Goal: Task Accomplishment & Management: Manage account settings

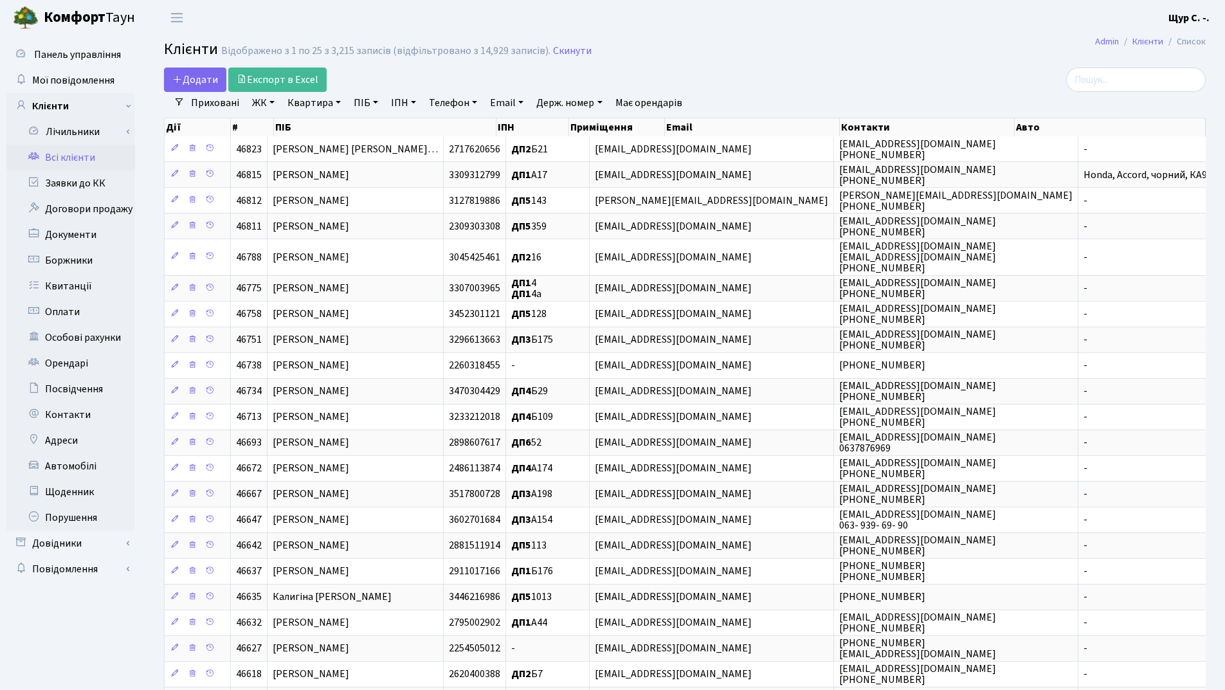
select select "25"
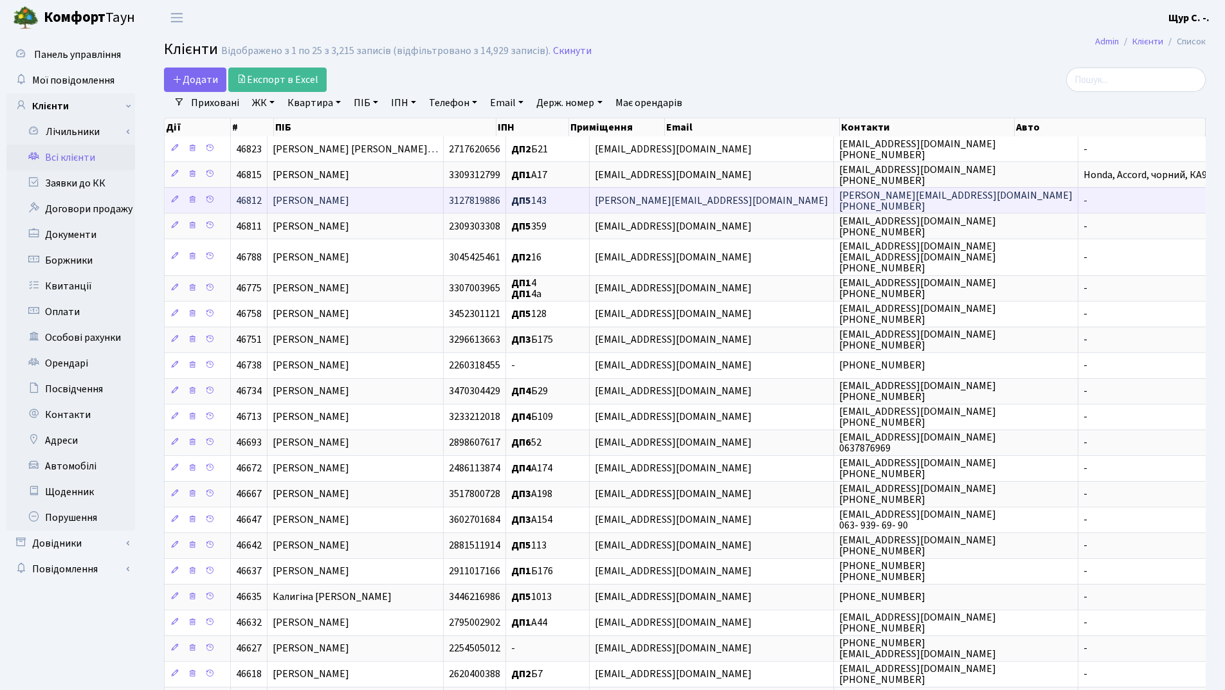
click at [349, 194] on span "Барановська Ірина Олександрівна" at bounding box center [311, 200] width 76 height 14
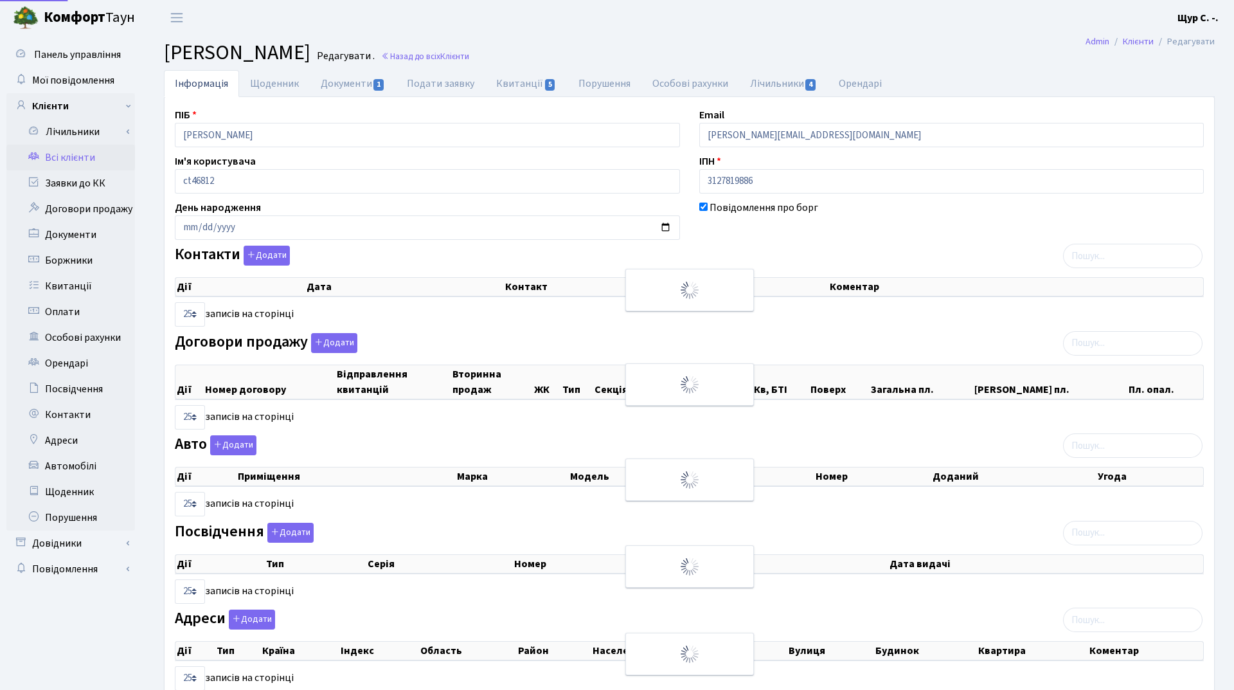
select select "25"
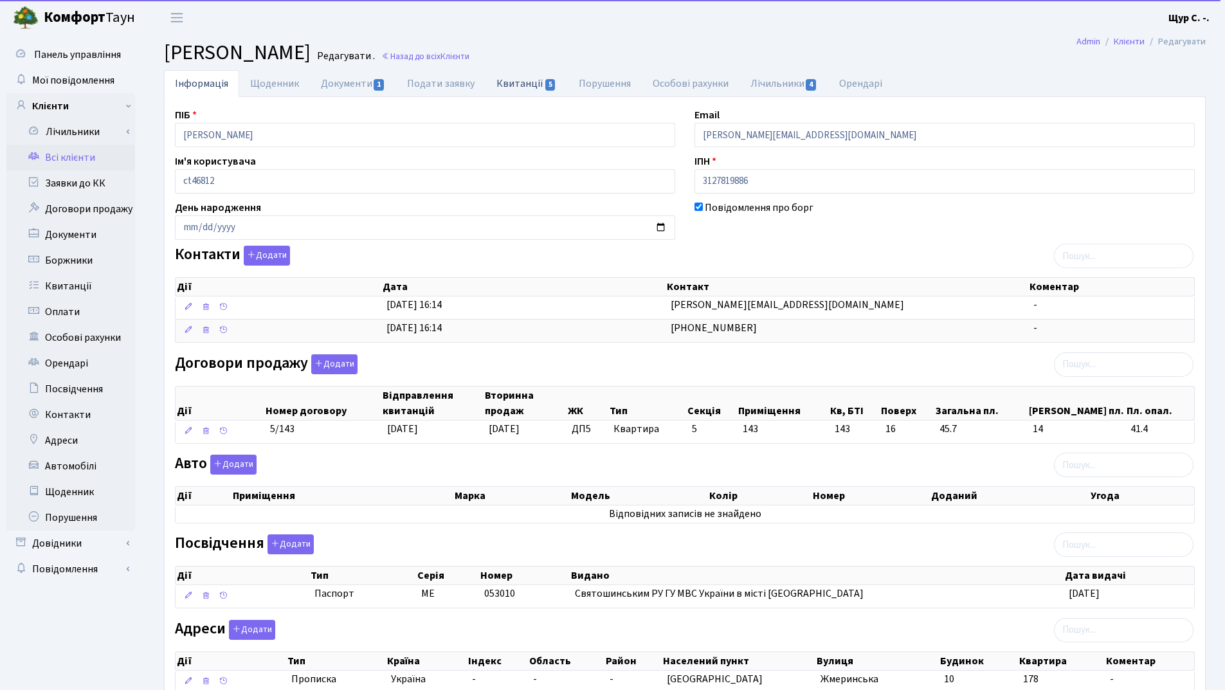
click at [519, 81] on link "Квитанції 5" at bounding box center [526, 83] width 82 height 26
select select "25"
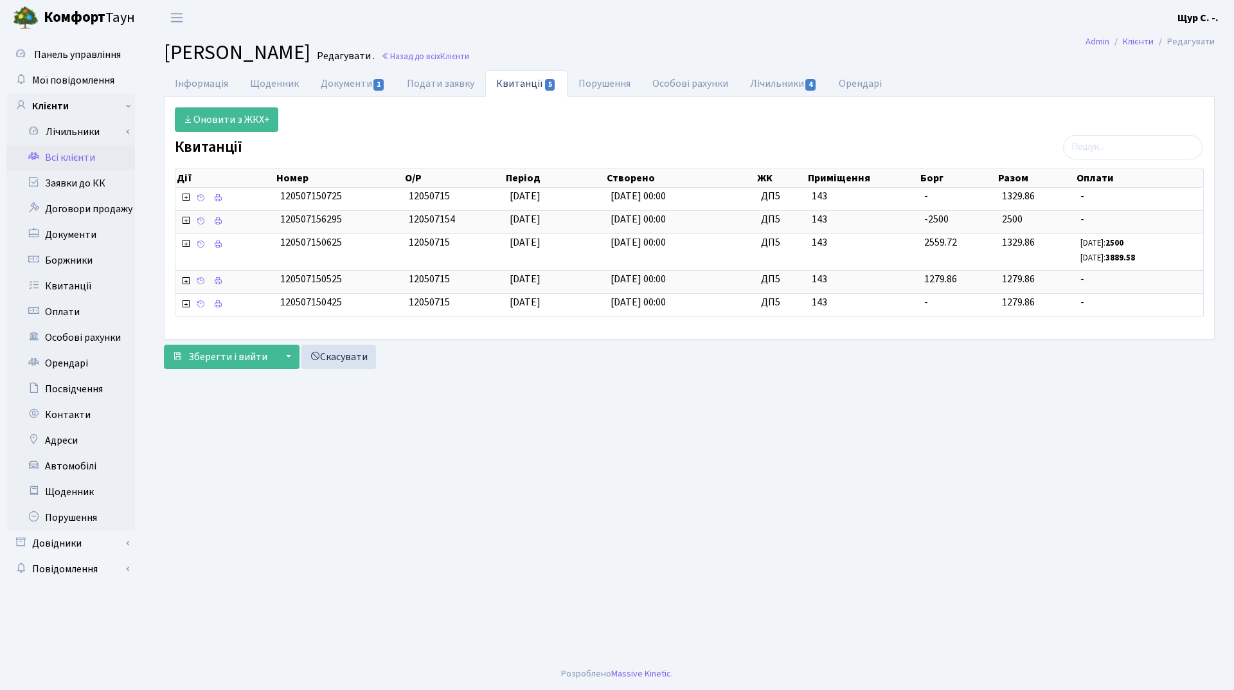
click at [60, 156] on link "Всі клієнти" at bounding box center [70, 158] width 129 height 26
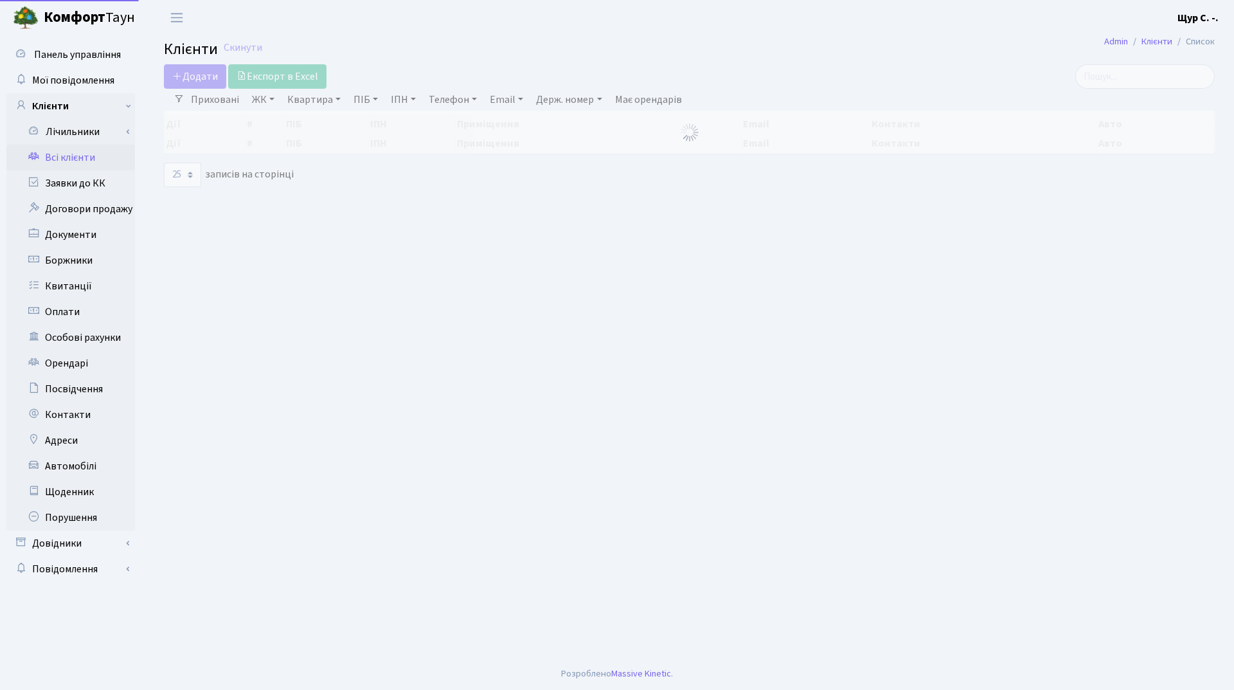
select select "25"
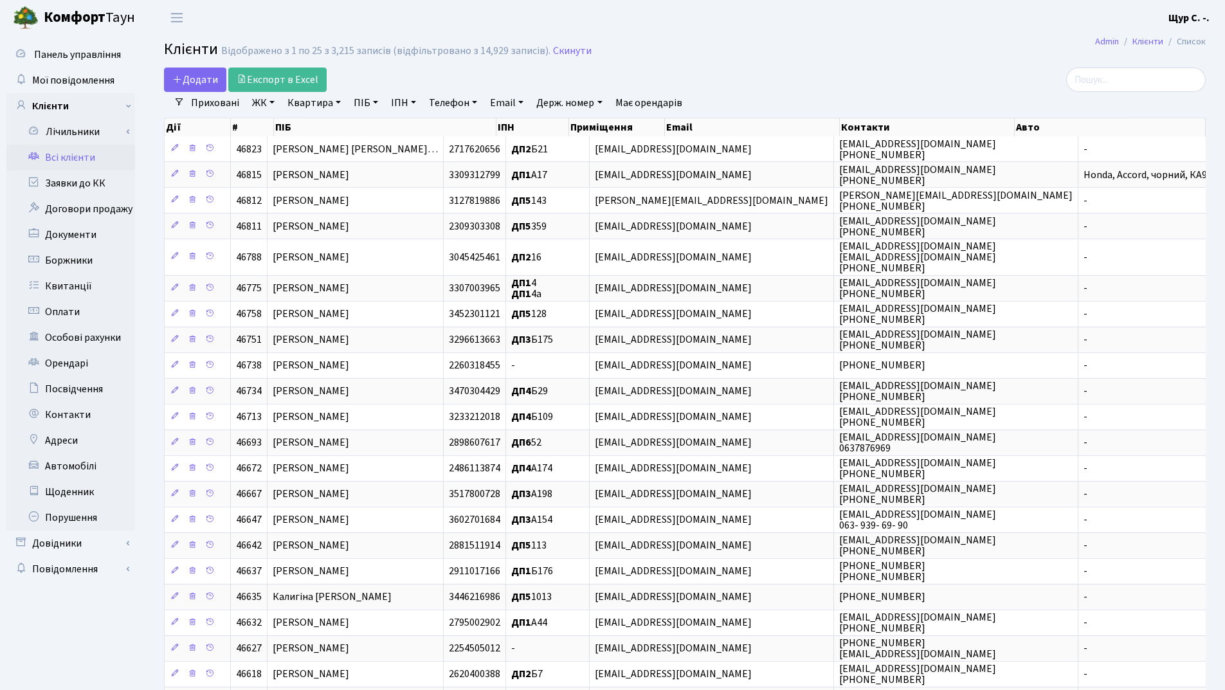
click at [309, 105] on link "Квартира" at bounding box center [314, 103] width 64 height 22
type input "212"
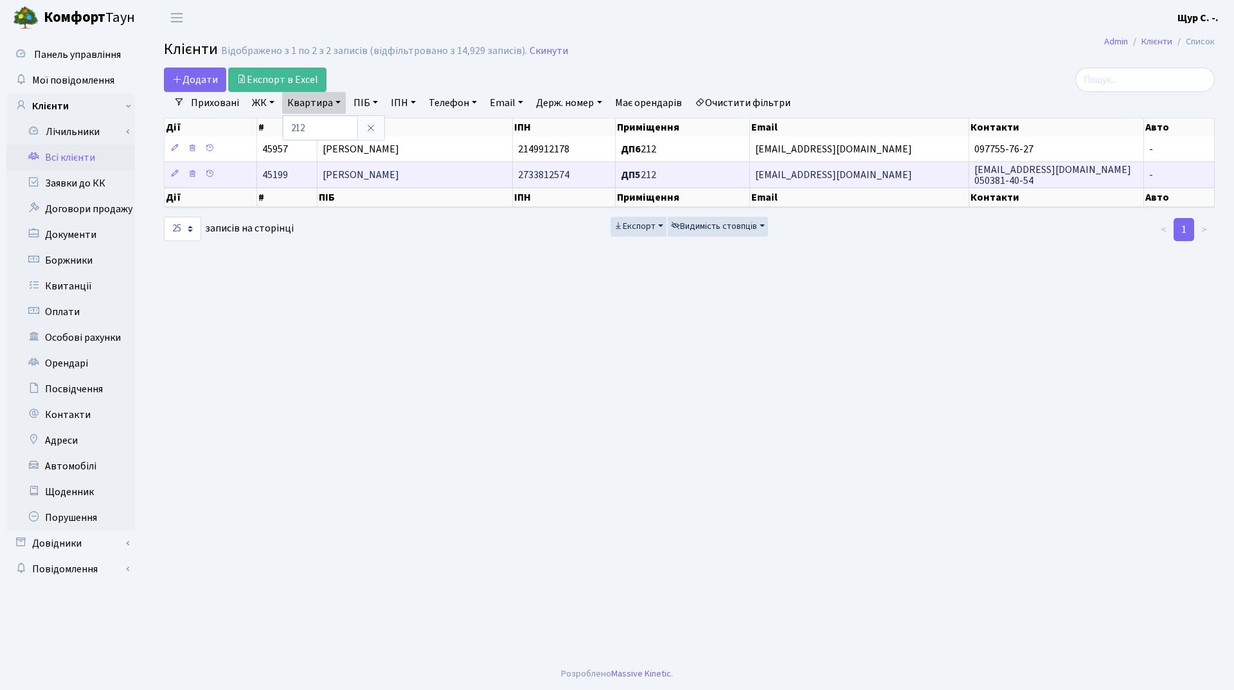
click at [382, 177] on span "Нікітін Євген Євгенович" at bounding box center [361, 175] width 76 height 14
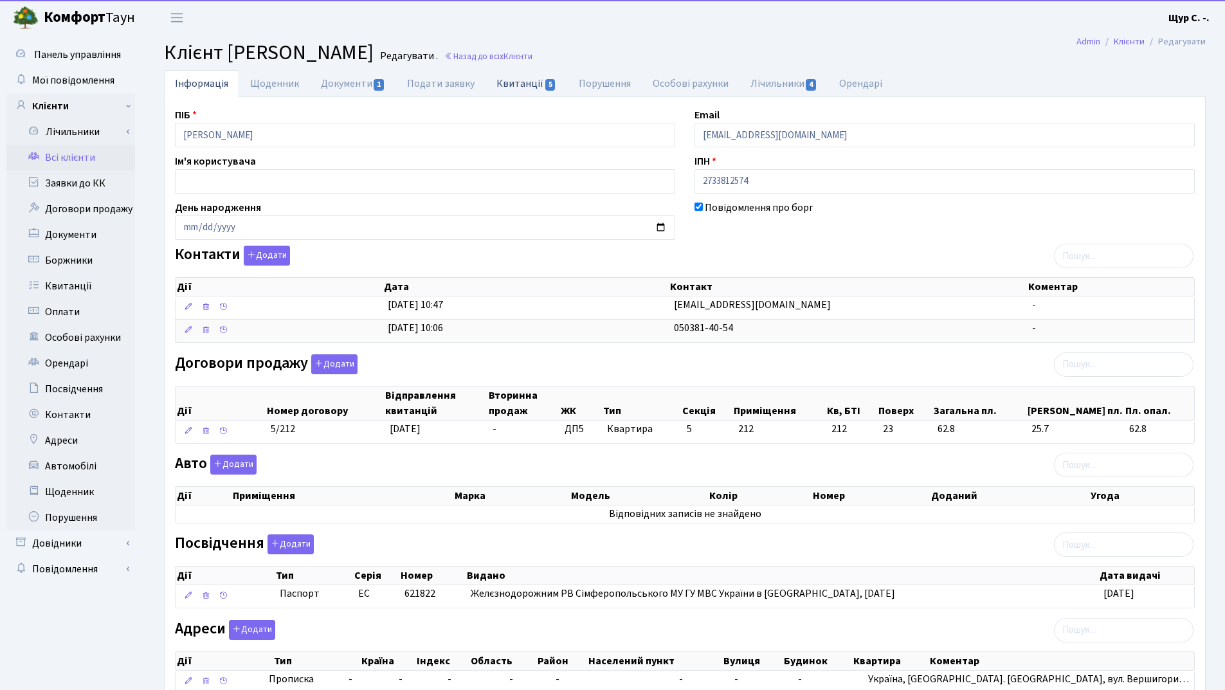
click at [496, 86] on link "Квитанції 5" at bounding box center [526, 83] width 82 height 26
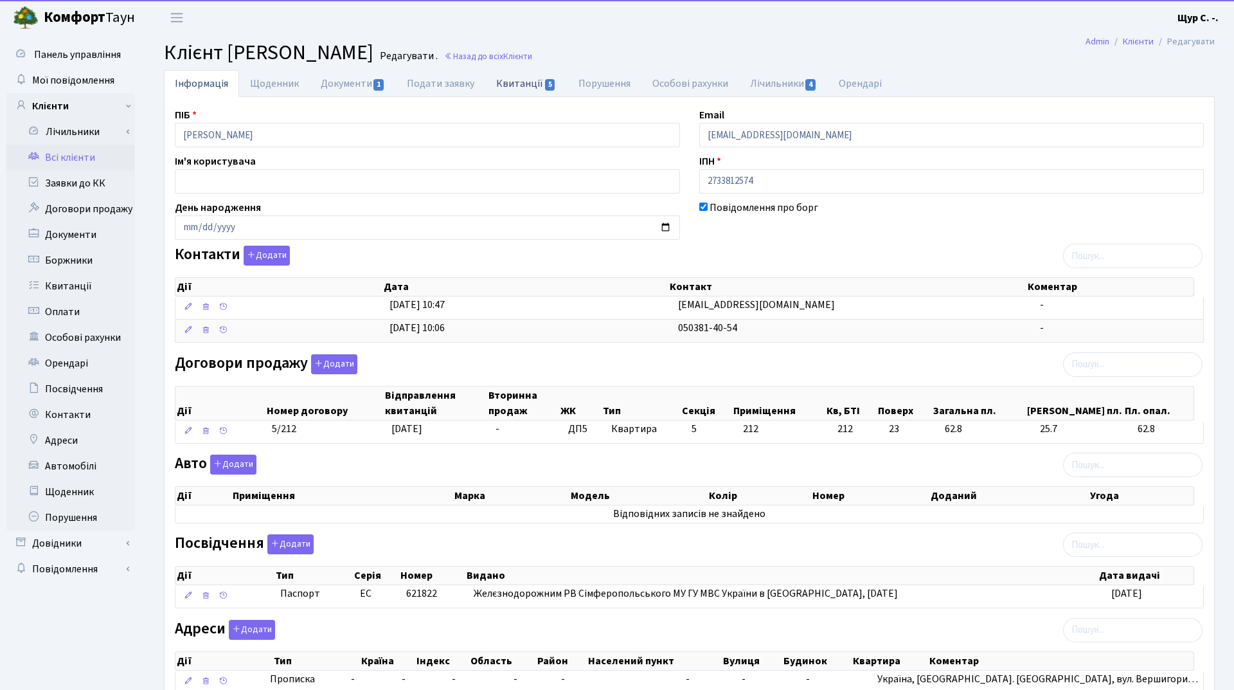
select select "25"
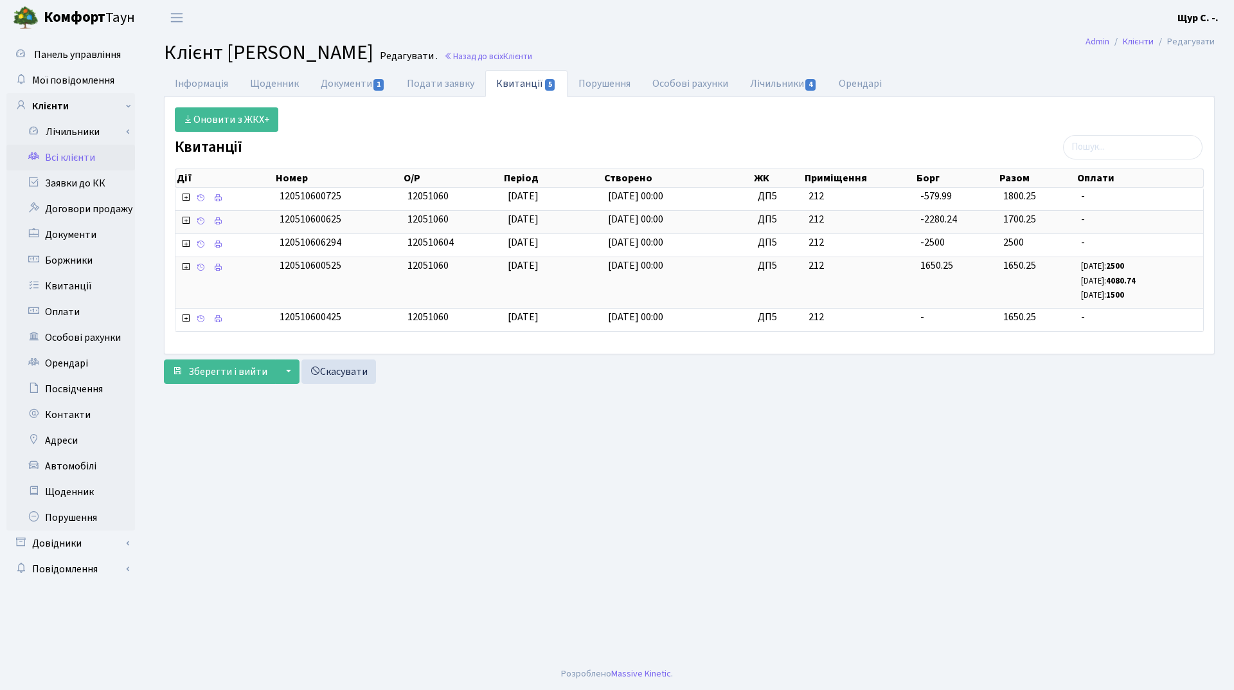
click at [82, 152] on link "Всі клієнти" at bounding box center [70, 158] width 129 height 26
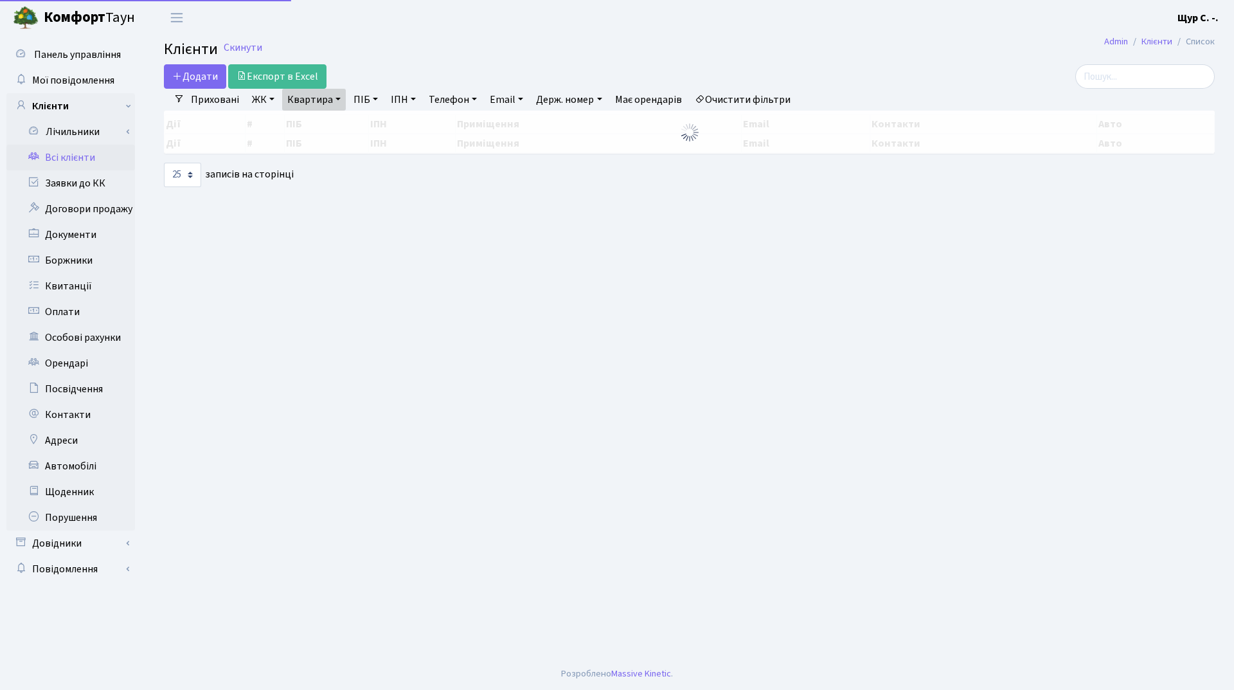
select select "25"
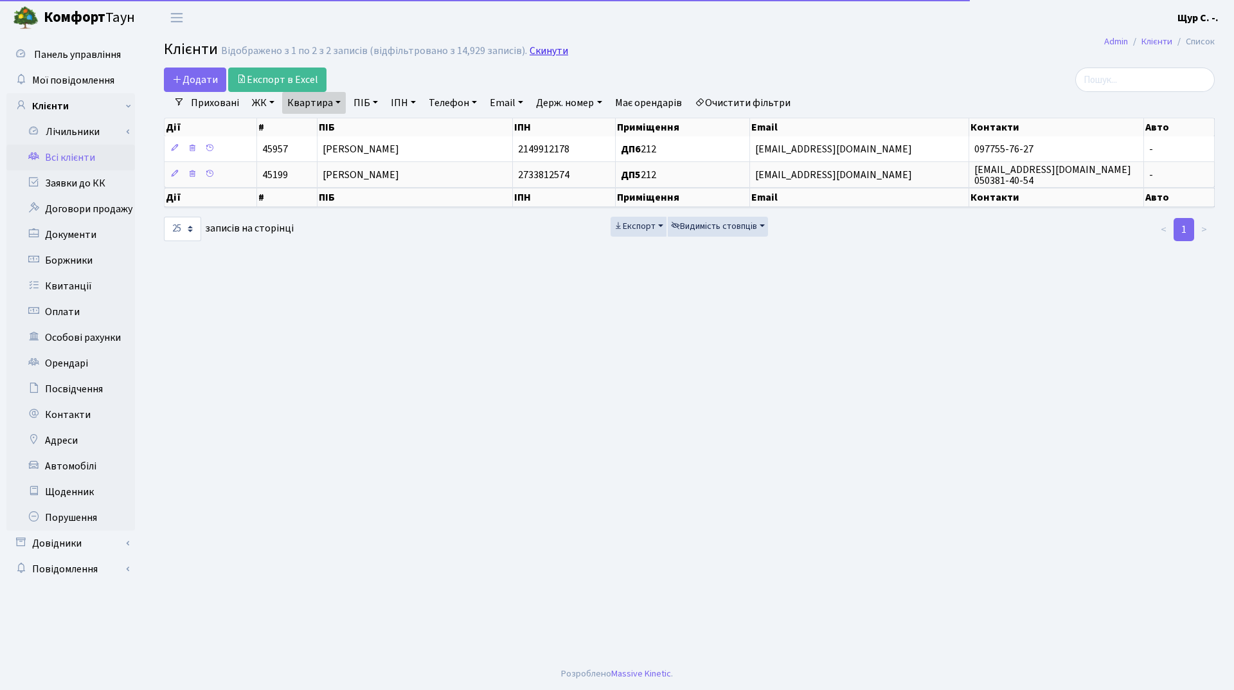
click at [530, 51] on link "Скинути" at bounding box center [549, 51] width 39 height 12
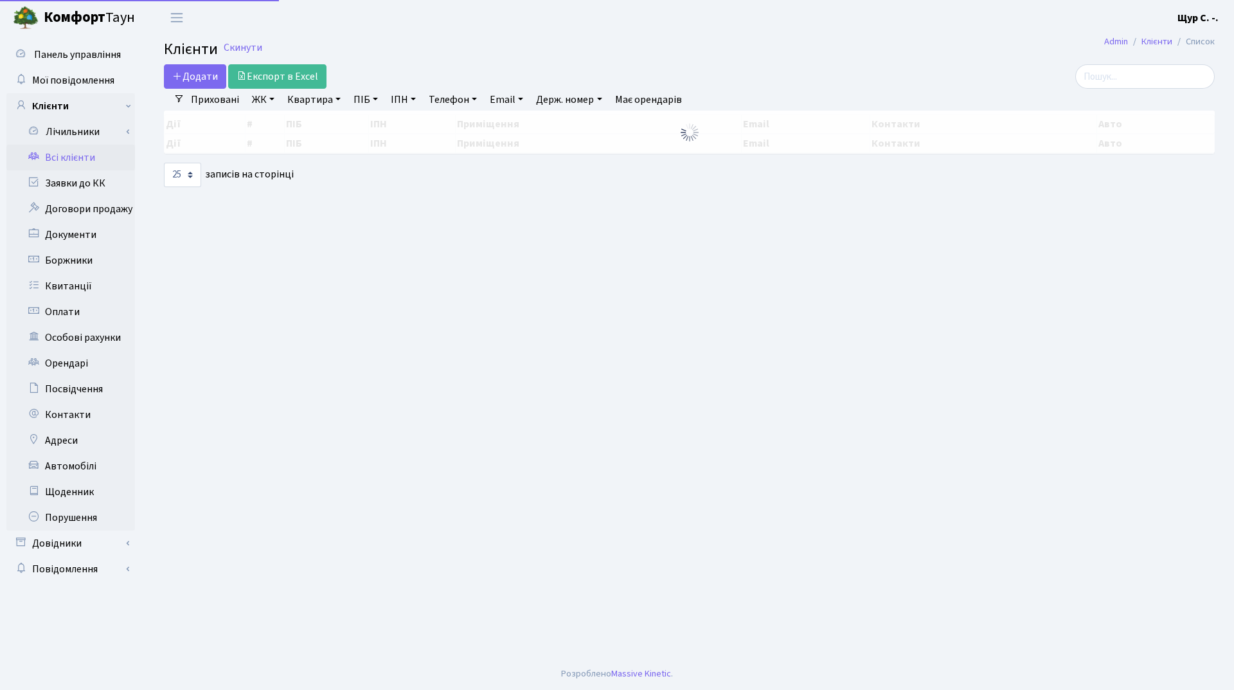
select select "25"
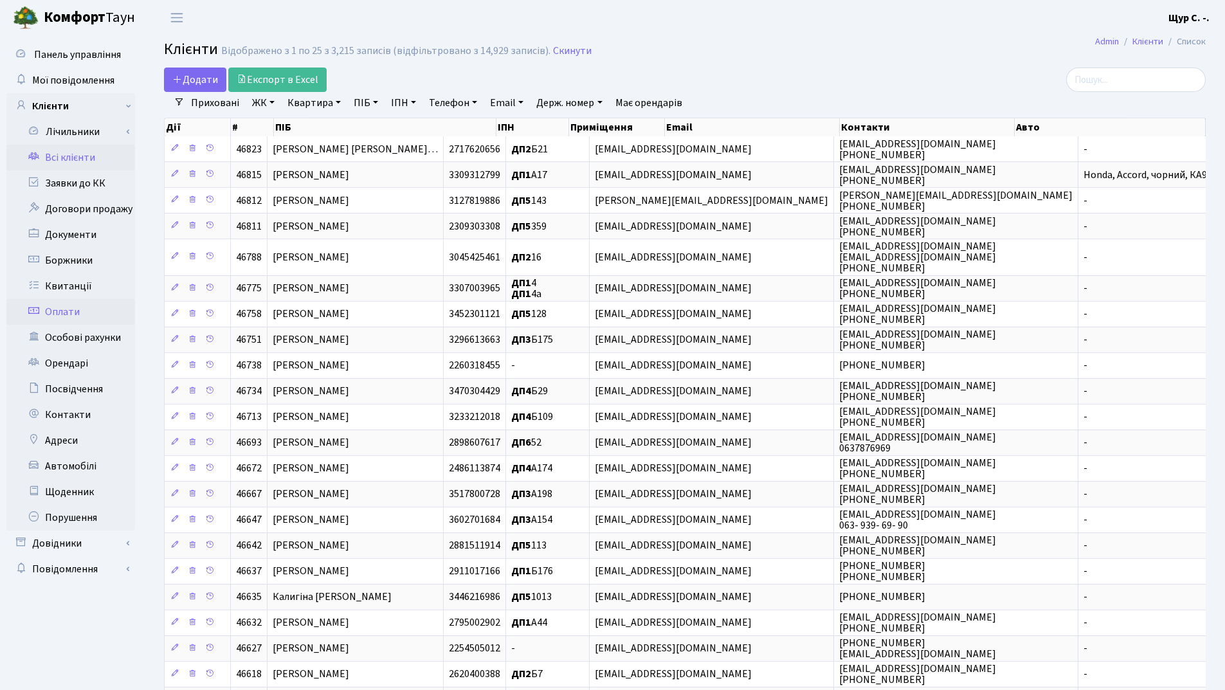
click at [94, 311] on link "Оплати" at bounding box center [70, 312] width 129 height 26
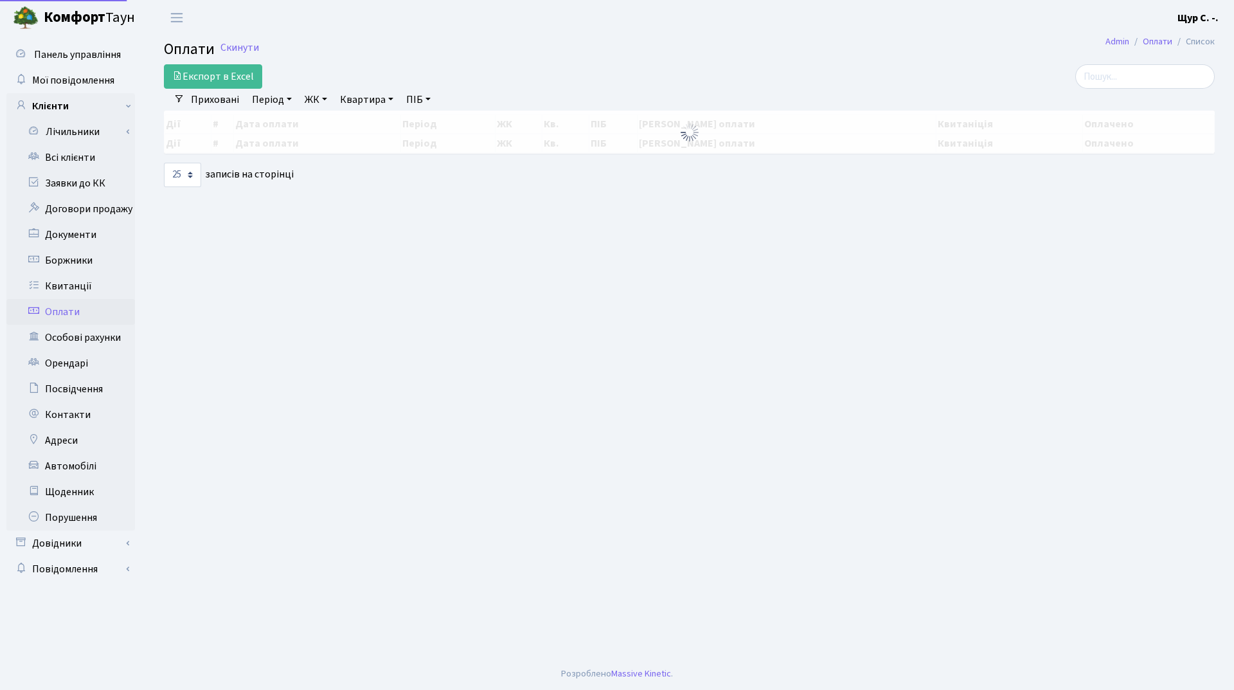
select select "25"
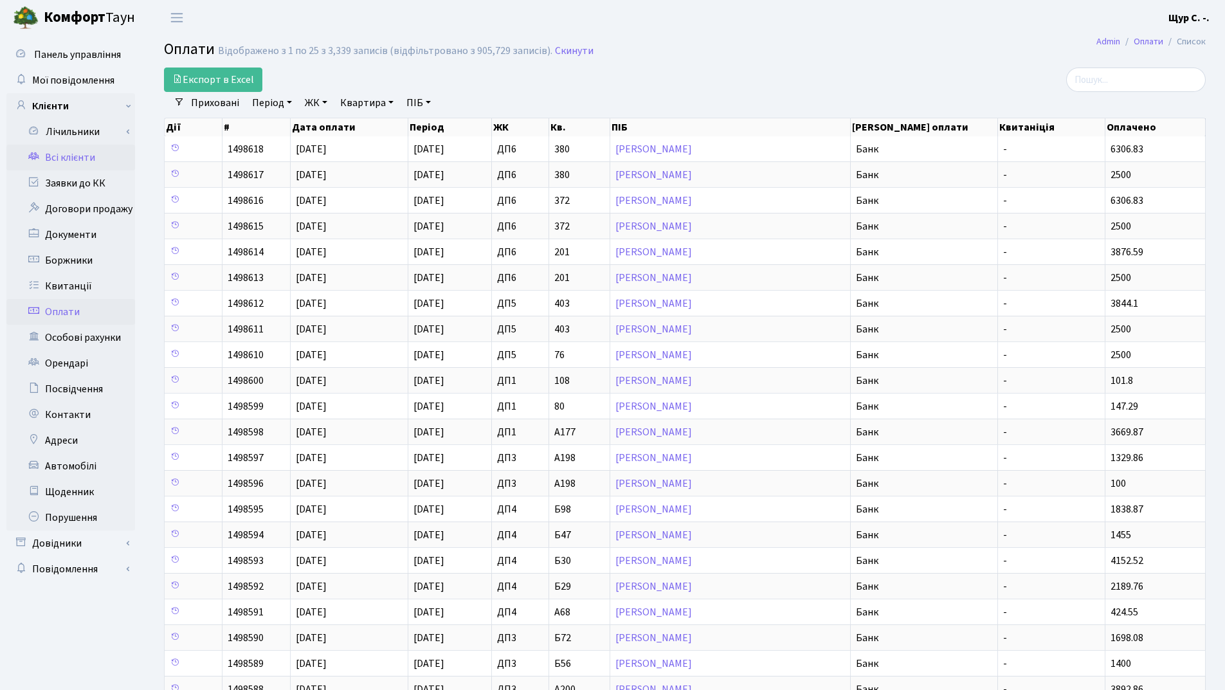
click at [107, 159] on link "Всі клієнти" at bounding box center [70, 158] width 129 height 26
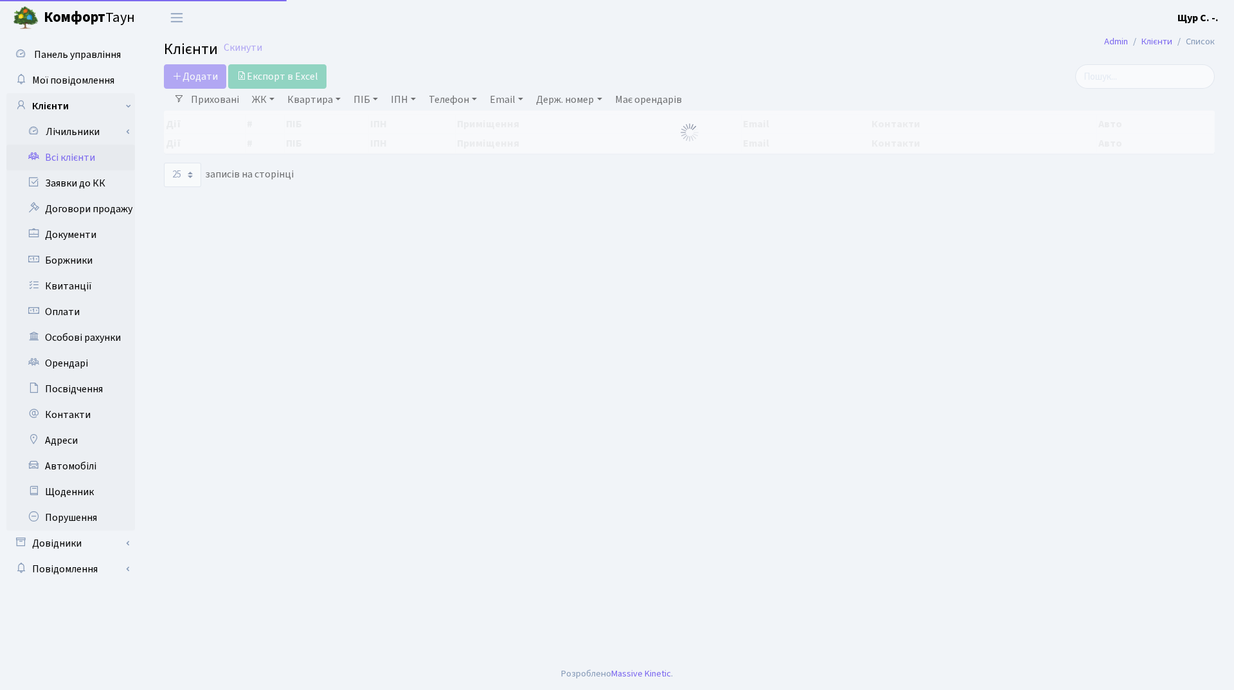
select select "25"
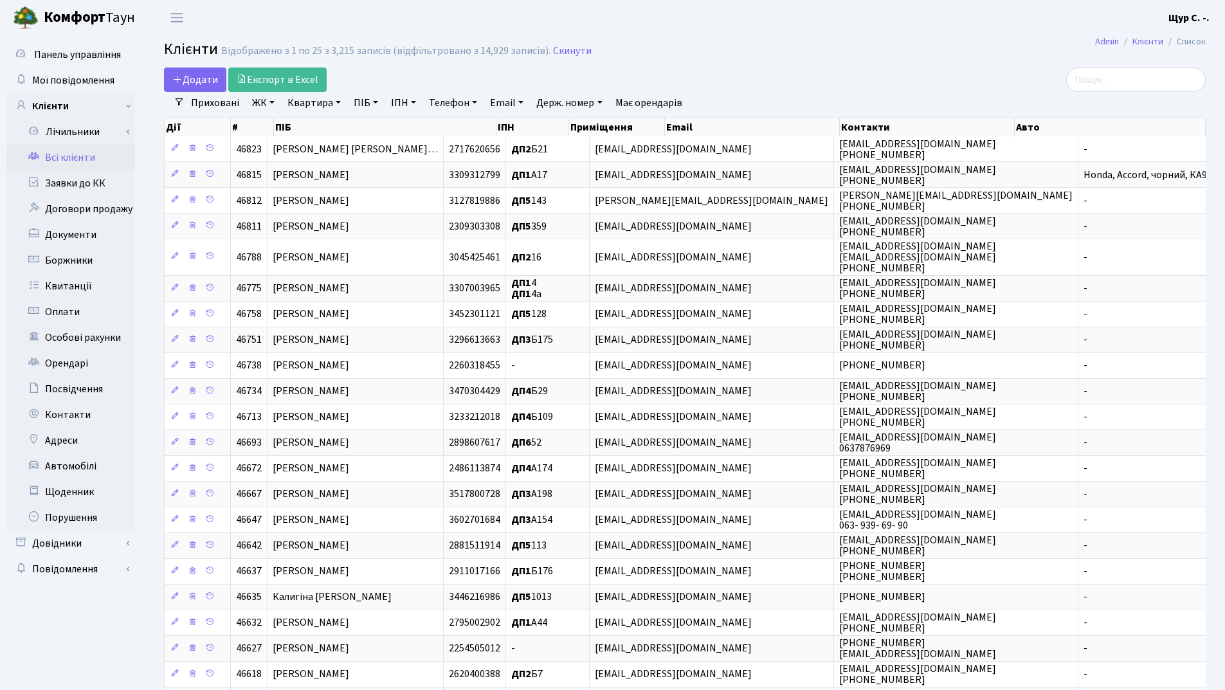
click at [323, 100] on link "Квартира" at bounding box center [314, 103] width 64 height 22
type input "178"
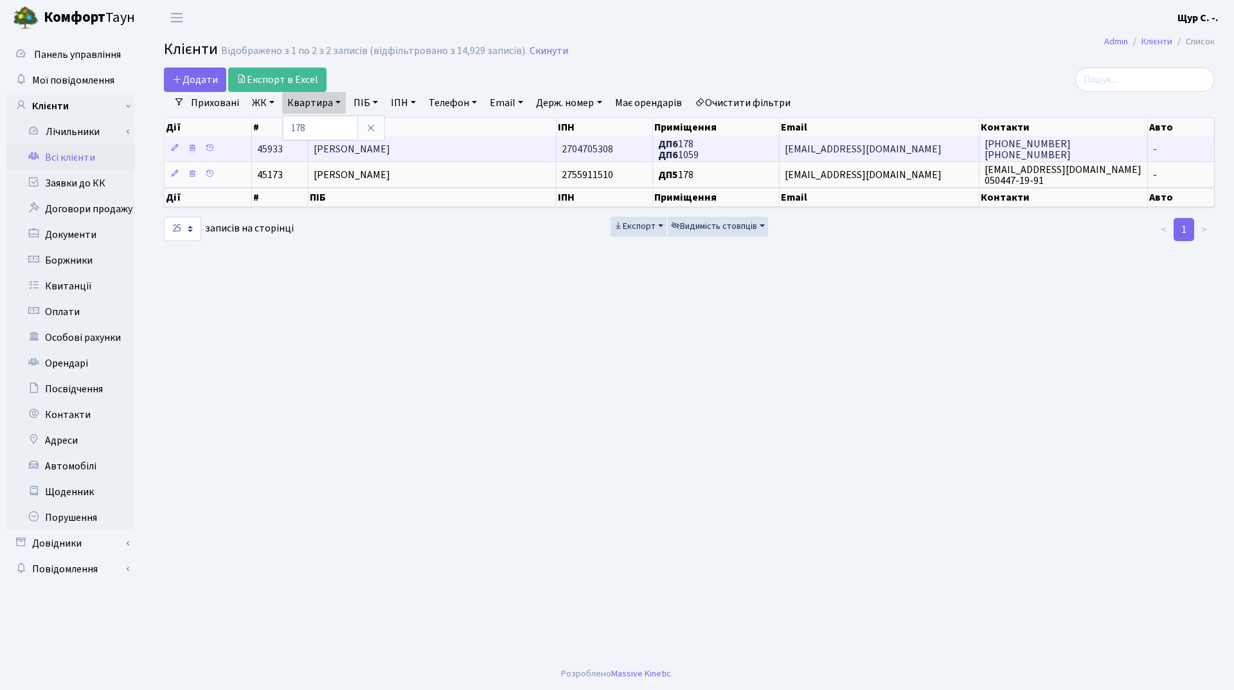
click at [390, 147] on span "Лупеха Тетяна Володимирівна" at bounding box center [352, 149] width 76 height 14
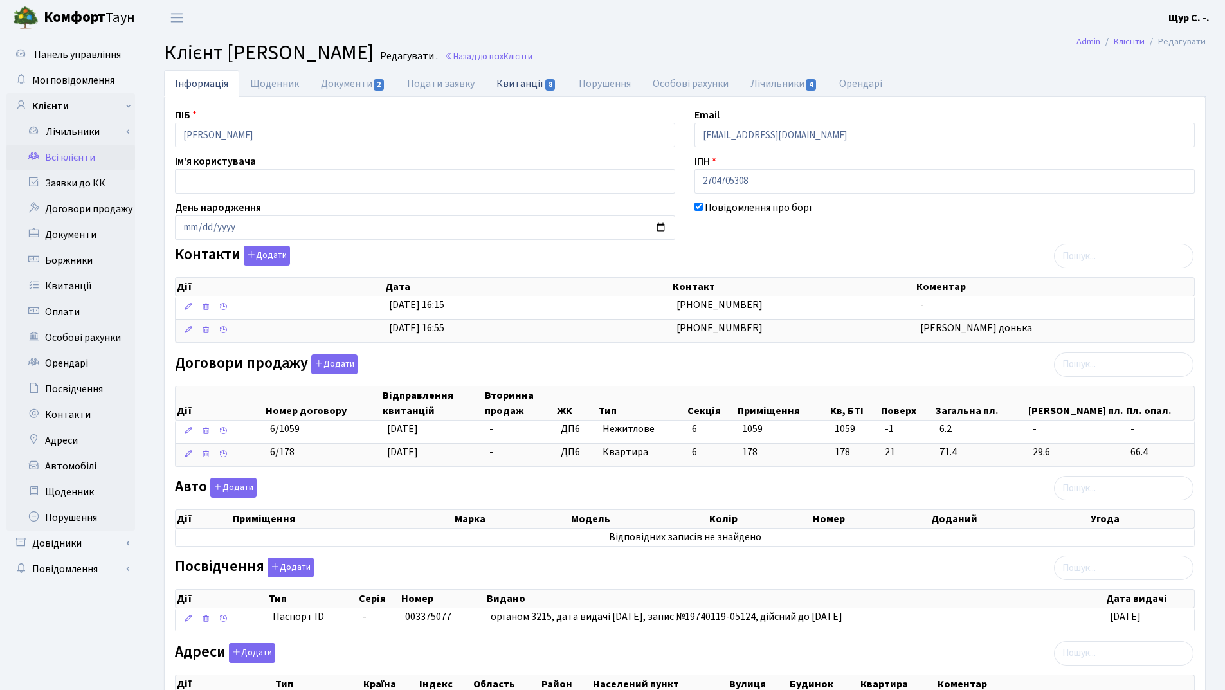
click at [519, 81] on link "Квитанції 8" at bounding box center [526, 83] width 82 height 26
select select "25"
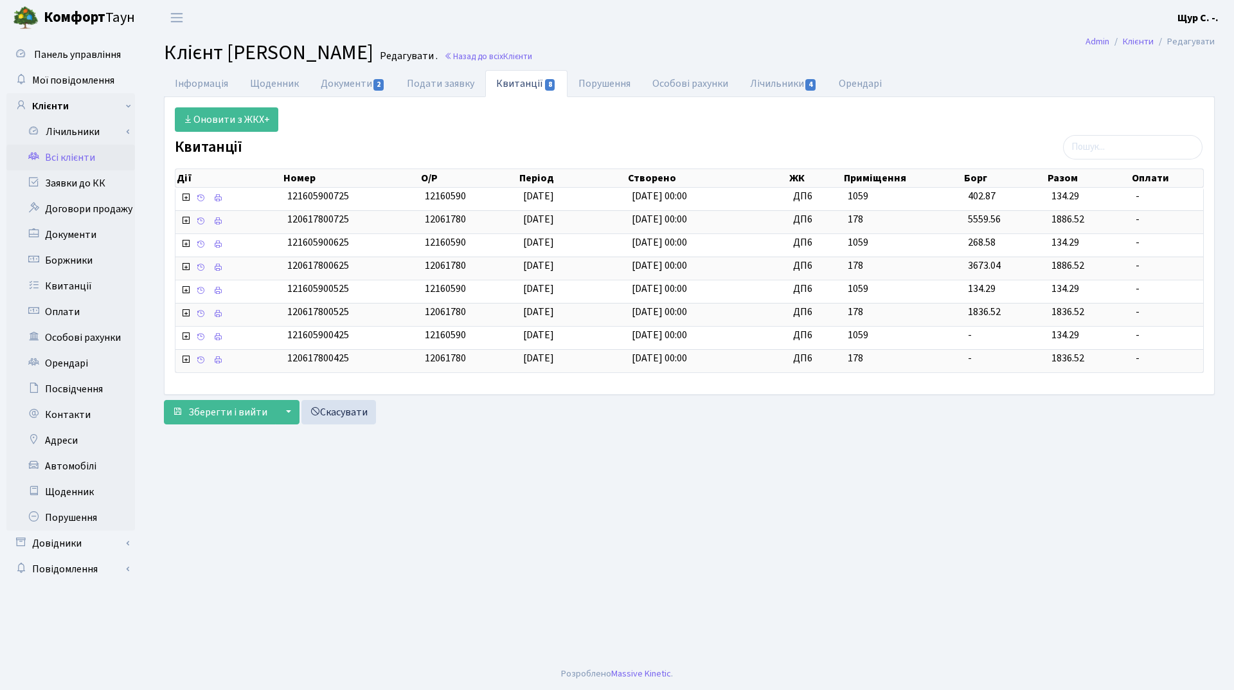
click at [63, 158] on link "Всі клієнти" at bounding box center [70, 158] width 129 height 26
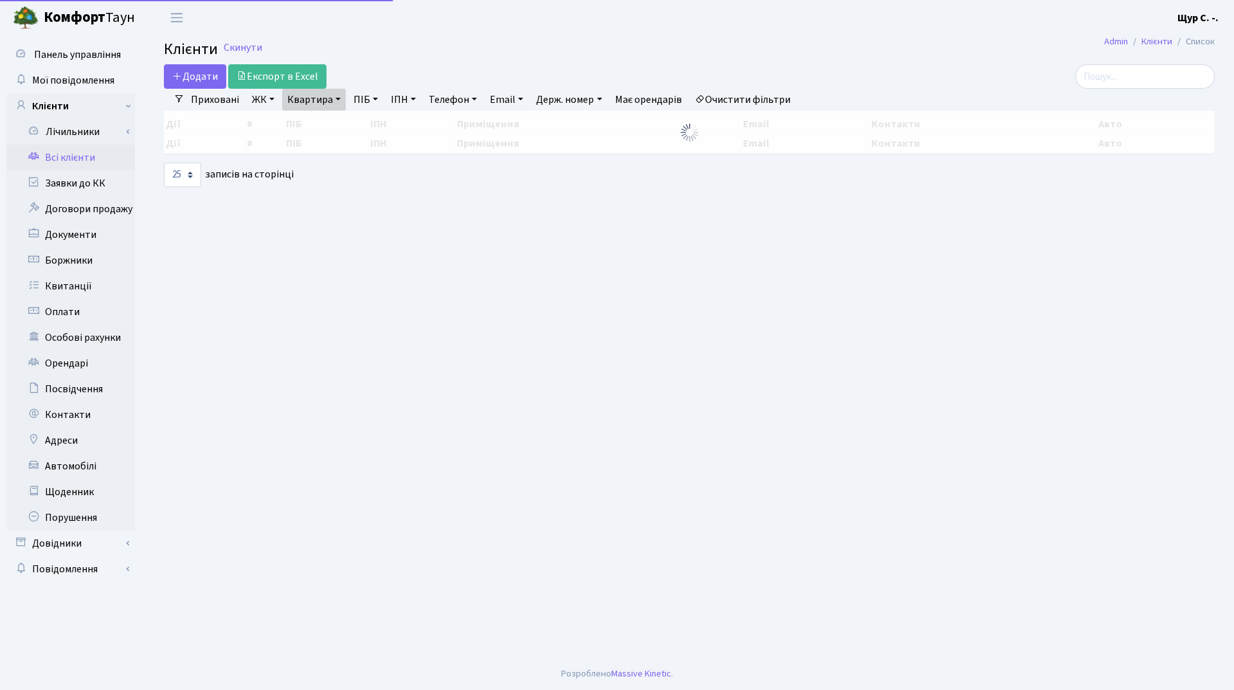
select select "25"
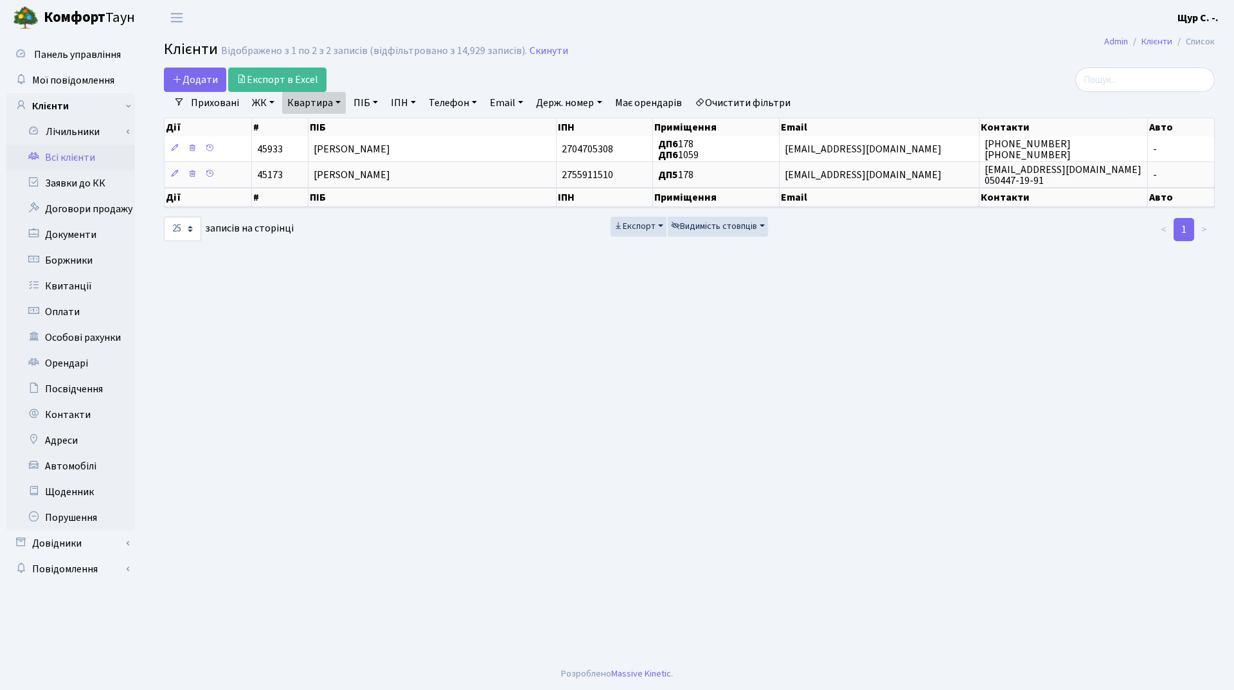
click at [341, 98] on link "Квартира" at bounding box center [314, 103] width 64 height 22
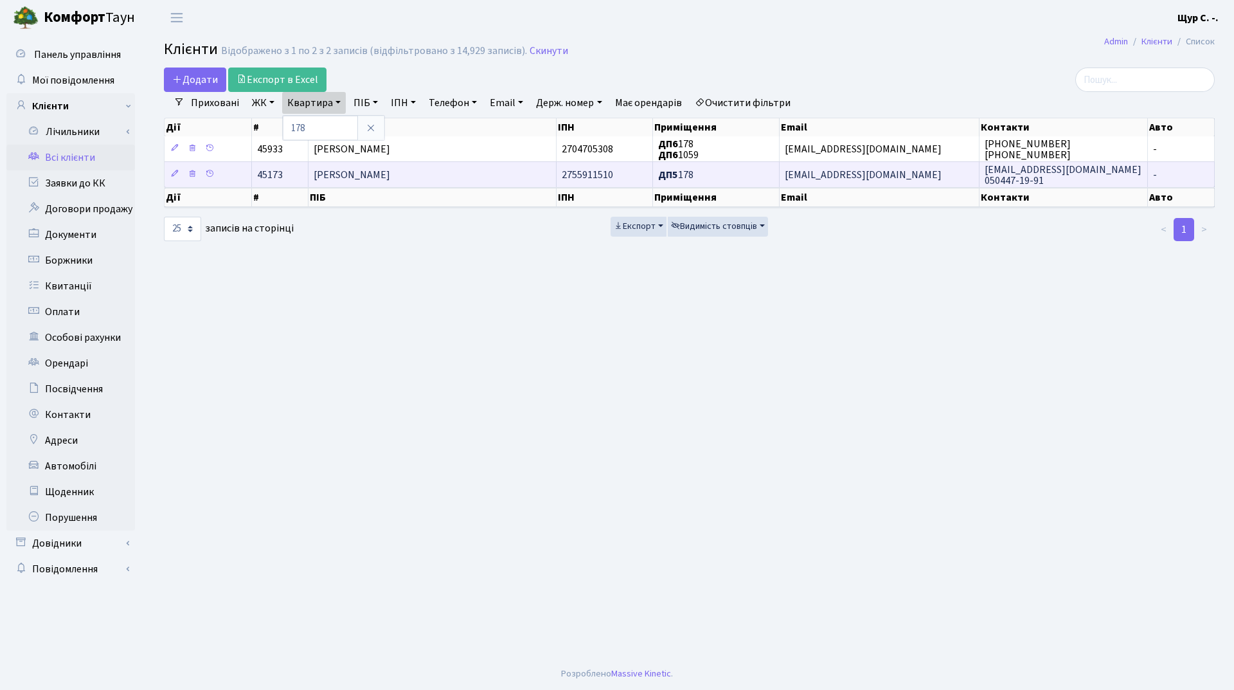
click at [388, 167] on td "[PERSON_NAME]" at bounding box center [433, 174] width 248 height 26
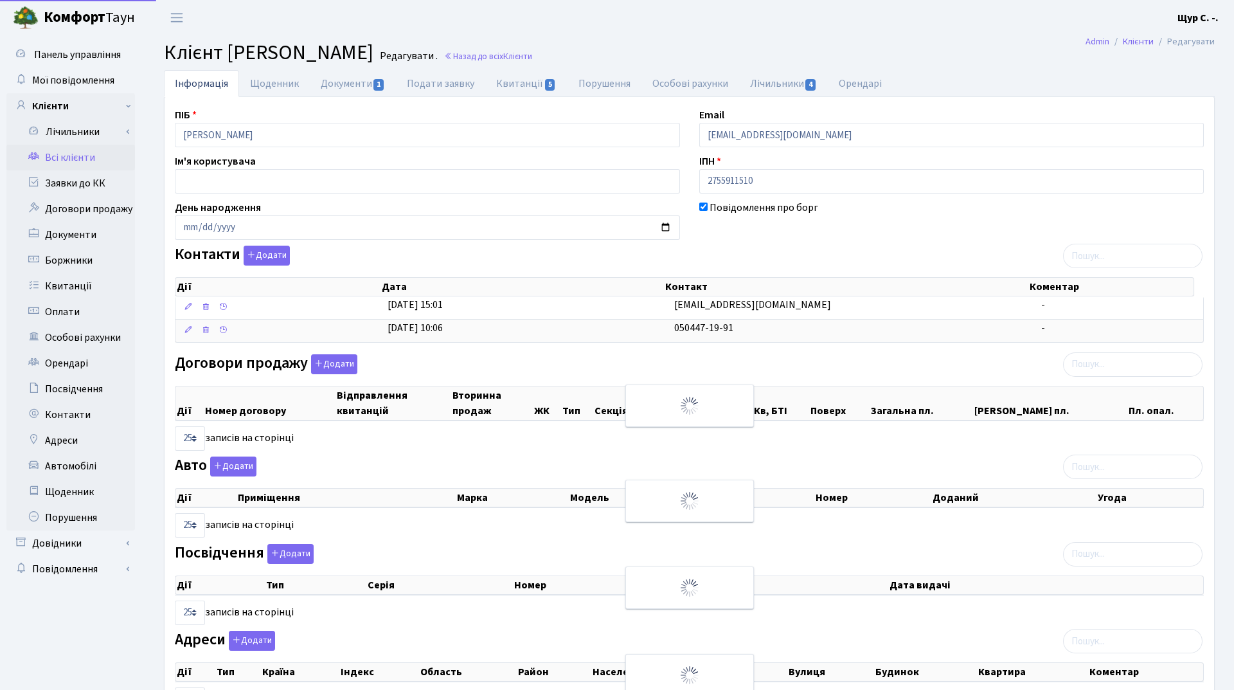
select select "25"
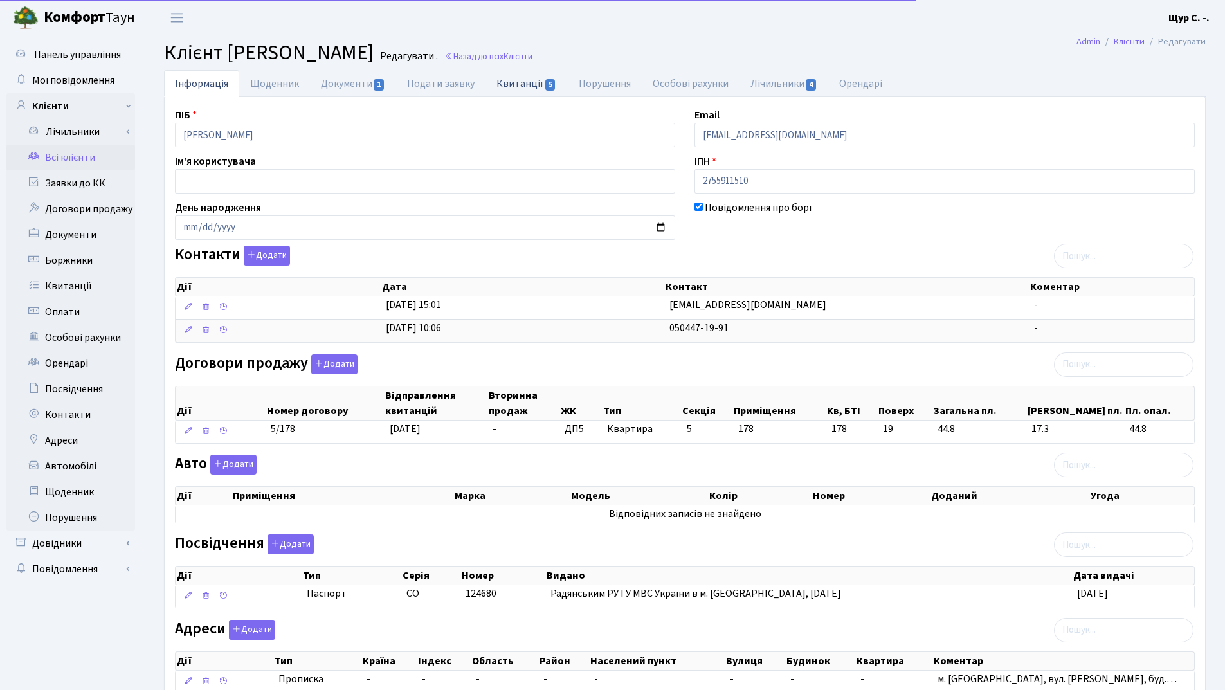
click at [517, 81] on link "Квитанції 5" at bounding box center [526, 83] width 82 height 26
select select "25"
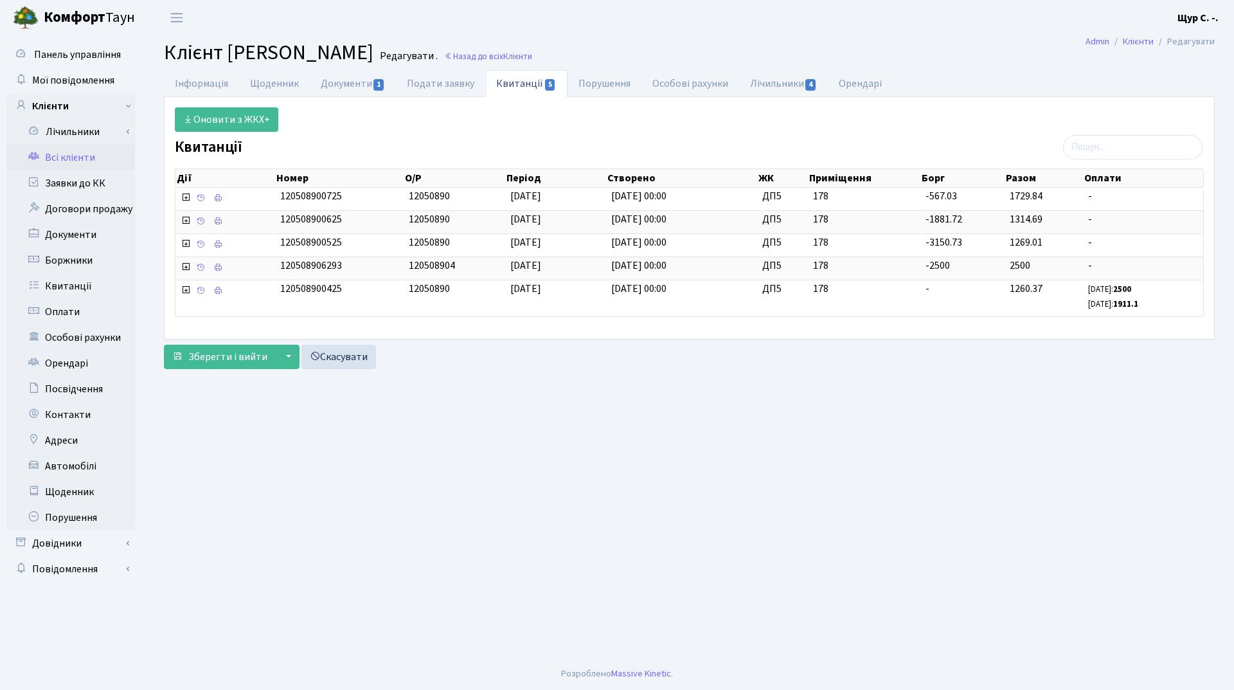
click at [93, 154] on link "Всі клієнти" at bounding box center [70, 158] width 129 height 26
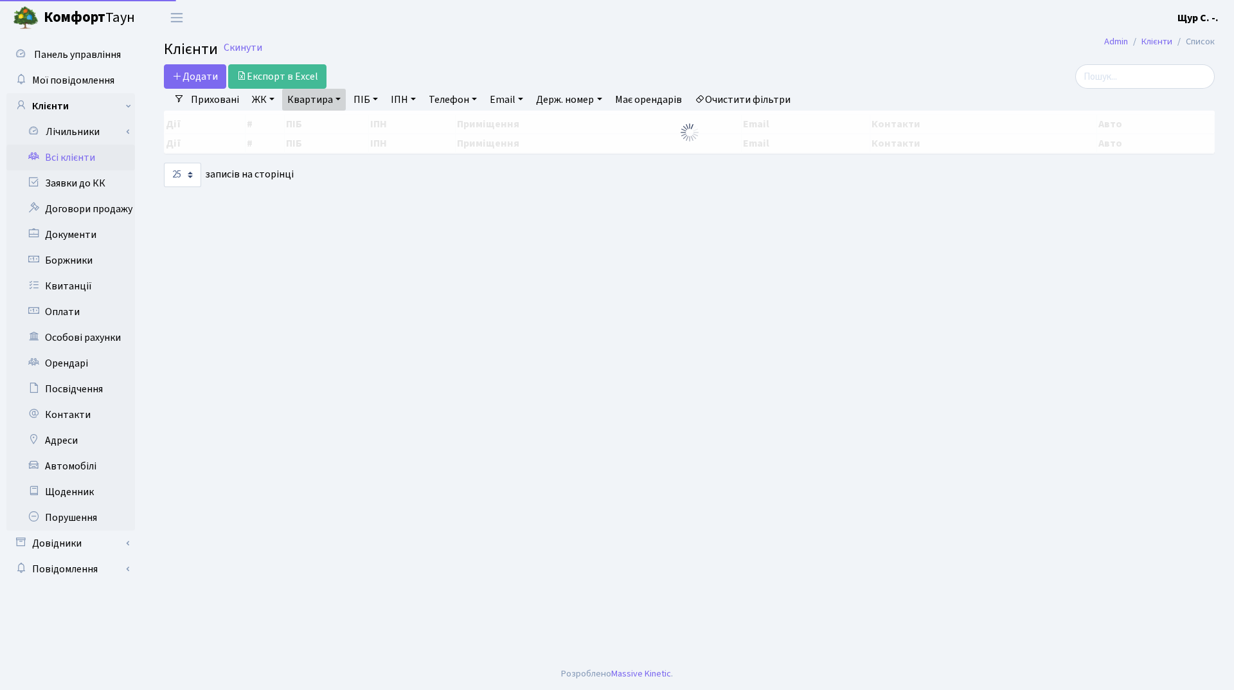
select select "25"
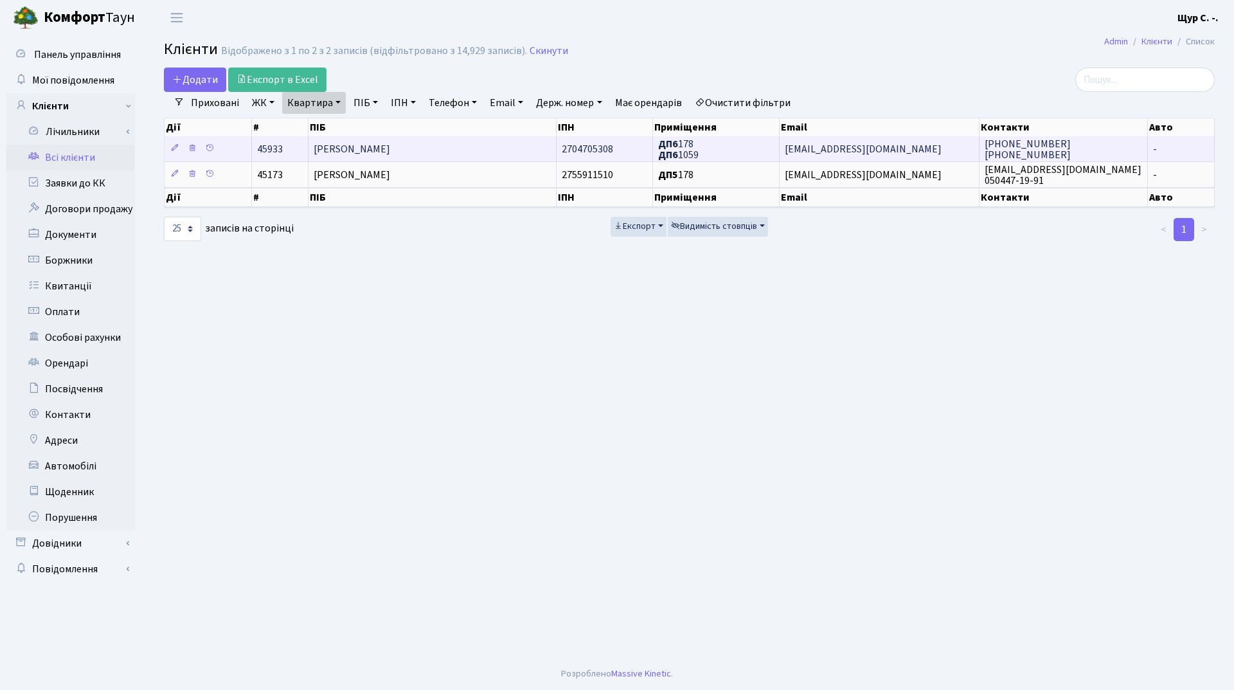
click at [350, 143] on span "[PERSON_NAME]" at bounding box center [352, 149] width 76 height 14
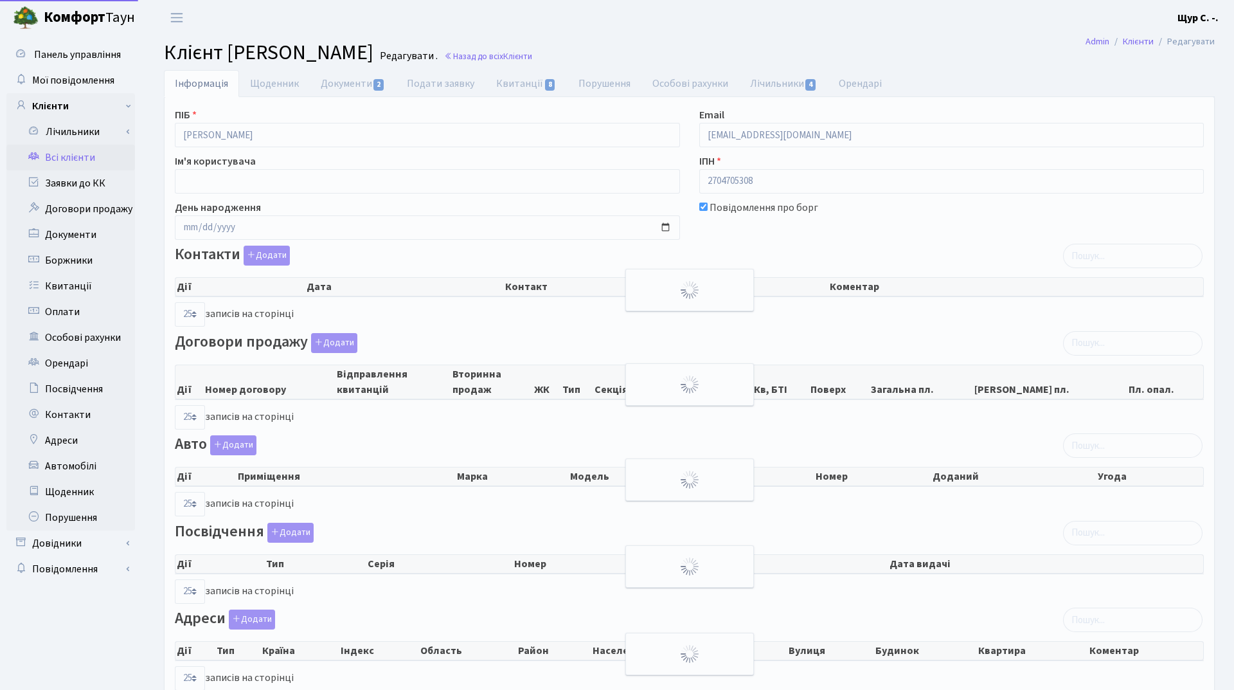
select select "25"
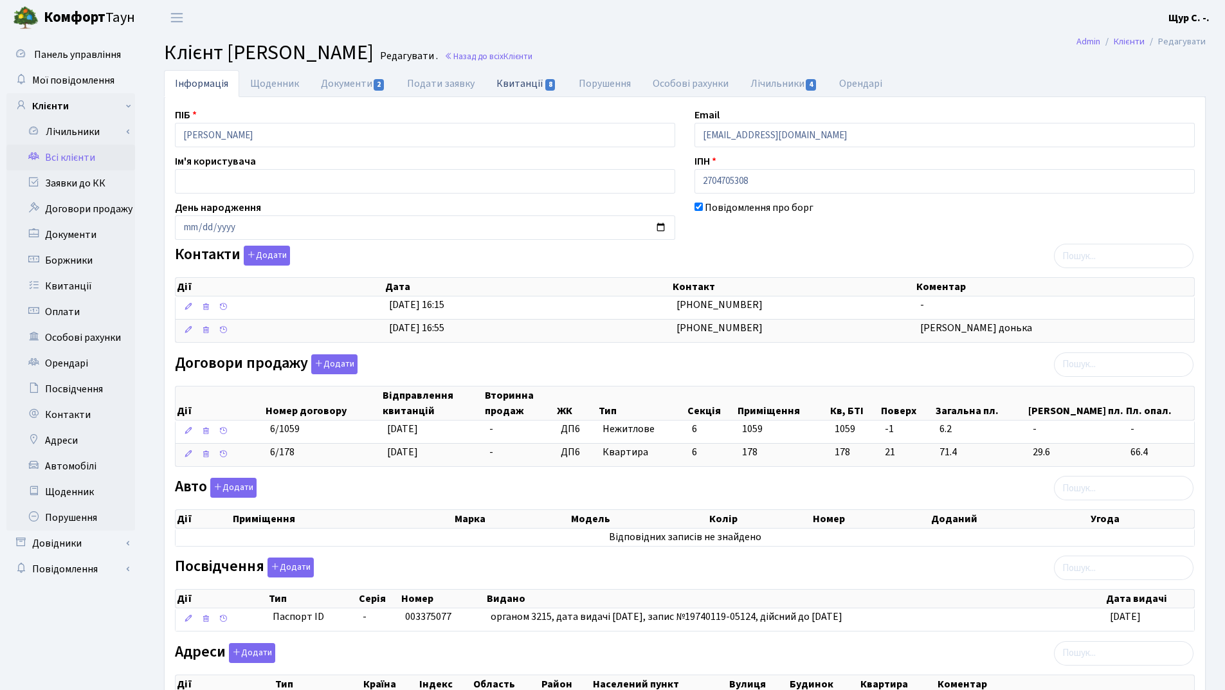
click at [521, 79] on link "Квитанції 8" at bounding box center [526, 83] width 82 height 26
select select "25"
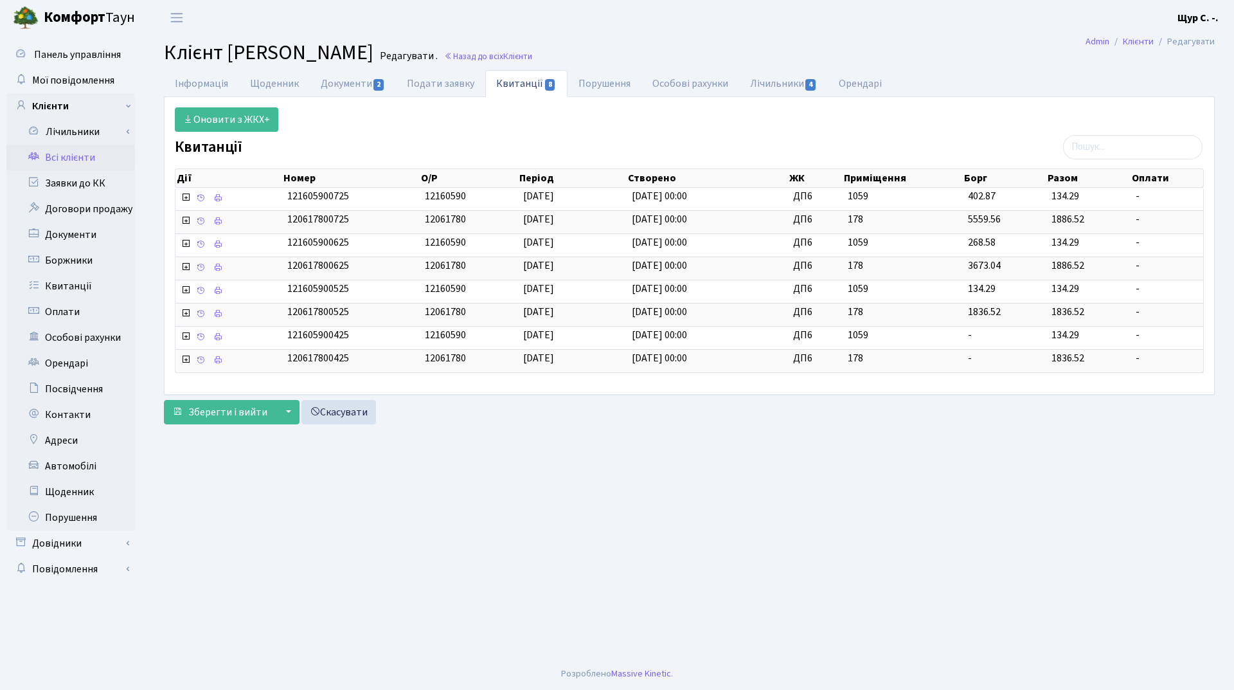
click at [86, 160] on link "Всі клієнти" at bounding box center [70, 158] width 129 height 26
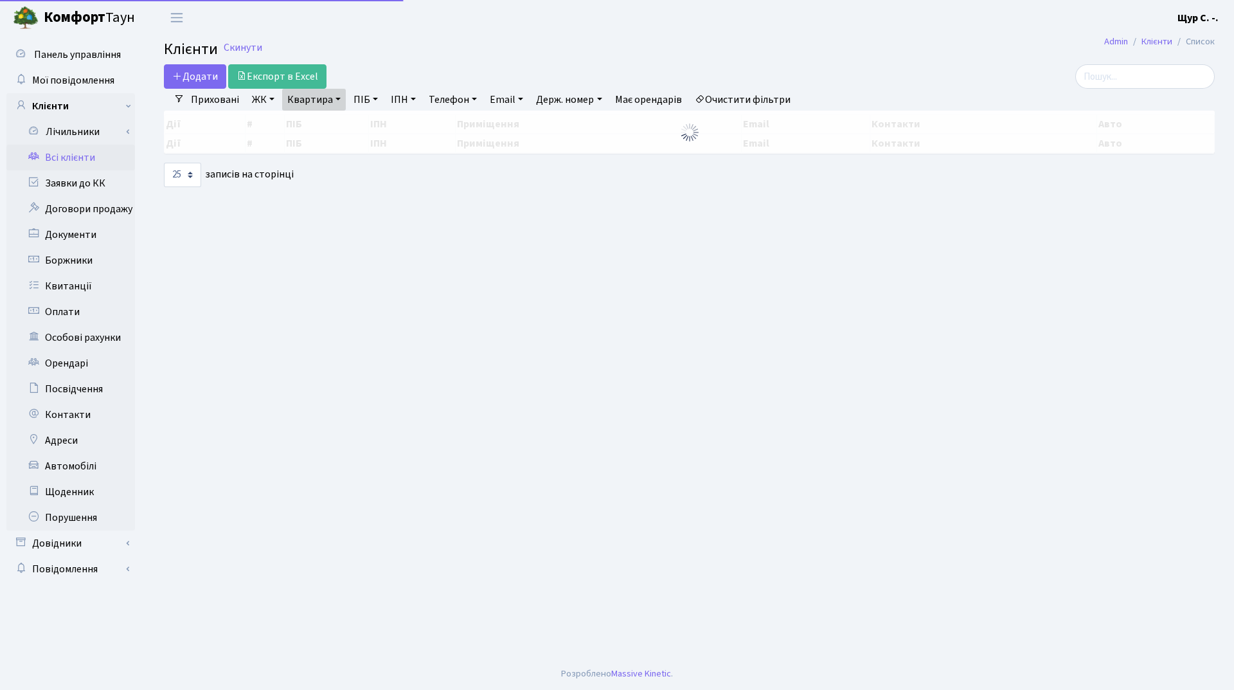
select select "25"
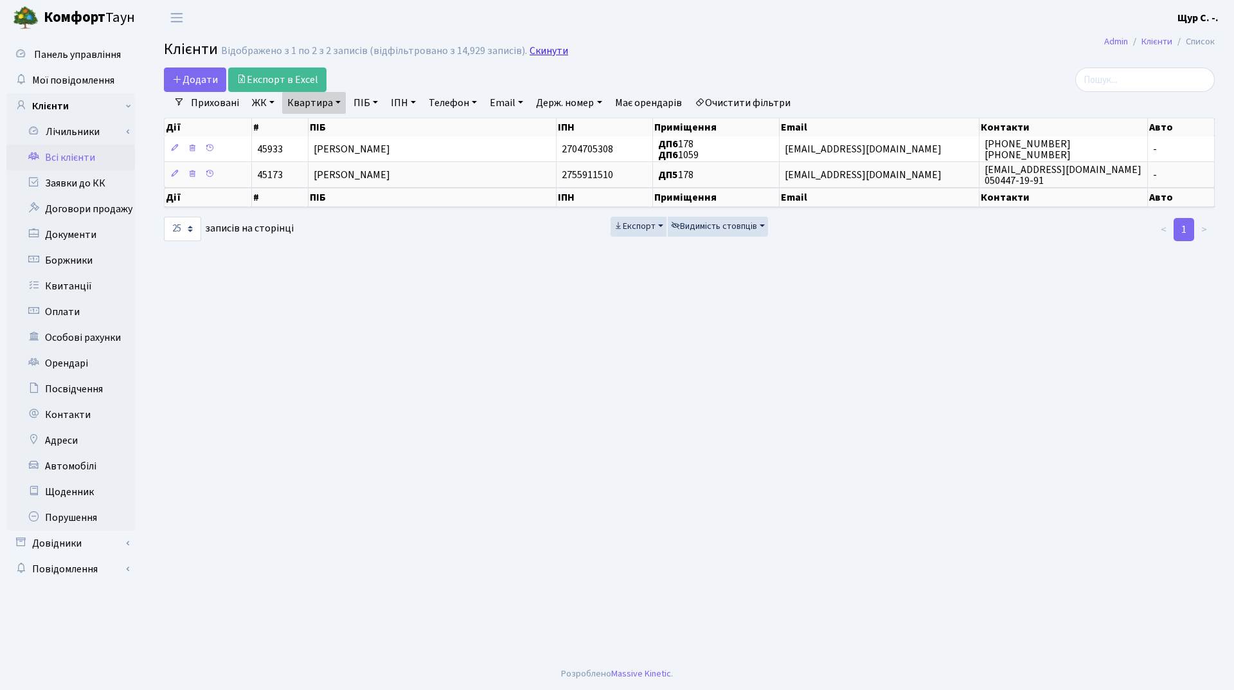
click at [547, 51] on link "Скинути" at bounding box center [549, 51] width 39 height 12
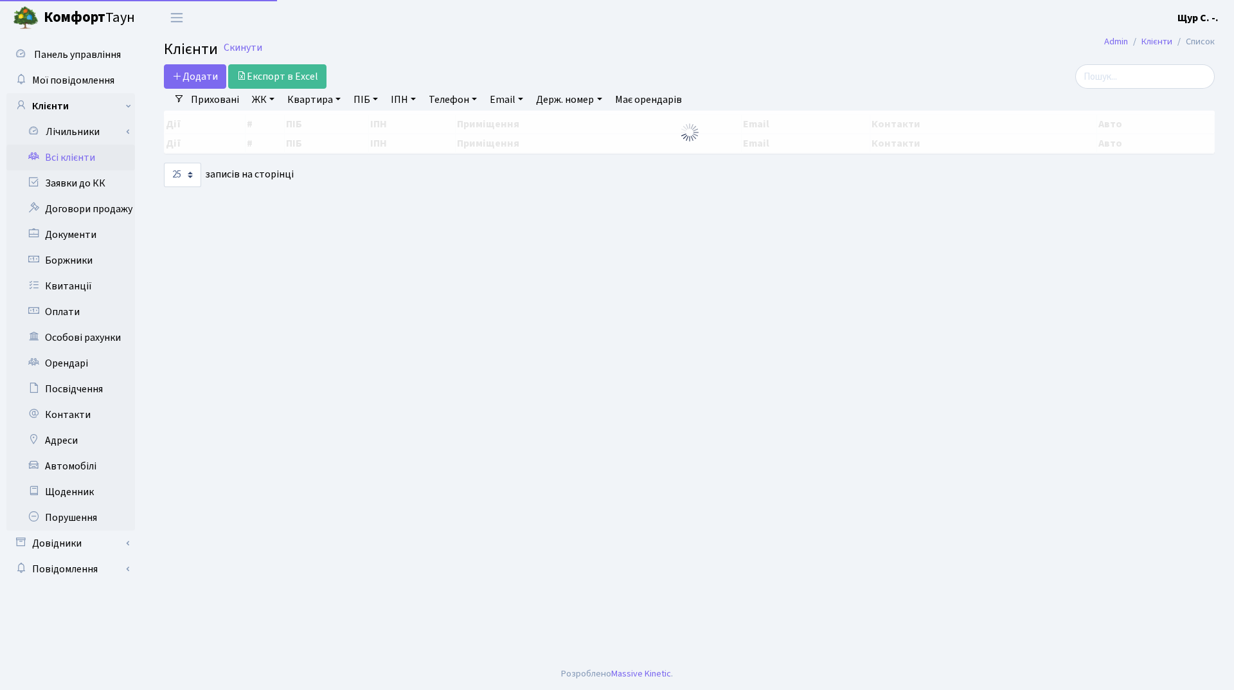
select select "25"
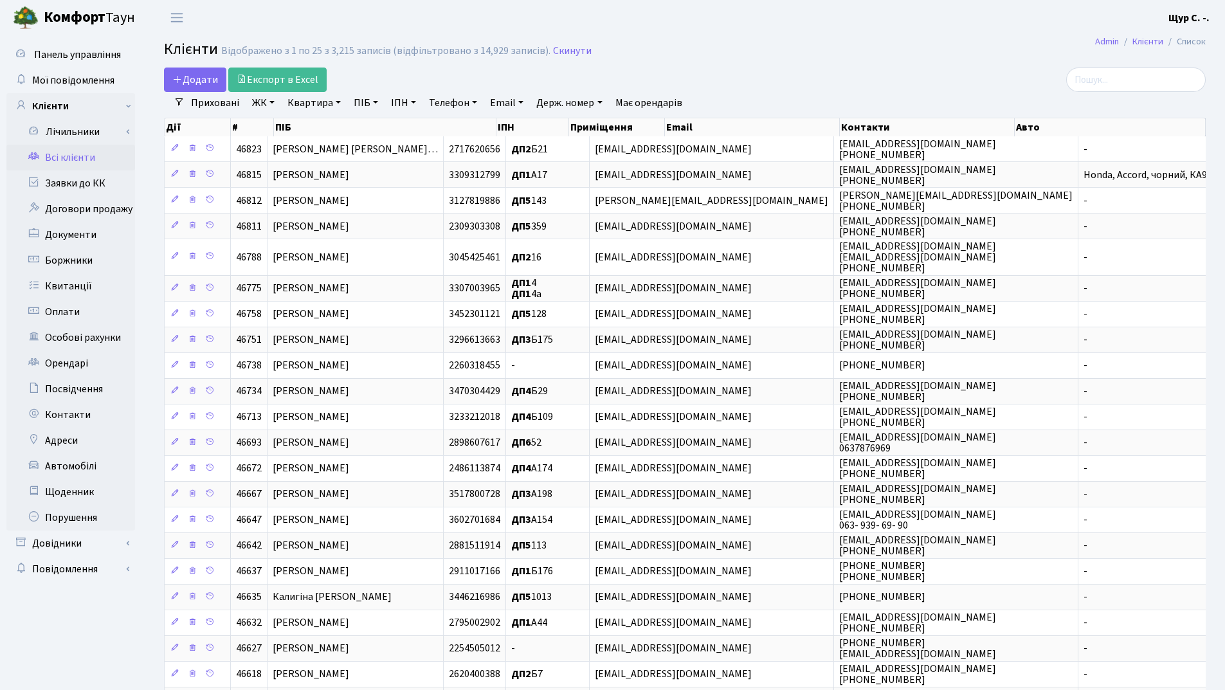
click at [310, 104] on link "Квартира" at bounding box center [314, 103] width 64 height 22
type input "260"
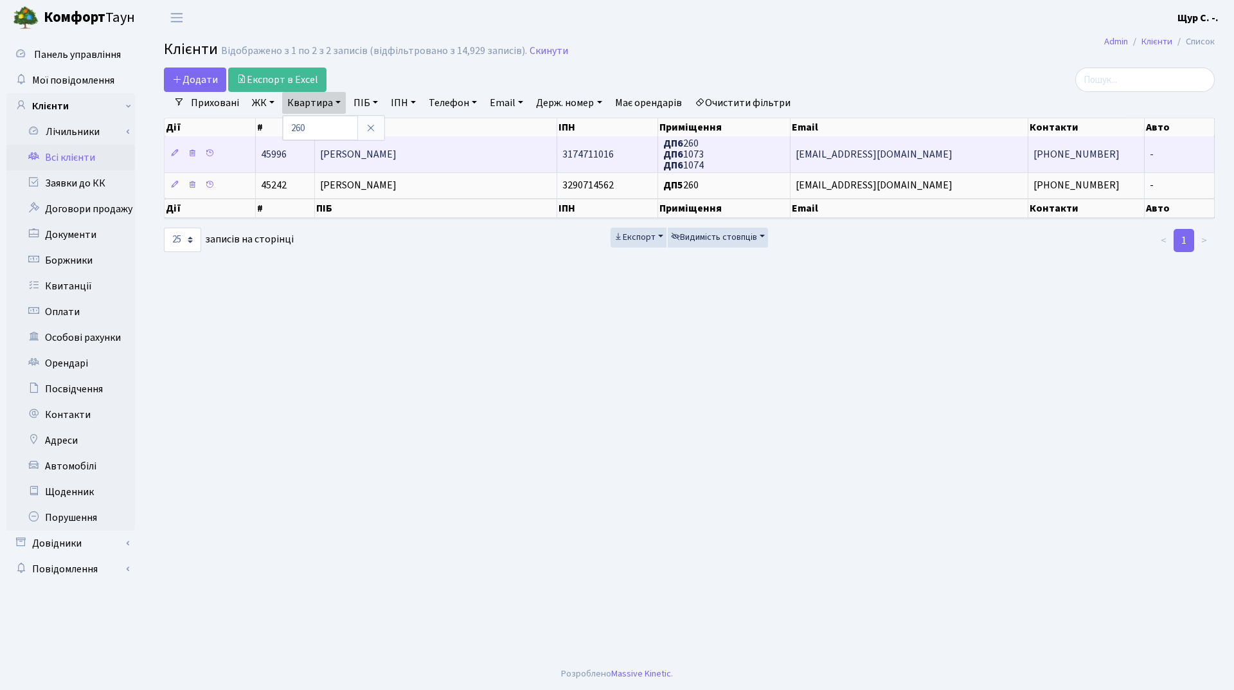
click at [368, 151] on span "[PERSON_NAME]" at bounding box center [358, 154] width 76 height 14
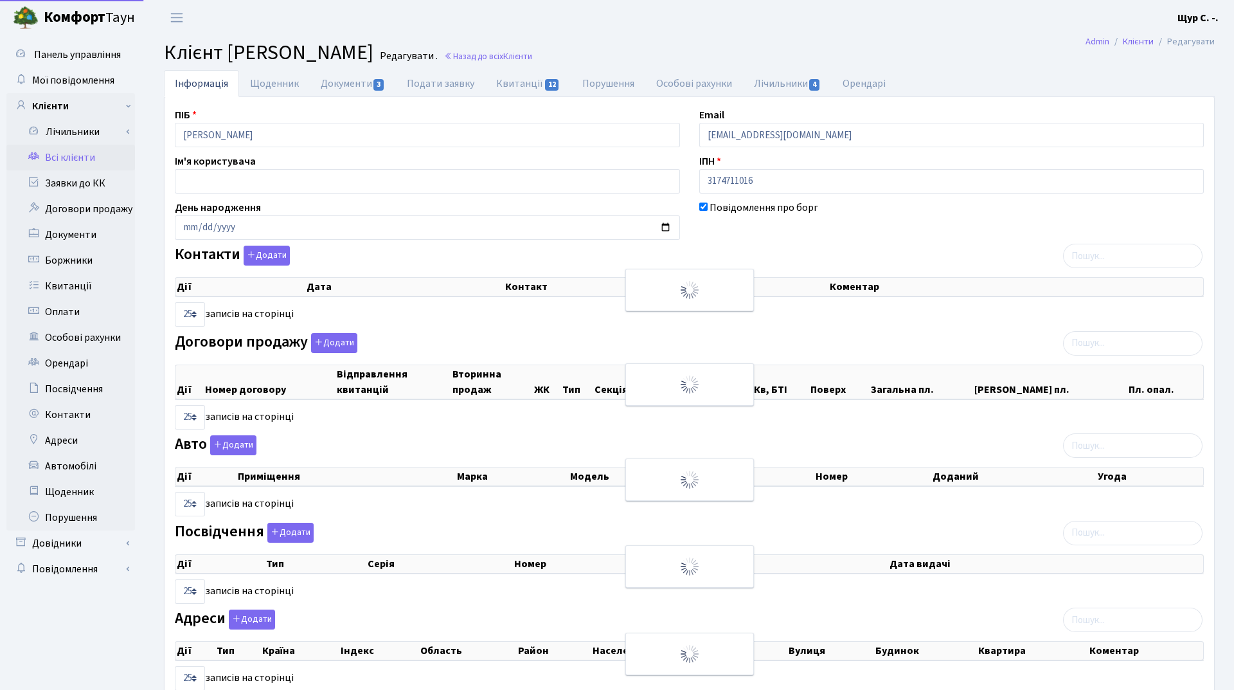
select select "25"
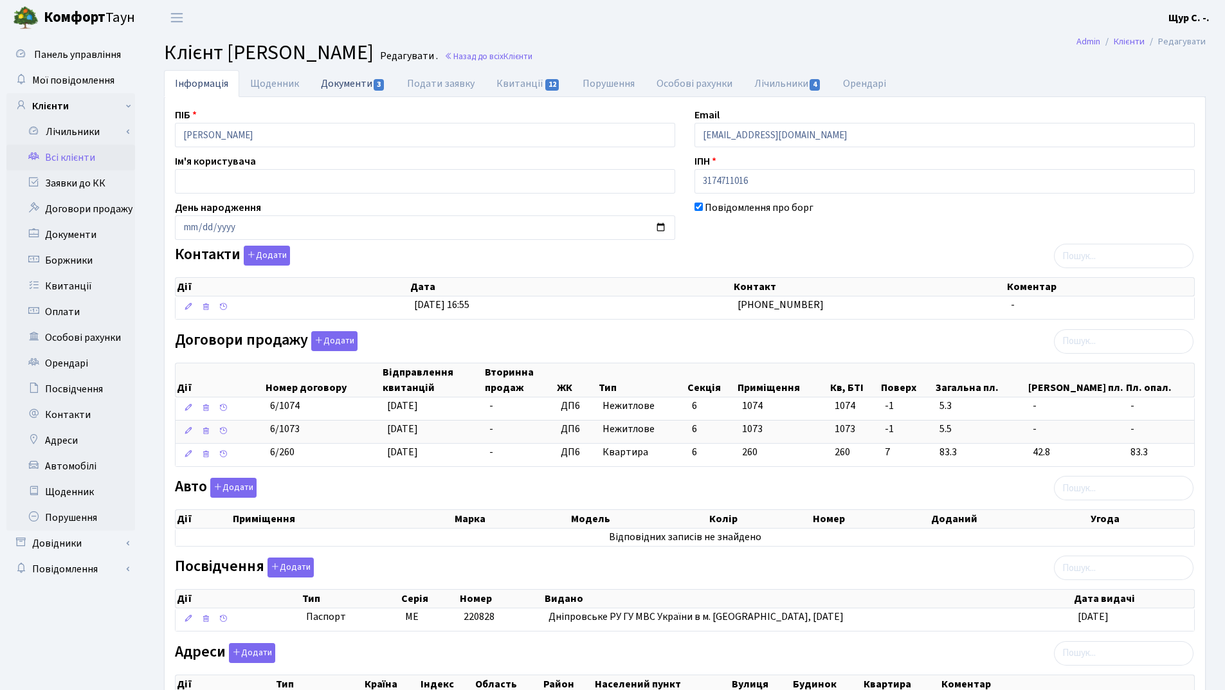
click at [331, 83] on link "Документи 3" at bounding box center [353, 83] width 86 height 26
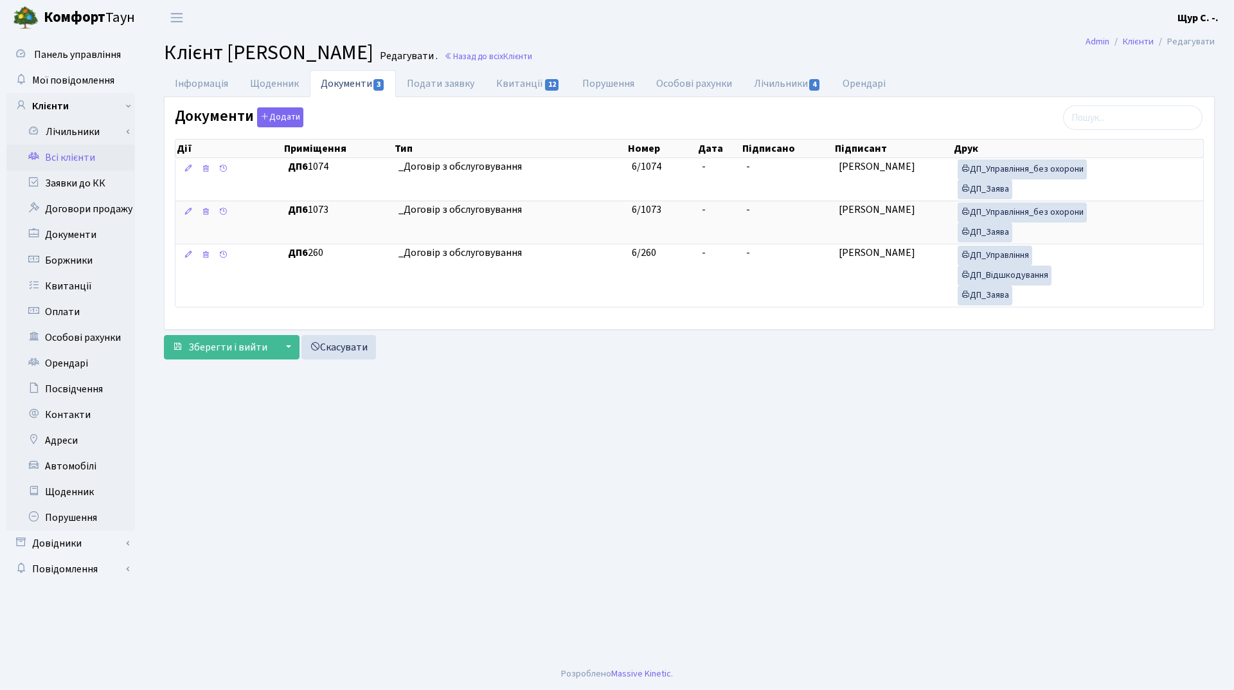
click at [84, 161] on link "Всі клієнти" at bounding box center [70, 158] width 129 height 26
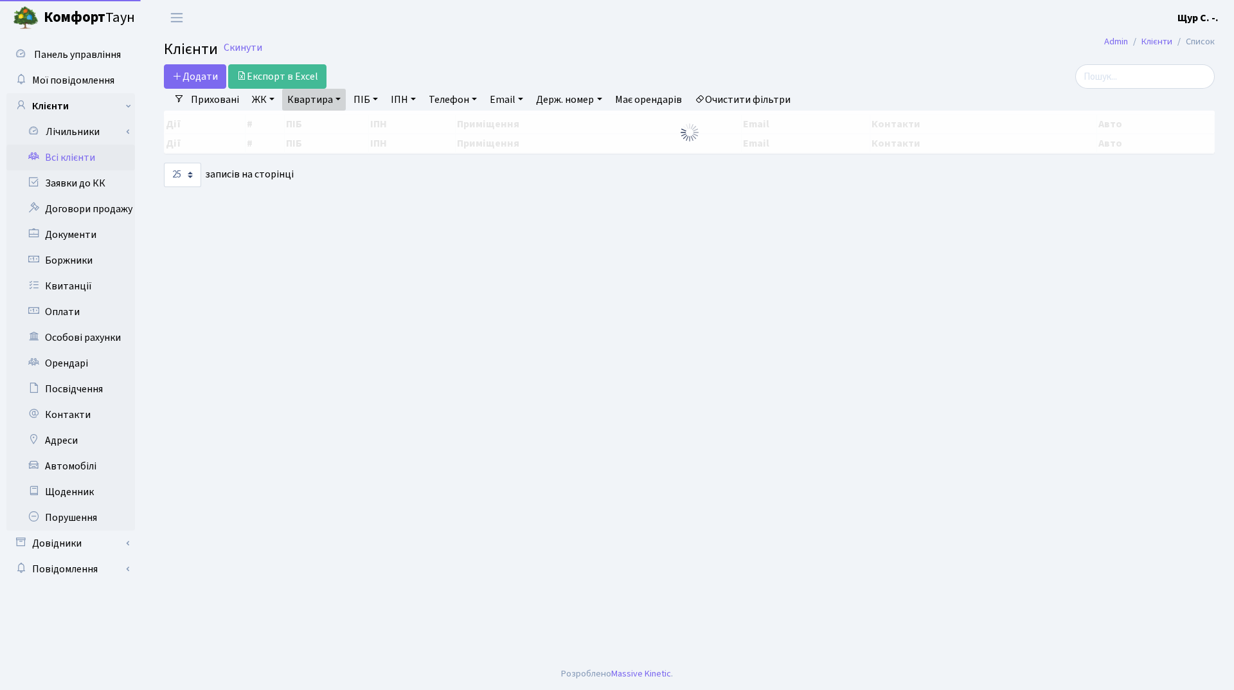
select select "25"
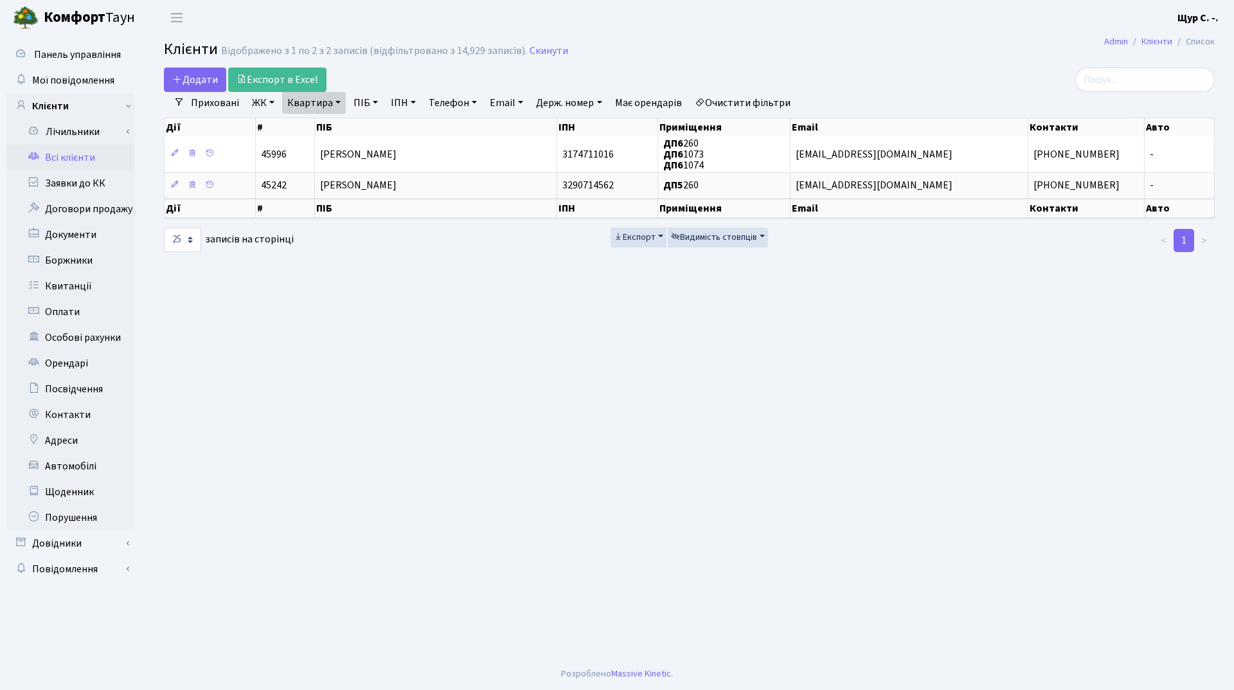
click at [337, 100] on link "Квартира" at bounding box center [314, 103] width 64 height 22
click at [328, 126] on input "260" at bounding box center [320, 128] width 75 height 24
type input "2"
type input "312"
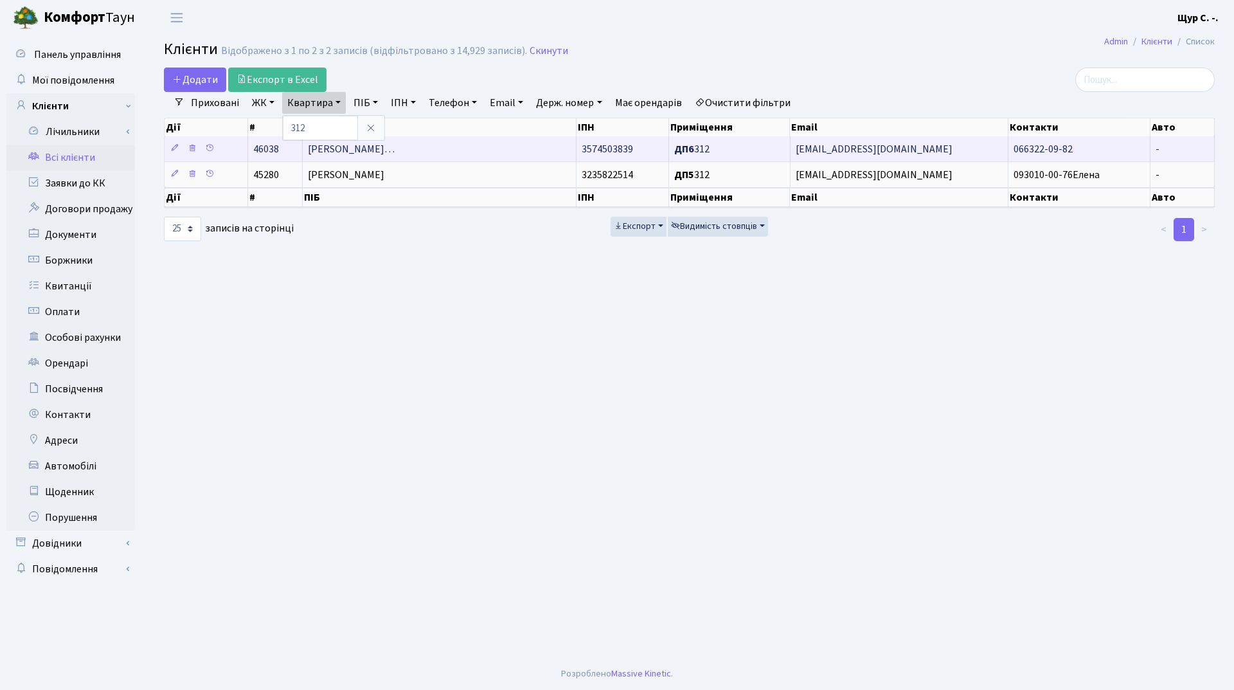
click at [395, 147] on span "Островерхов Володимир Віталійови…" at bounding box center [351, 149] width 87 height 14
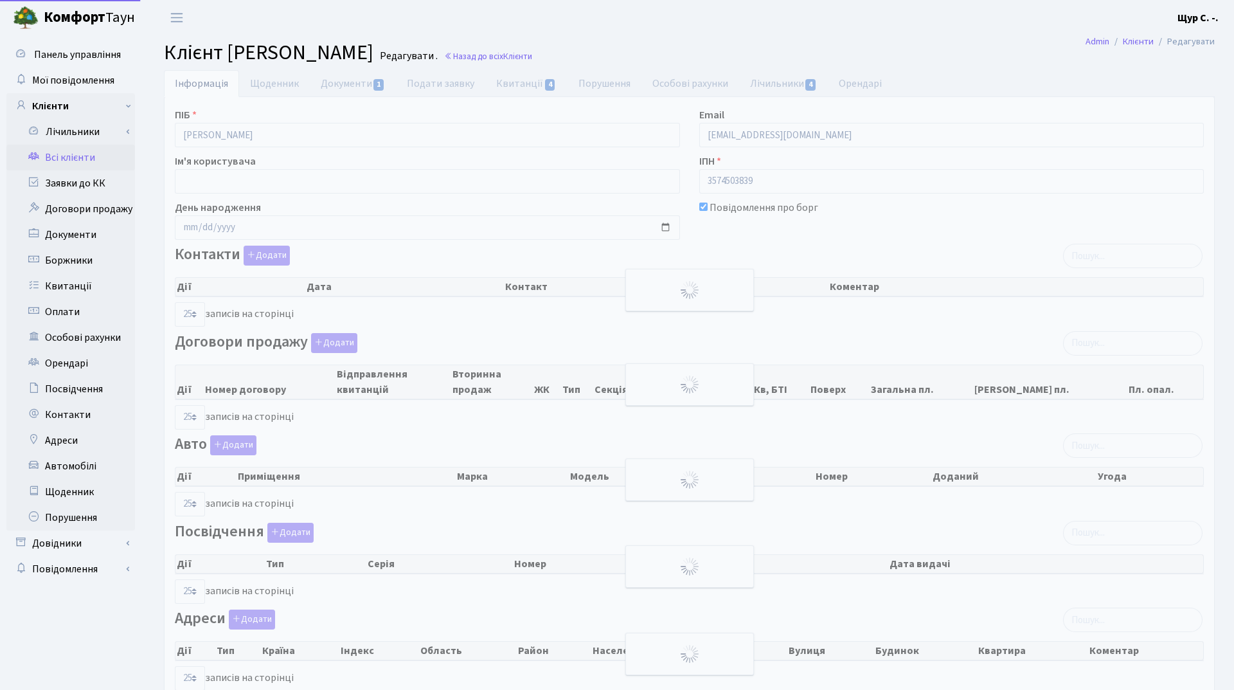
select select "25"
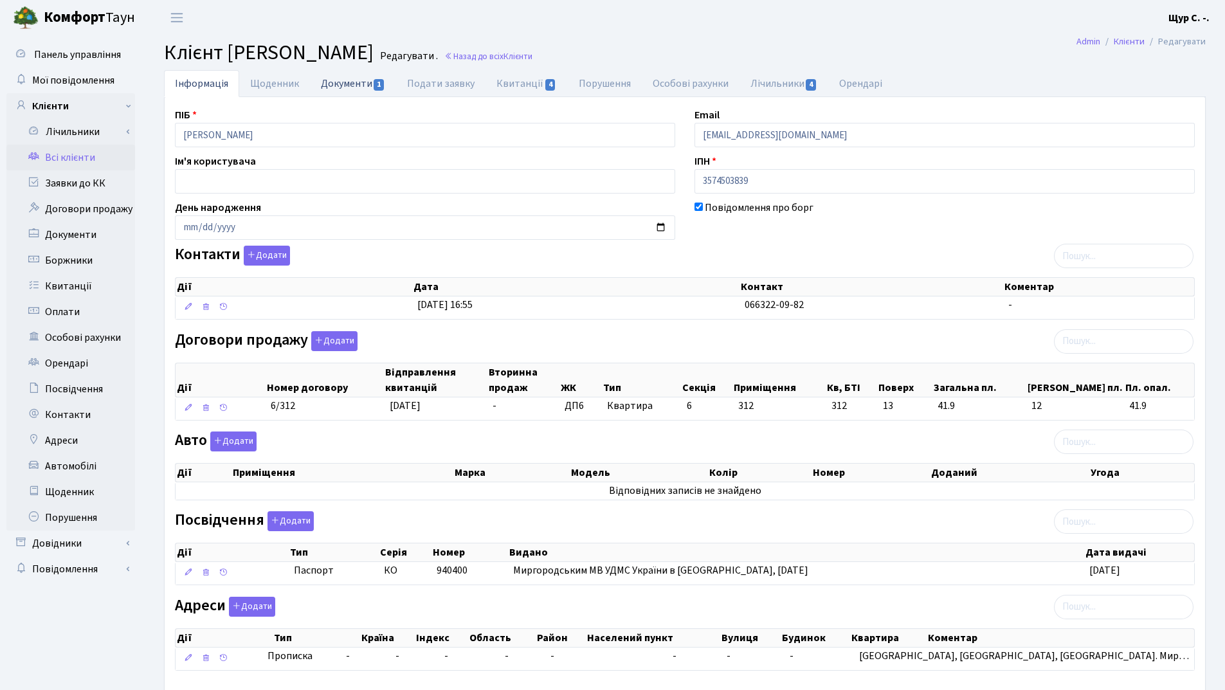
click at [357, 88] on link "Документи 1" at bounding box center [353, 83] width 86 height 26
select select "25"
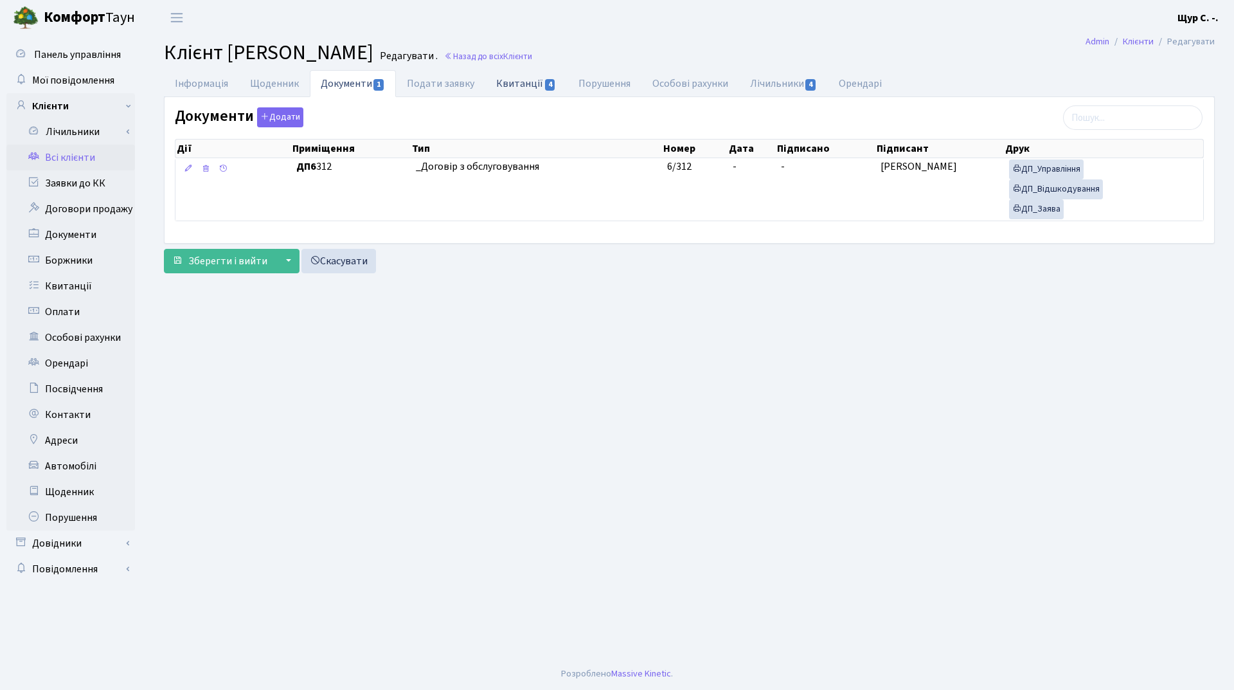
click at [521, 81] on link "Квитанції 4" at bounding box center [526, 83] width 82 height 26
select select "25"
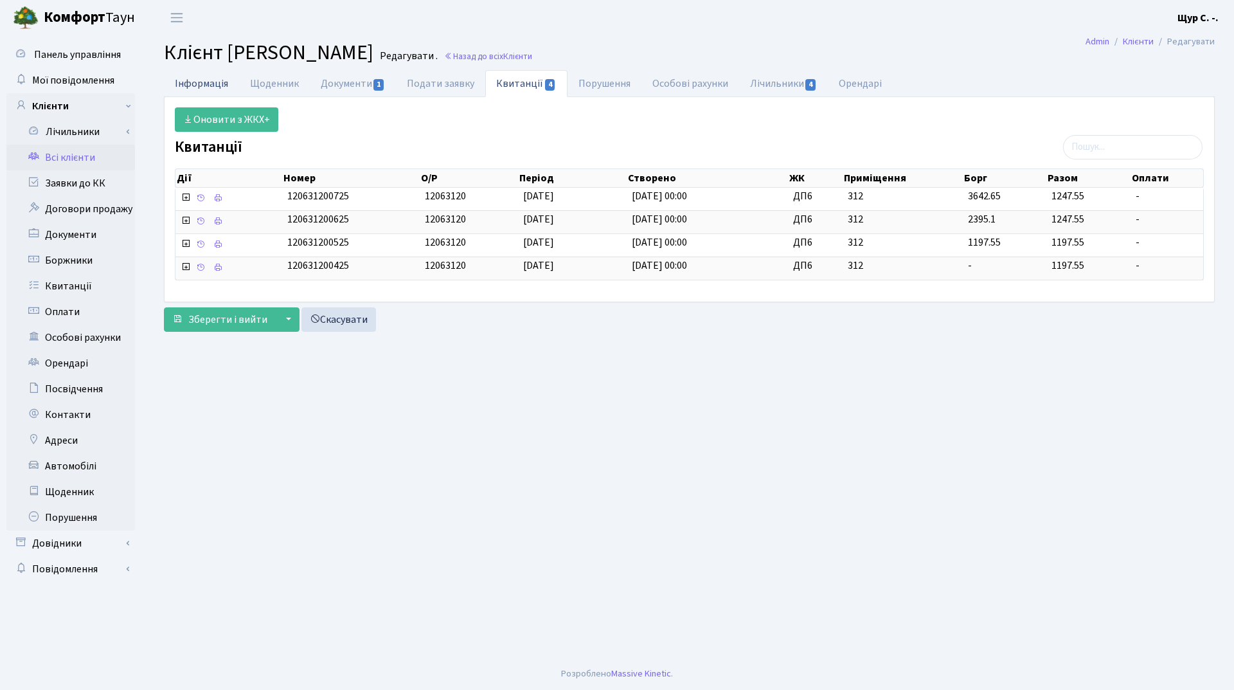
click at [210, 80] on link "Інформація" at bounding box center [201, 83] width 75 height 26
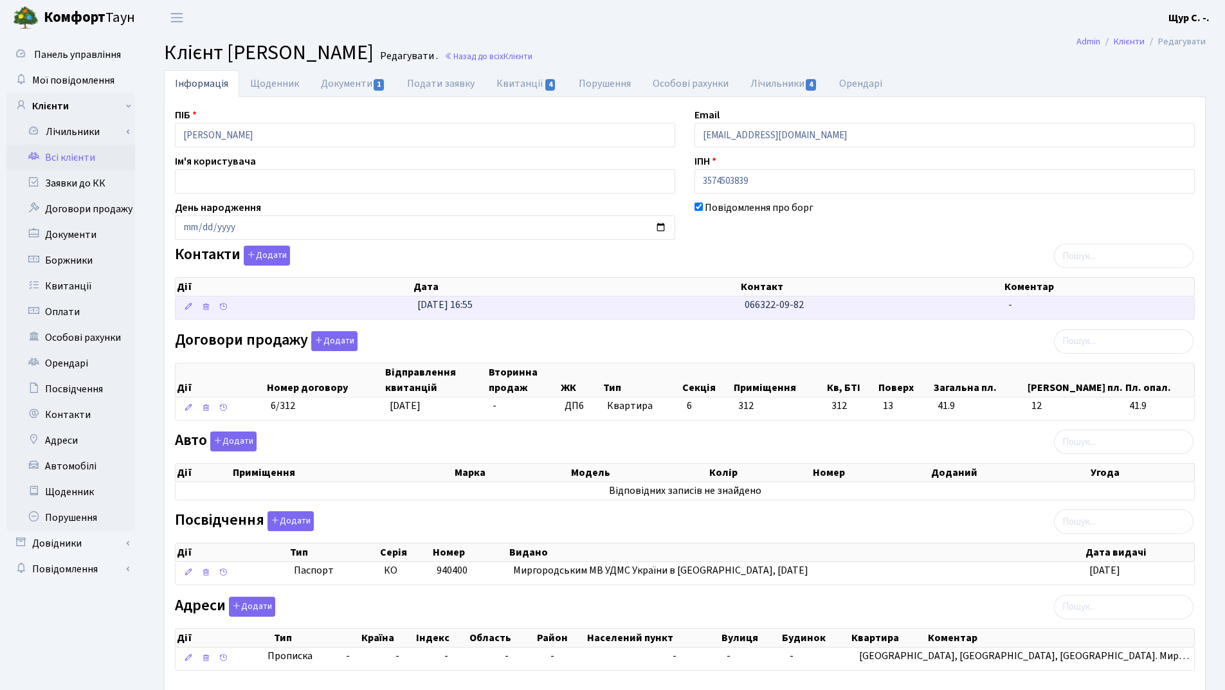
click at [730, 312] on td "31.03.2025, 16:55" at bounding box center [575, 307] width 327 height 22
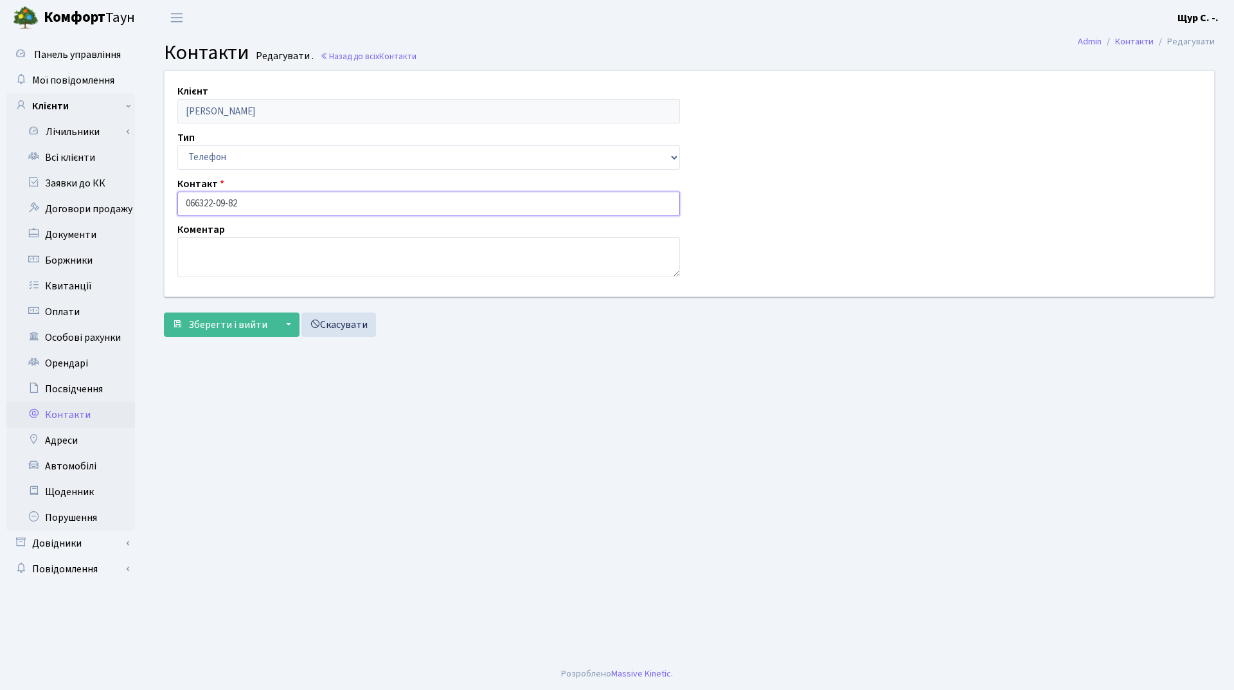
click at [201, 201] on input "066322-09-82" at bounding box center [428, 204] width 503 height 24
type input "066-322-09-82"
click at [243, 328] on span "Зберегти і вийти" at bounding box center [227, 325] width 79 height 14
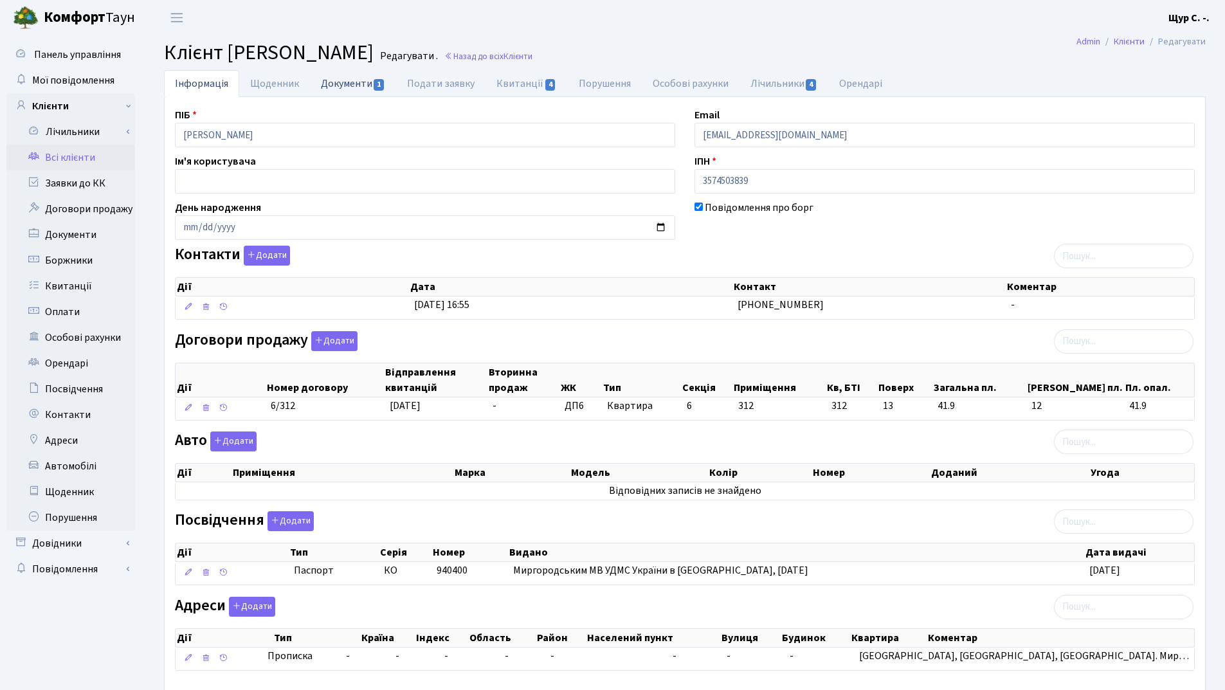
click at [336, 89] on link "Документи 1" at bounding box center [353, 83] width 86 height 26
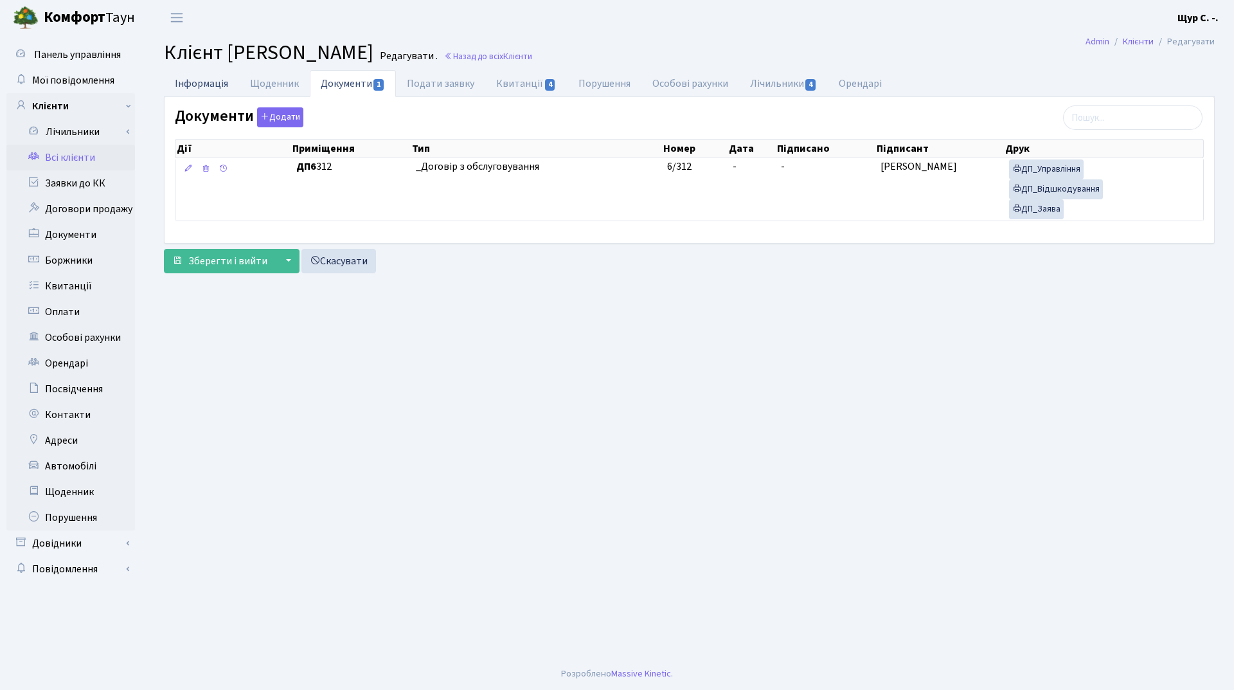
click at [209, 81] on link "Інформація" at bounding box center [201, 83] width 75 height 26
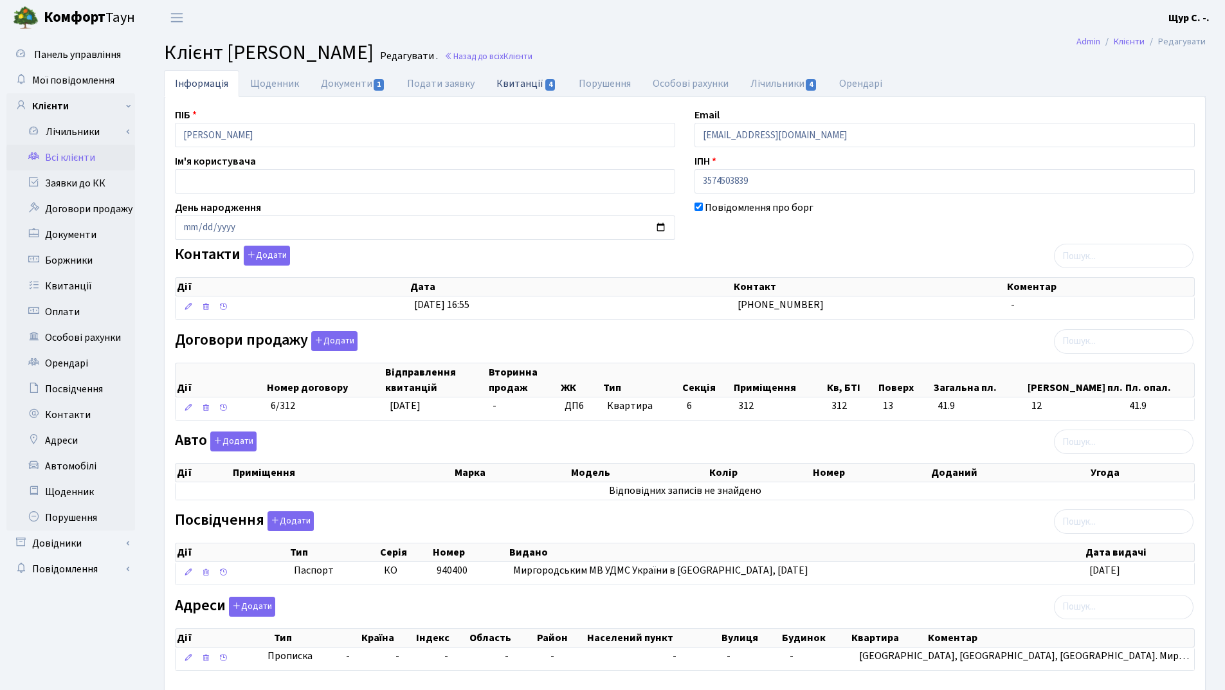
click at [521, 87] on link "Квитанції 4" at bounding box center [526, 83] width 82 height 26
select select "25"
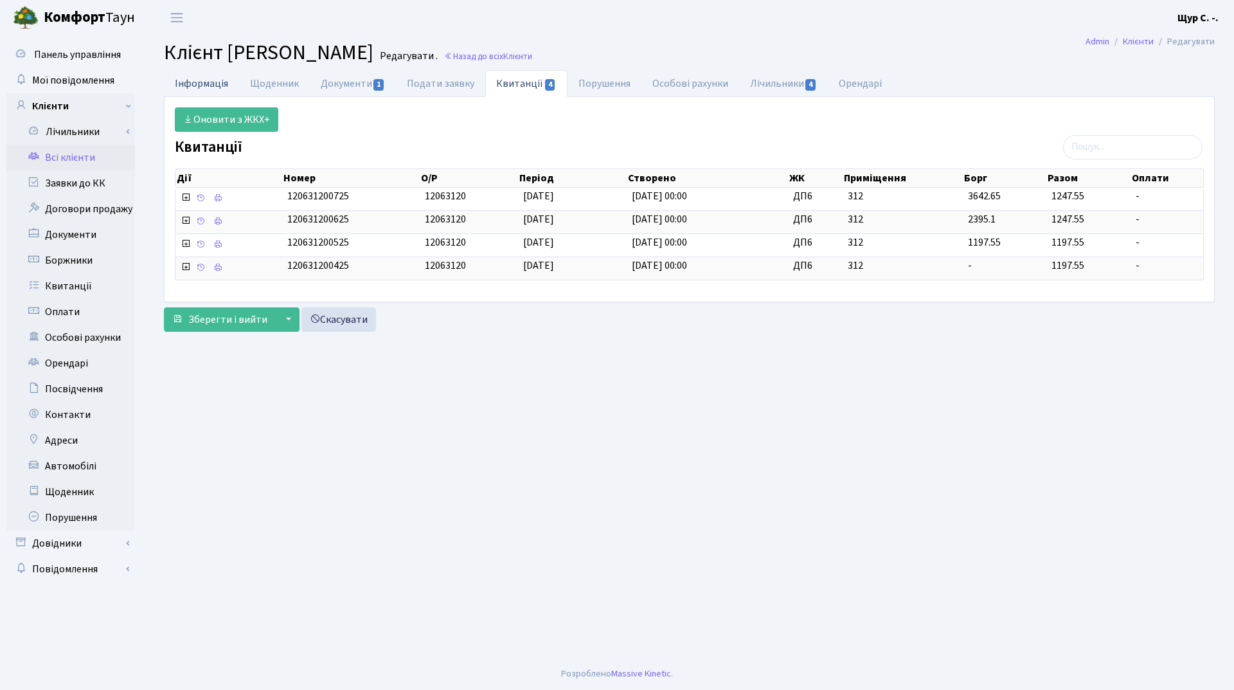
click at [191, 74] on link "Інформація" at bounding box center [201, 83] width 75 height 26
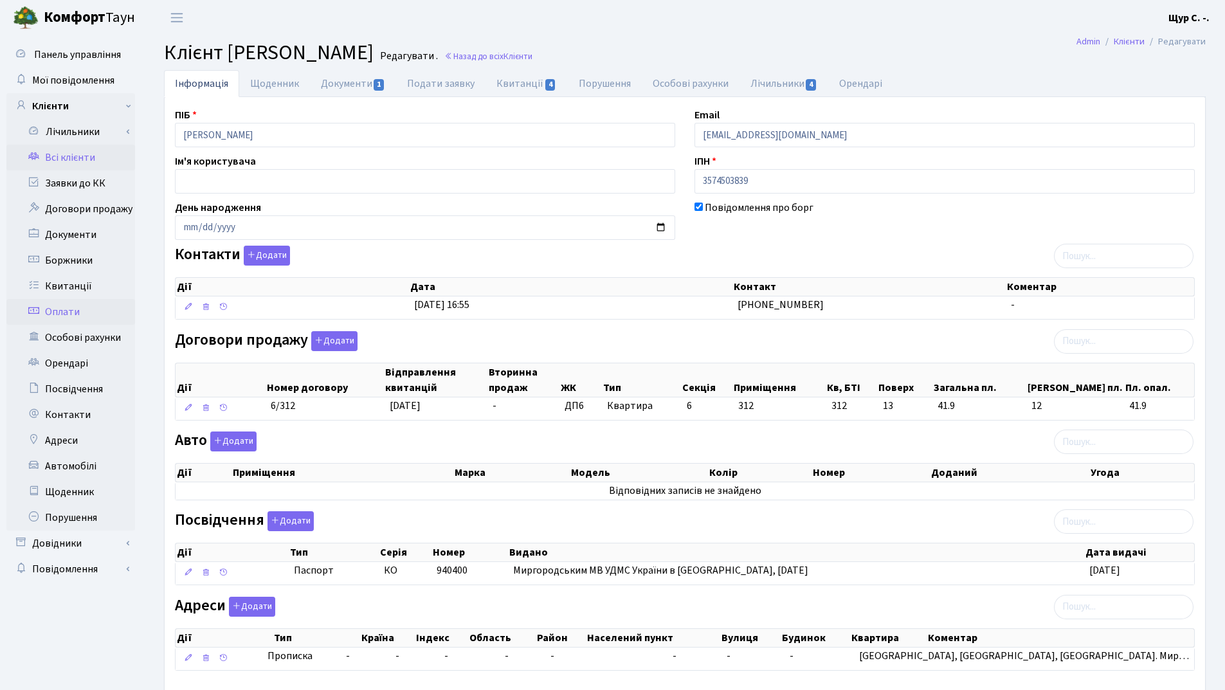
click at [86, 312] on link "Оплати" at bounding box center [70, 312] width 129 height 26
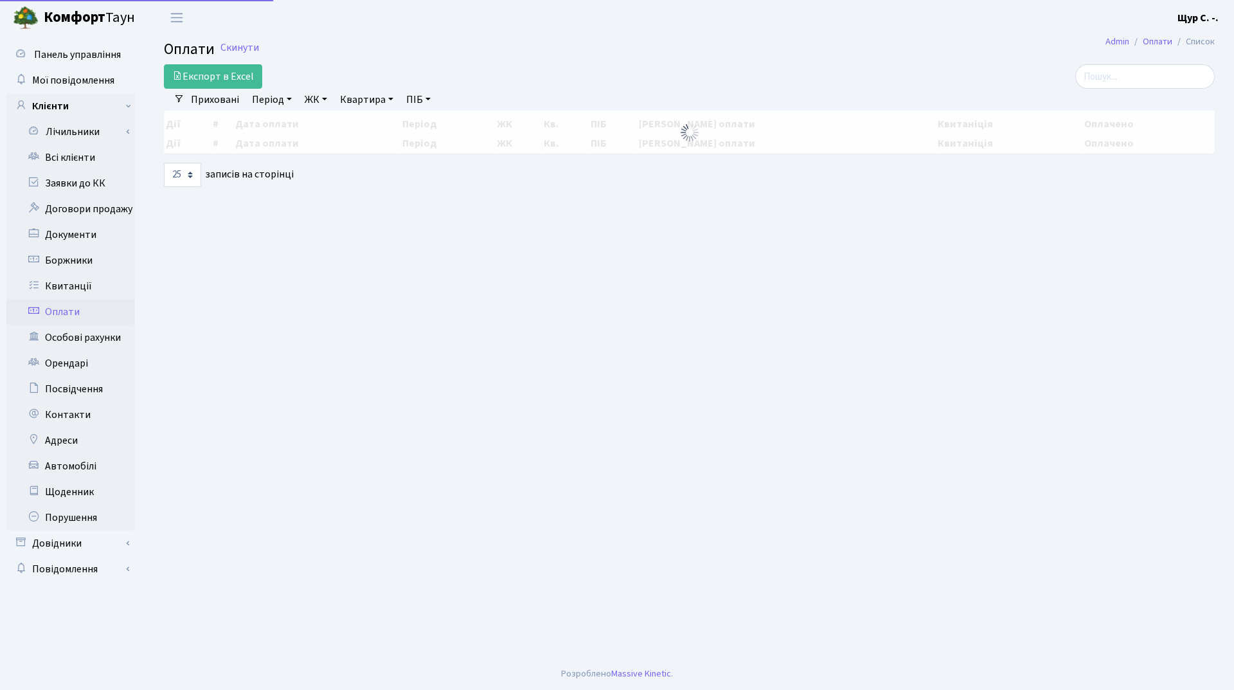
select select "25"
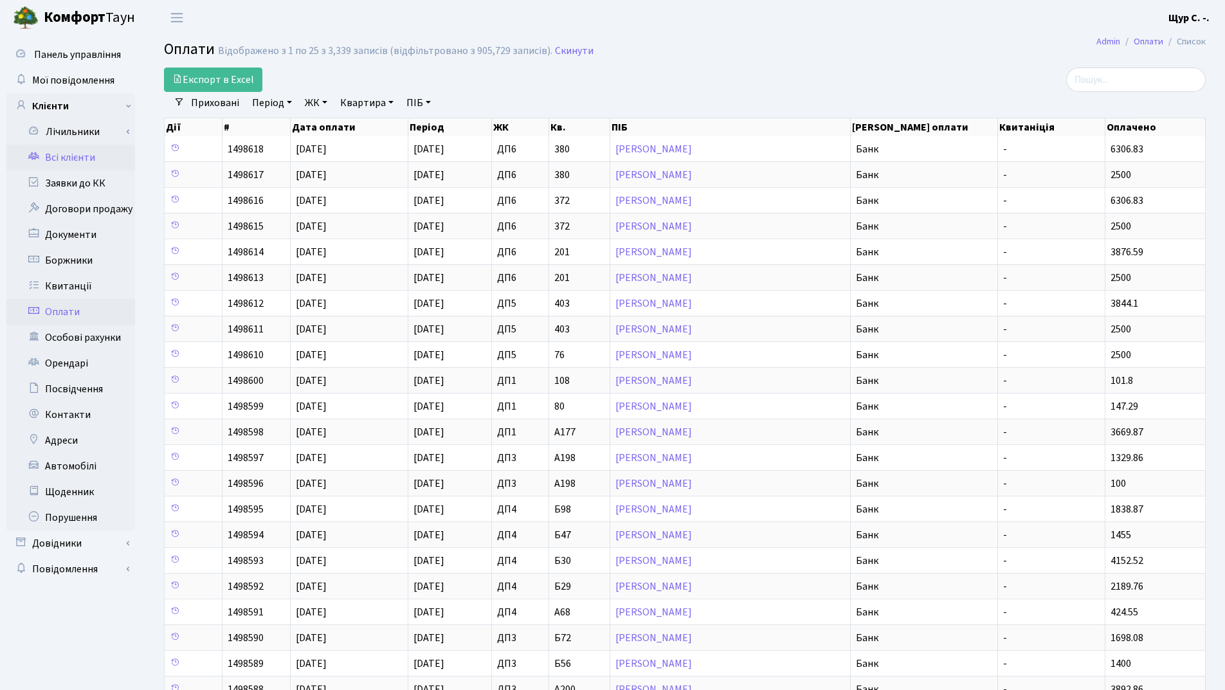
click at [82, 163] on link "Всі клієнти" at bounding box center [70, 158] width 129 height 26
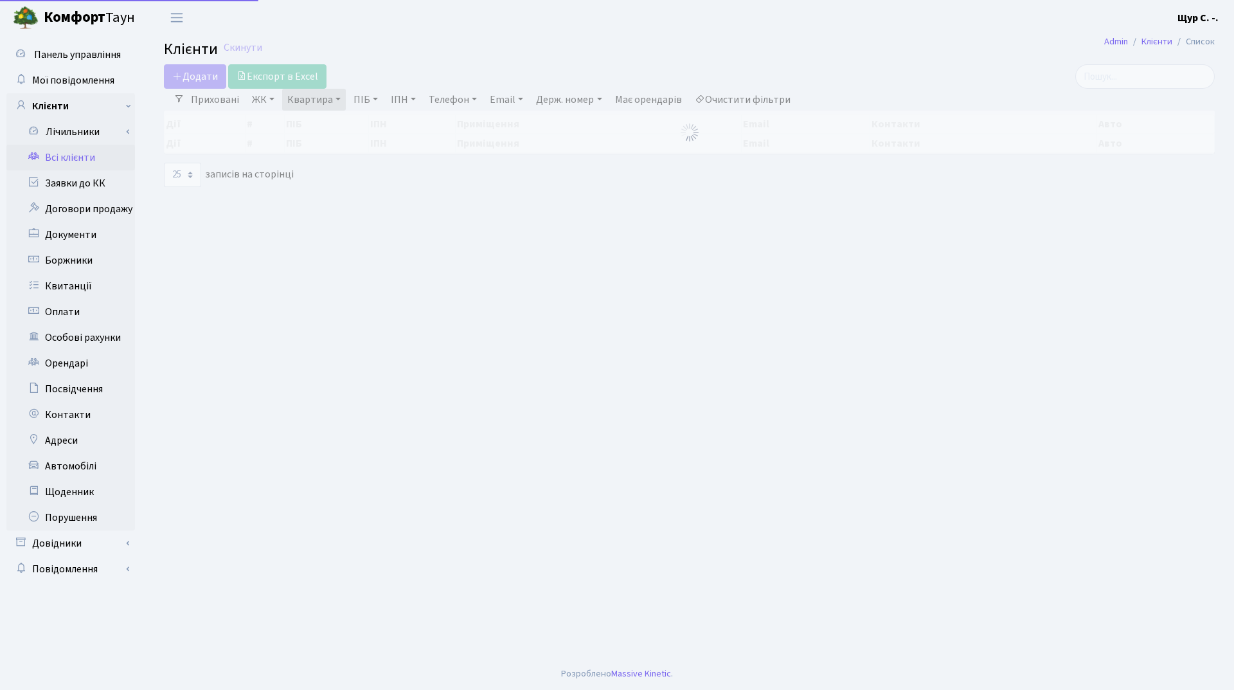
select select "25"
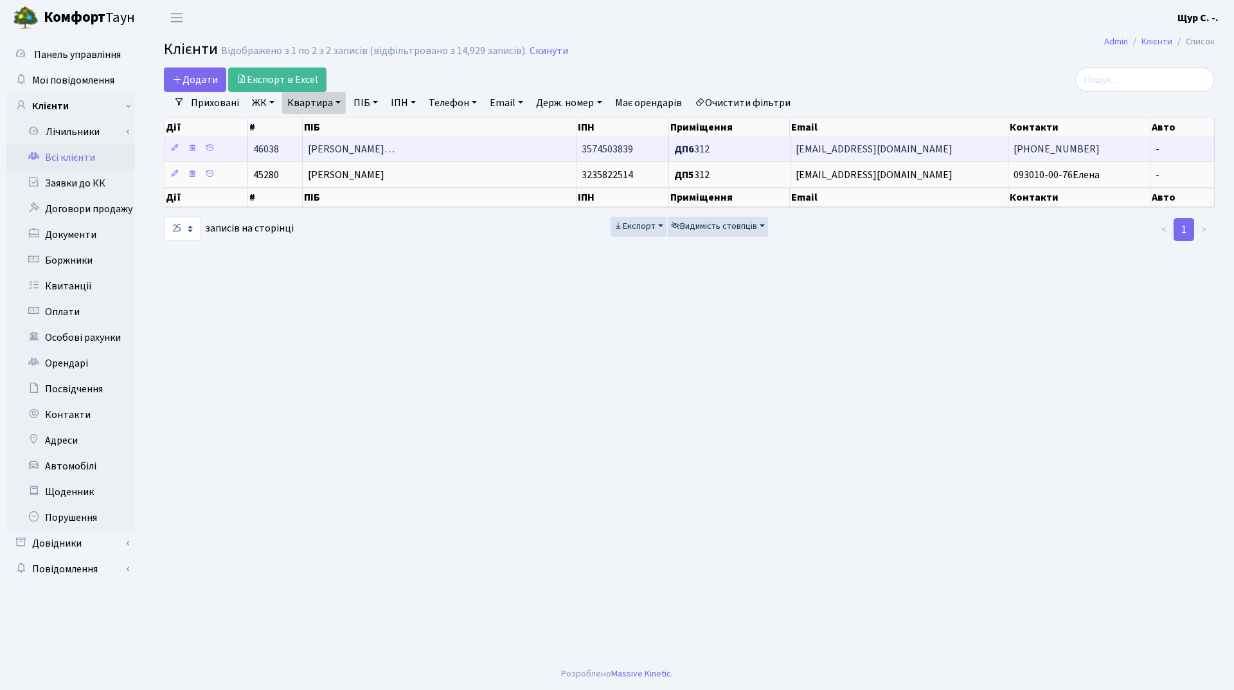
click at [374, 139] on td "Островерхов Володимир Віталійови…" at bounding box center [440, 148] width 274 height 25
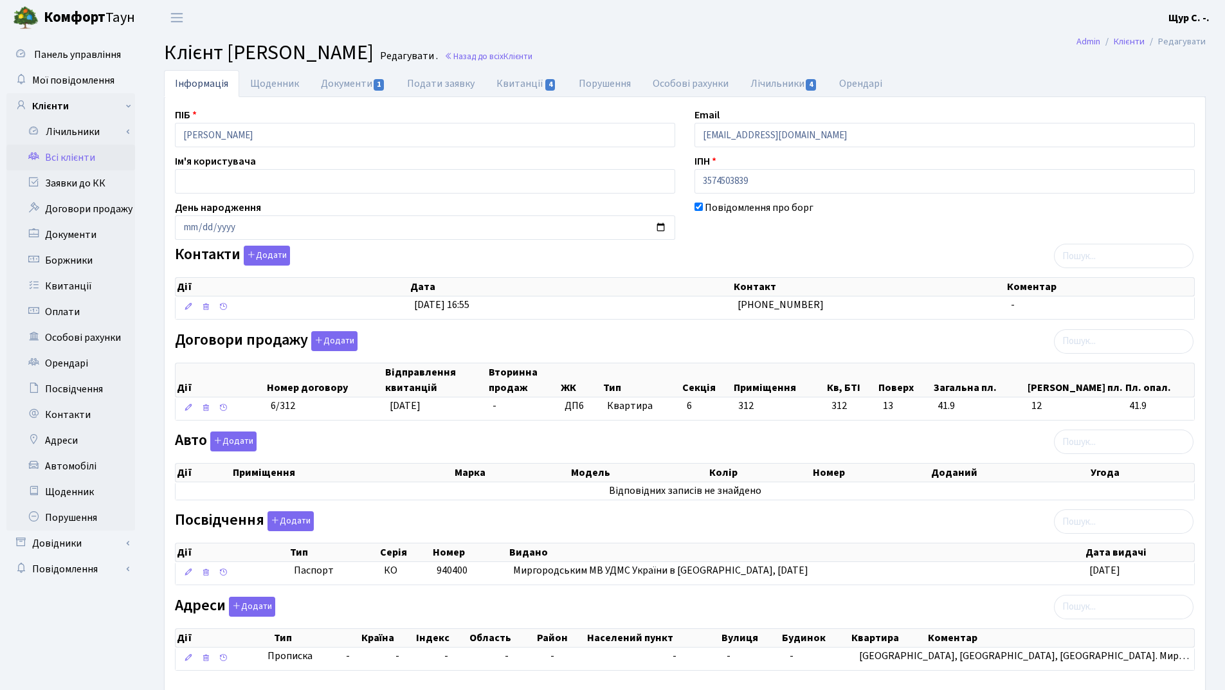
click at [93, 160] on link "Всі клієнти" at bounding box center [70, 158] width 129 height 26
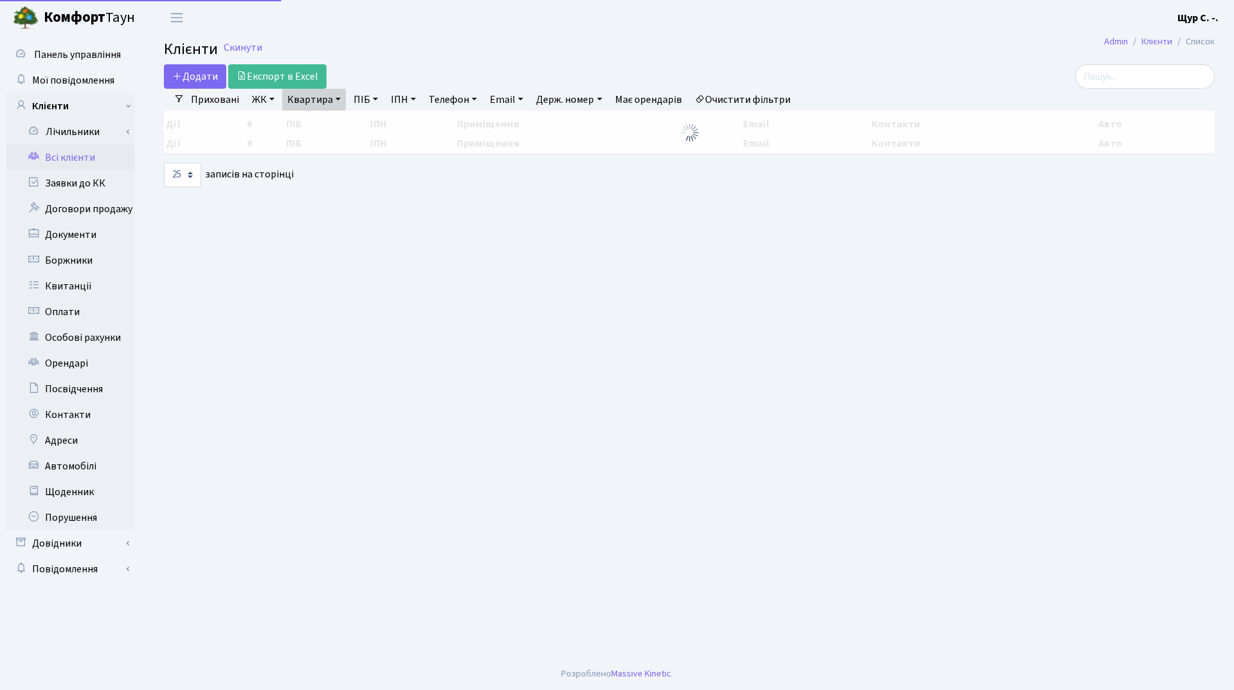
select select "25"
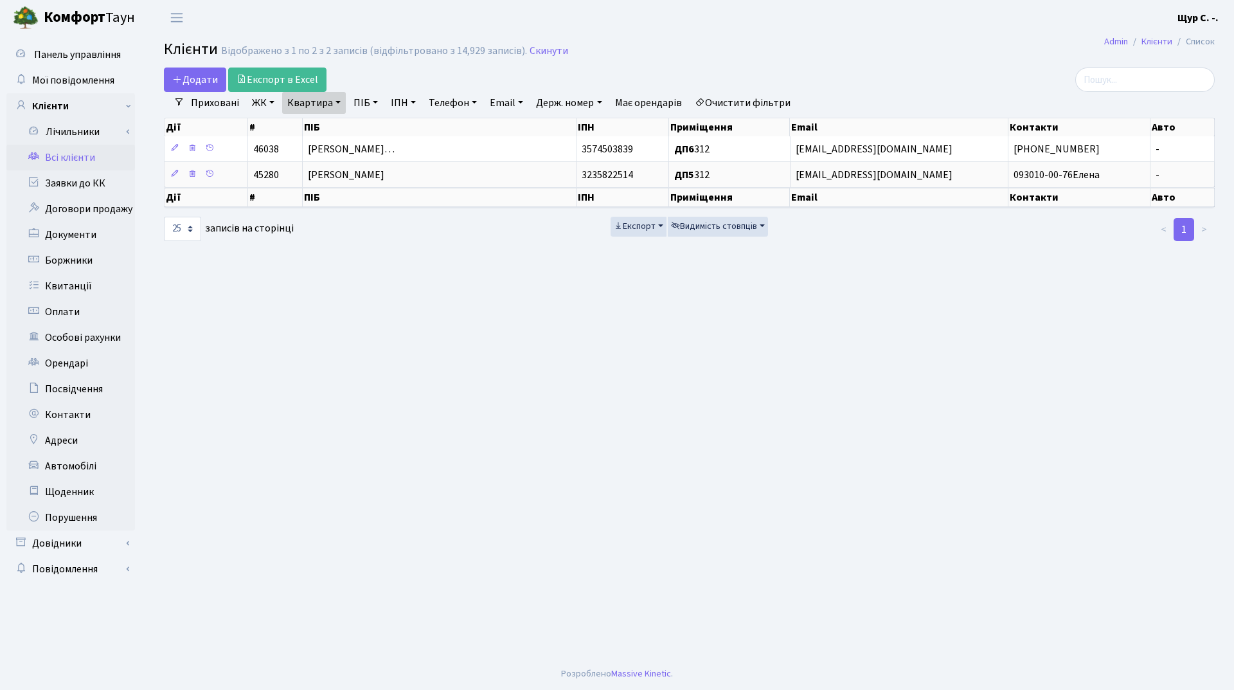
click at [337, 105] on link "Квартира" at bounding box center [314, 103] width 64 height 22
click at [336, 120] on input "312" at bounding box center [320, 128] width 75 height 24
type input "329"
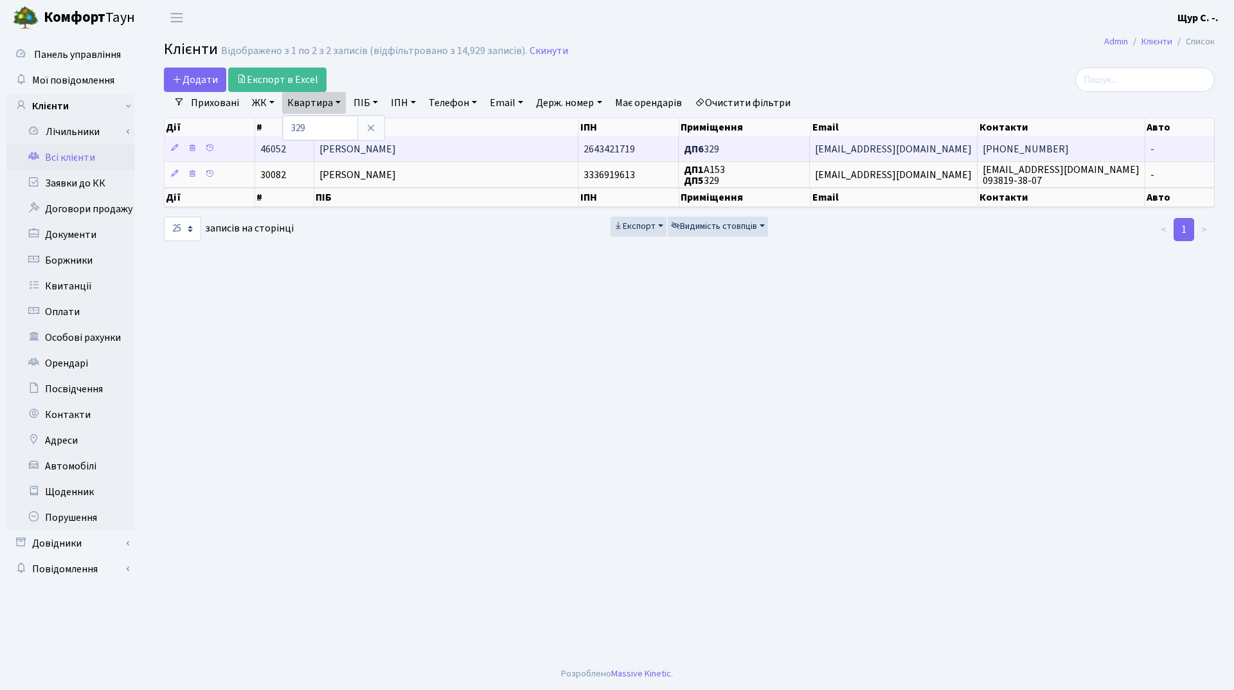
click at [396, 148] on span "Гуменюк Дмитро Павлович" at bounding box center [357, 149] width 76 height 14
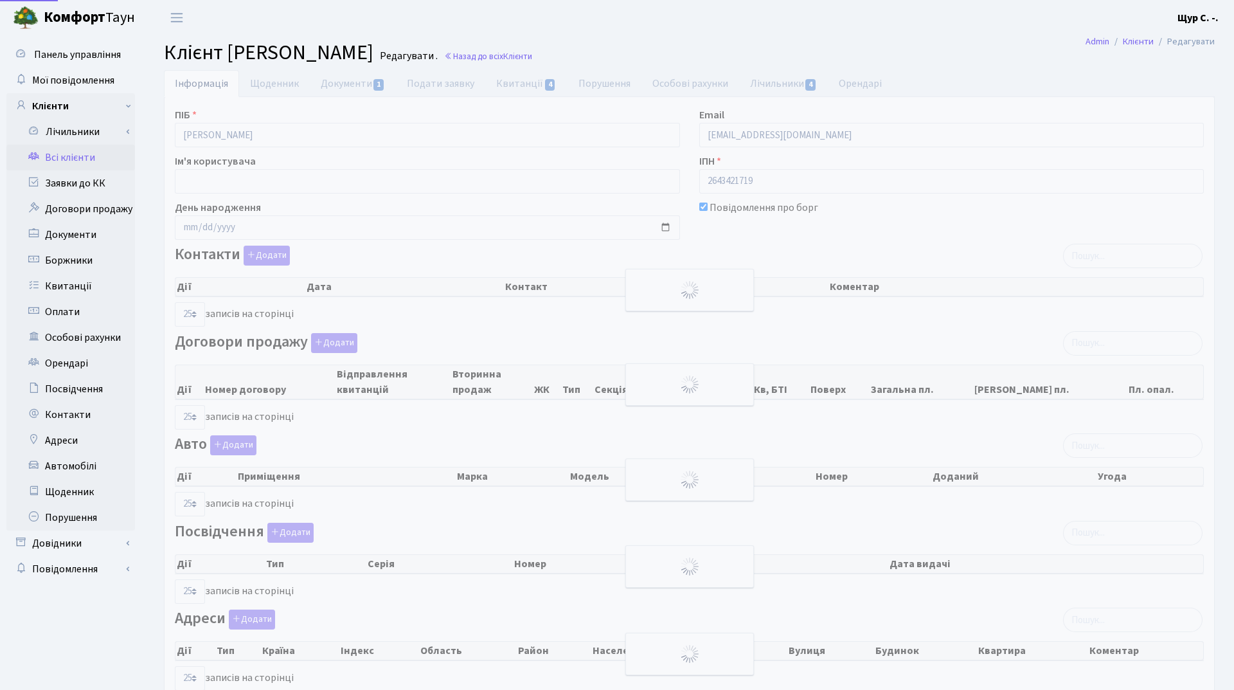
select select "25"
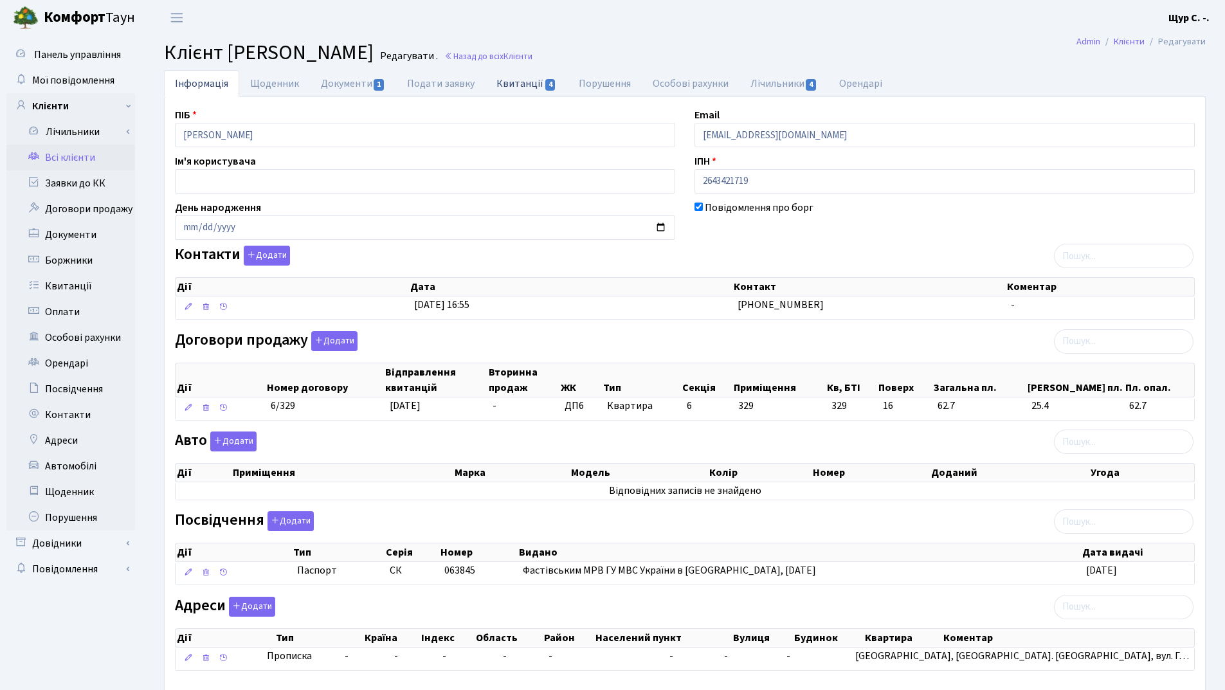
click at [515, 85] on link "Квитанції 4" at bounding box center [526, 83] width 82 height 26
select select "25"
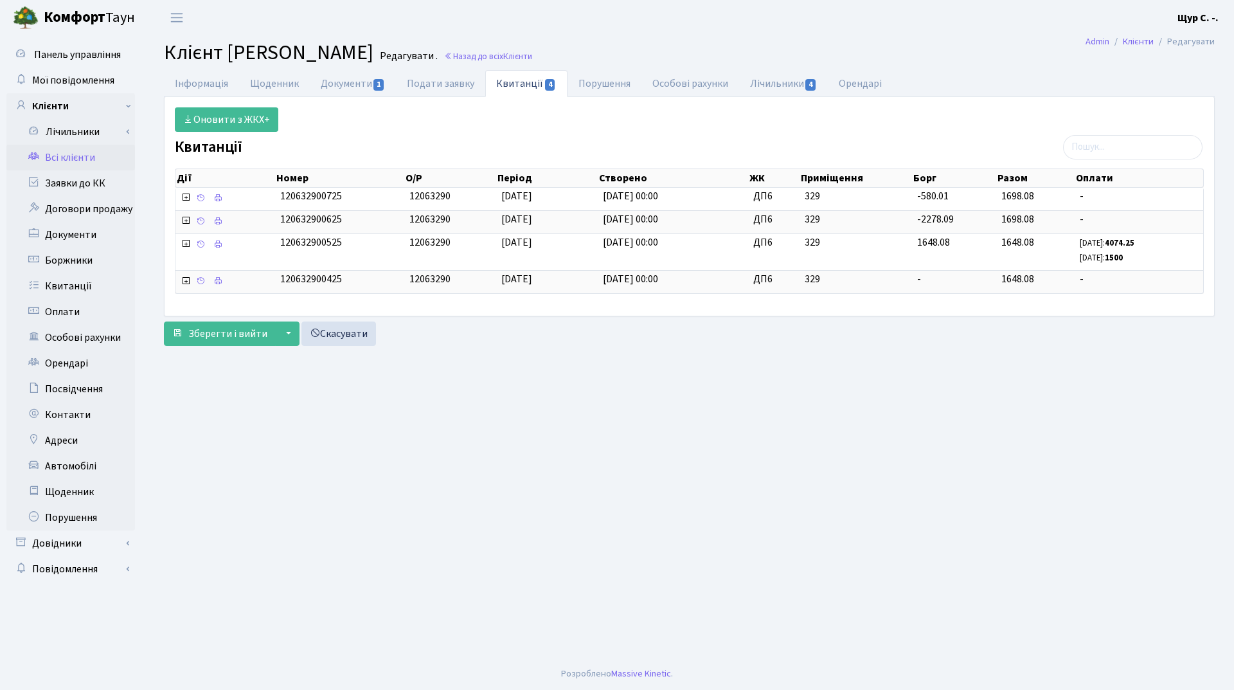
click at [70, 156] on link "Всі клієнти" at bounding box center [70, 158] width 129 height 26
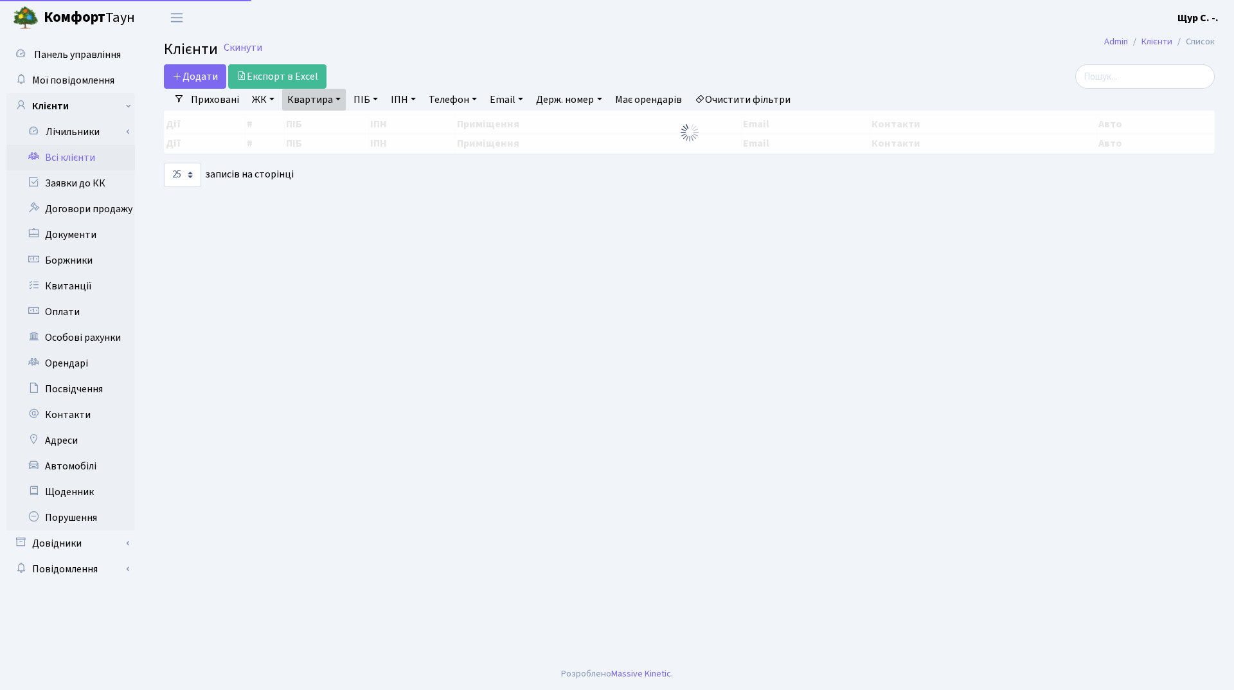
select select "25"
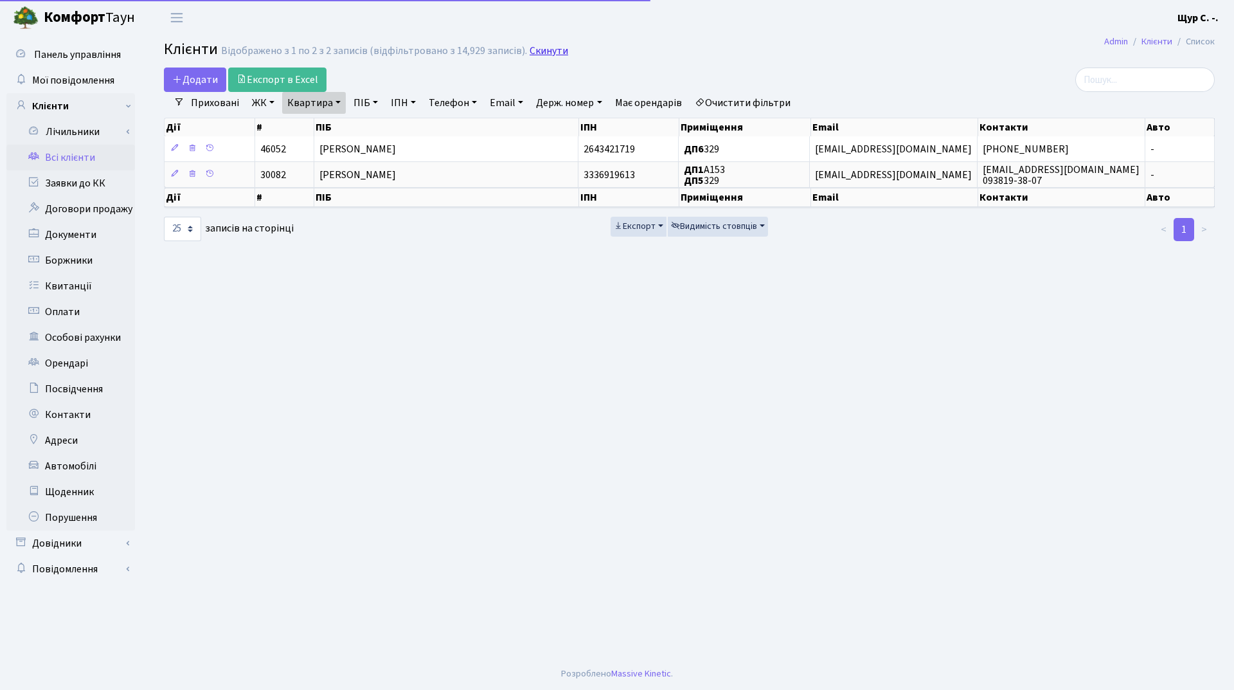
click at [535, 52] on link "Скинути" at bounding box center [549, 51] width 39 height 12
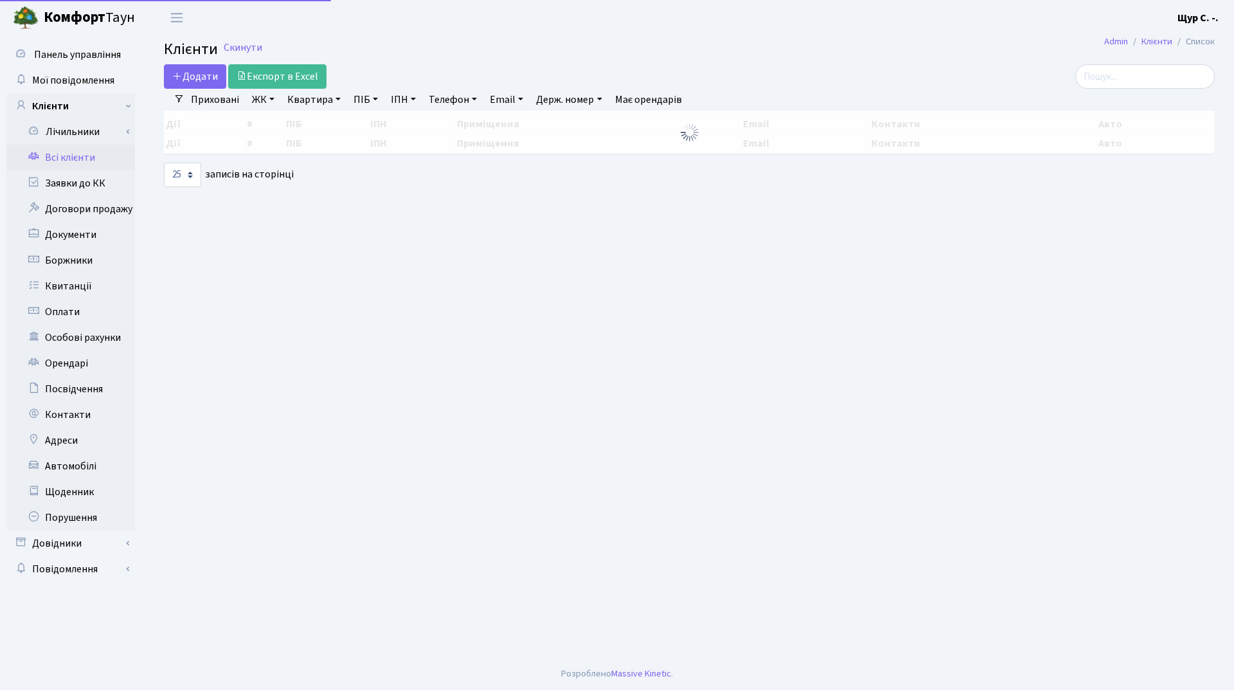
select select "25"
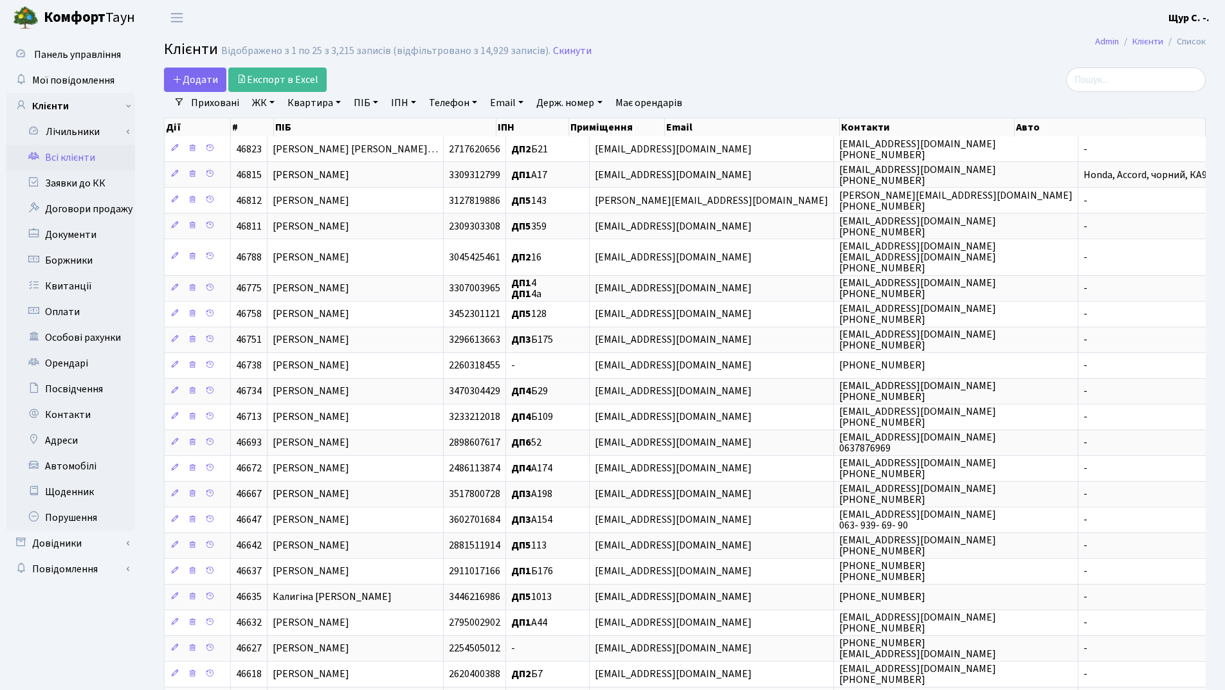
click at [314, 102] on link "Квартира" at bounding box center [314, 103] width 64 height 22
type input "235"
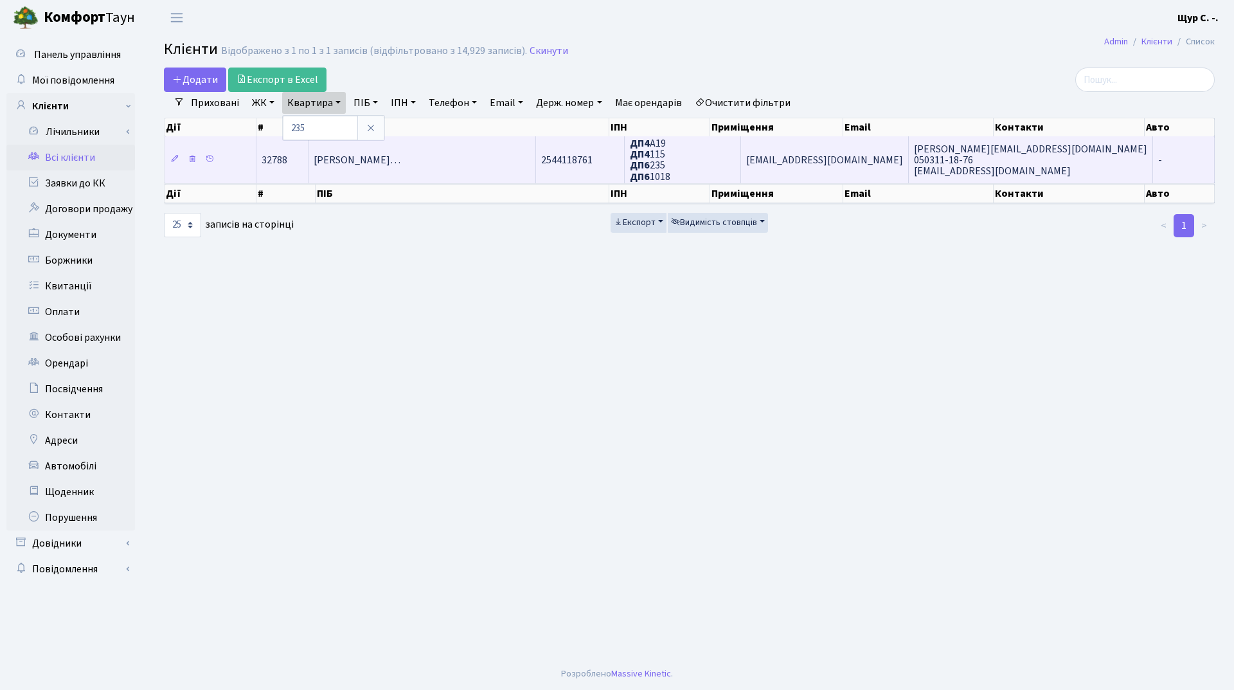
click at [375, 159] on span "Степанковська Людмила Григорівн…" at bounding box center [357, 160] width 87 height 14
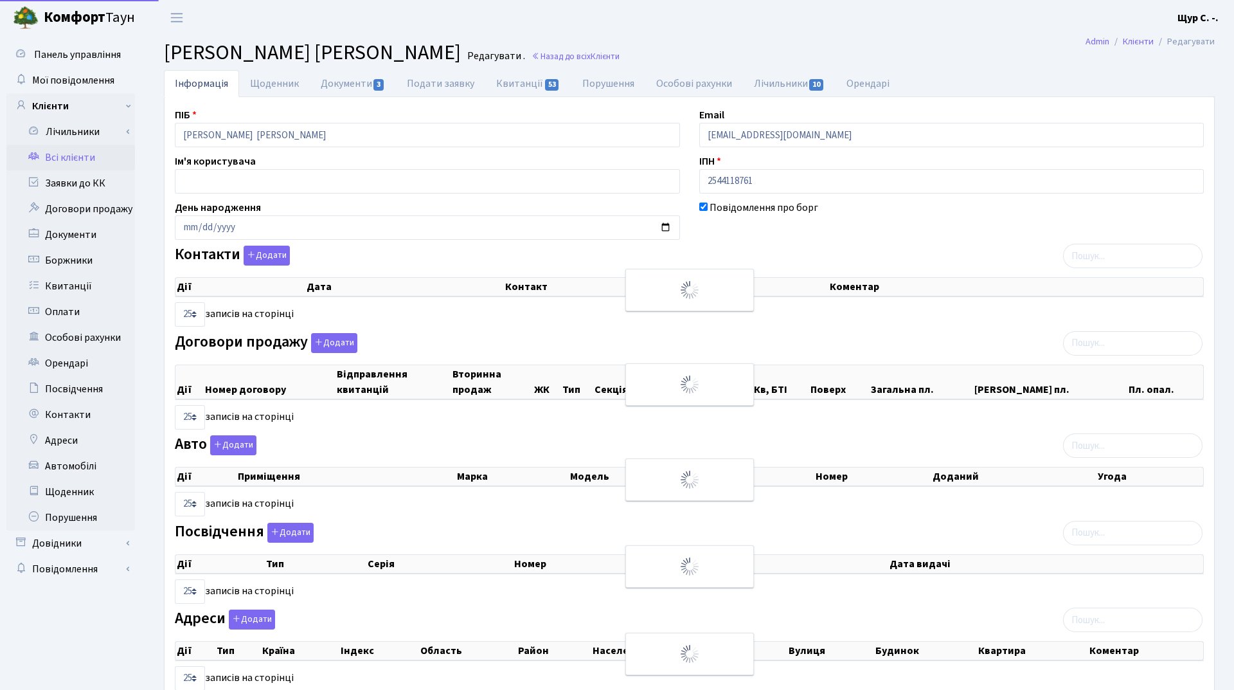
select select "25"
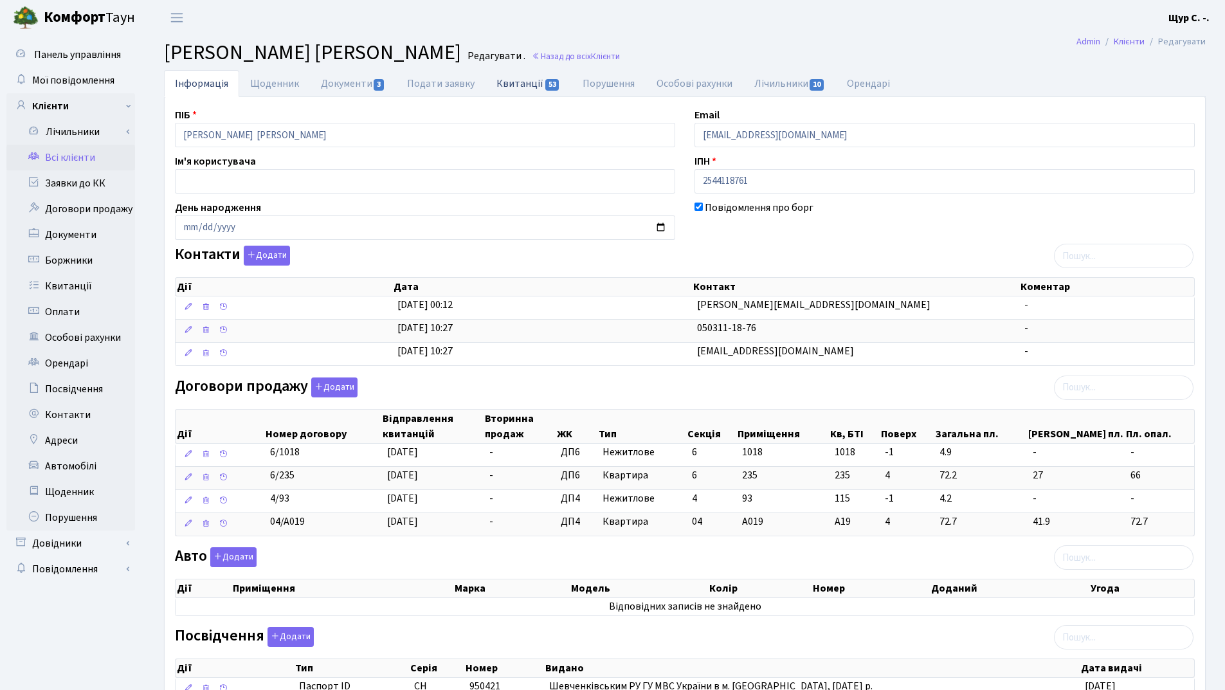
click at [528, 85] on link "Квитанції 53" at bounding box center [527, 83] width 85 height 26
select select "25"
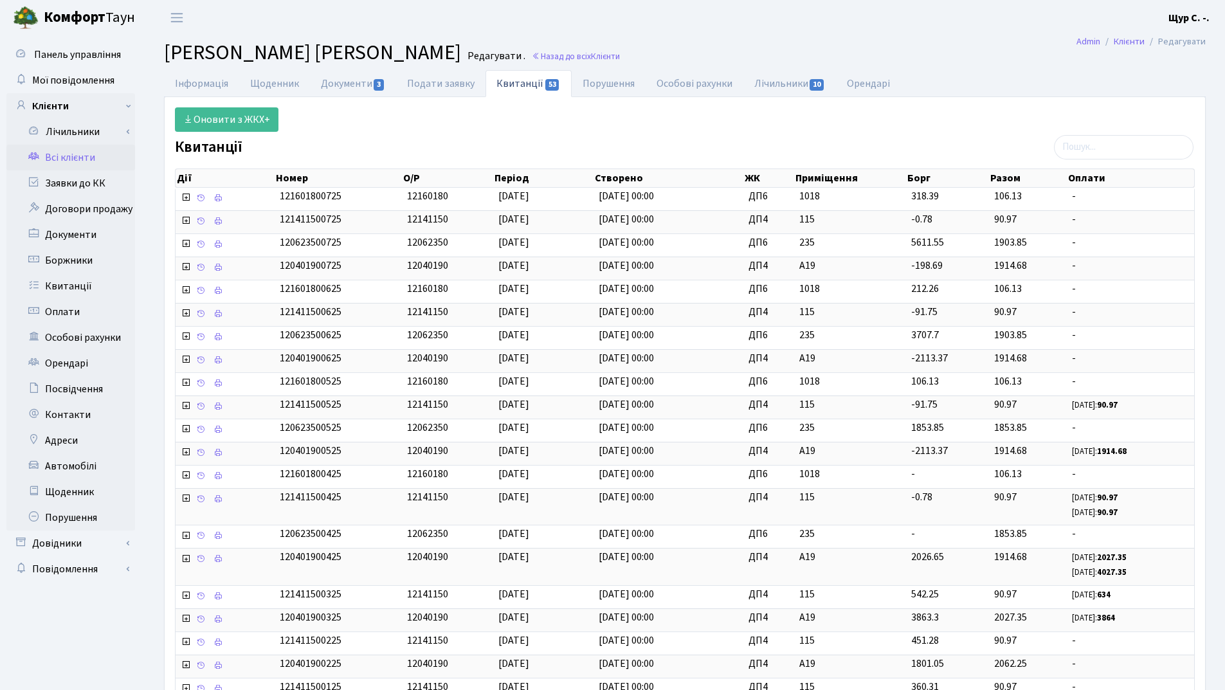
click at [78, 163] on link "Всі клієнти" at bounding box center [70, 158] width 129 height 26
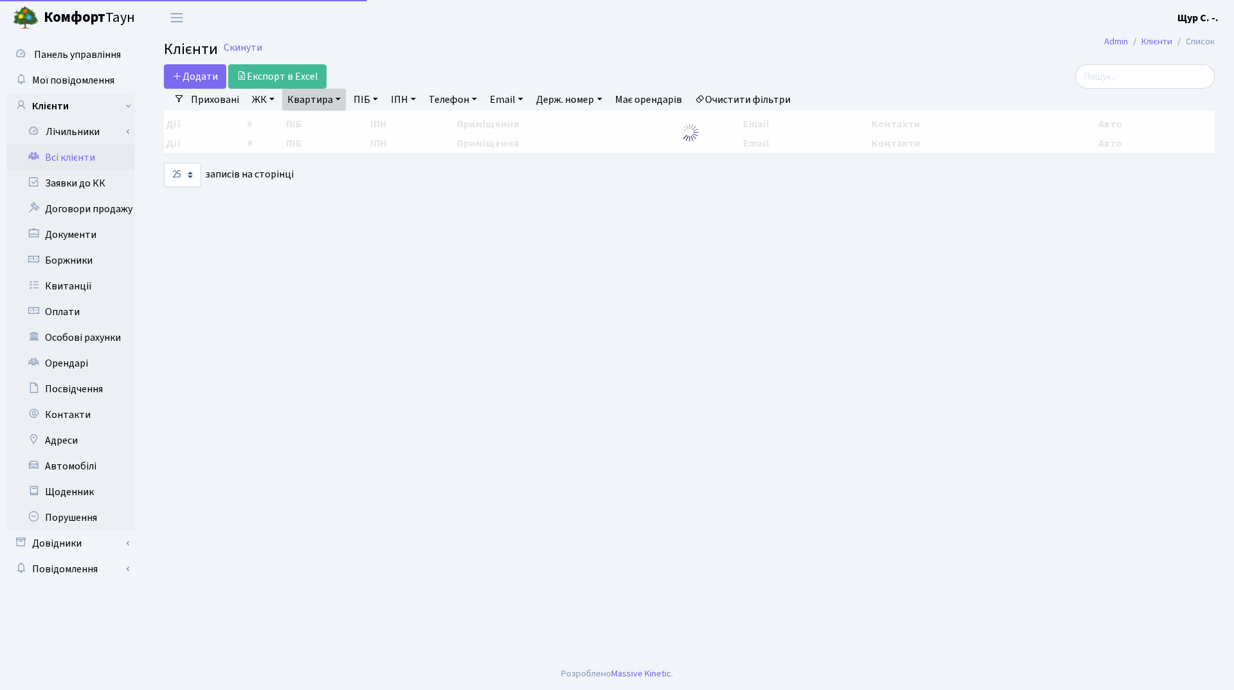
select select "25"
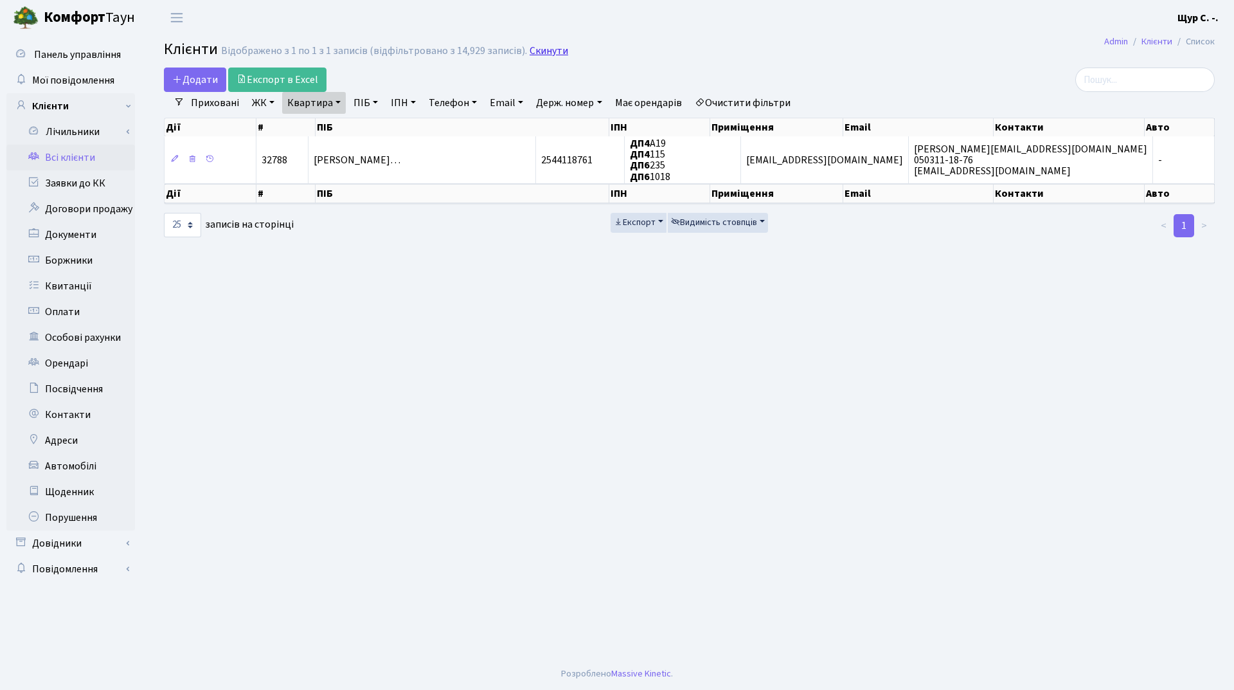
click at [540, 53] on link "Скинути" at bounding box center [549, 51] width 39 height 12
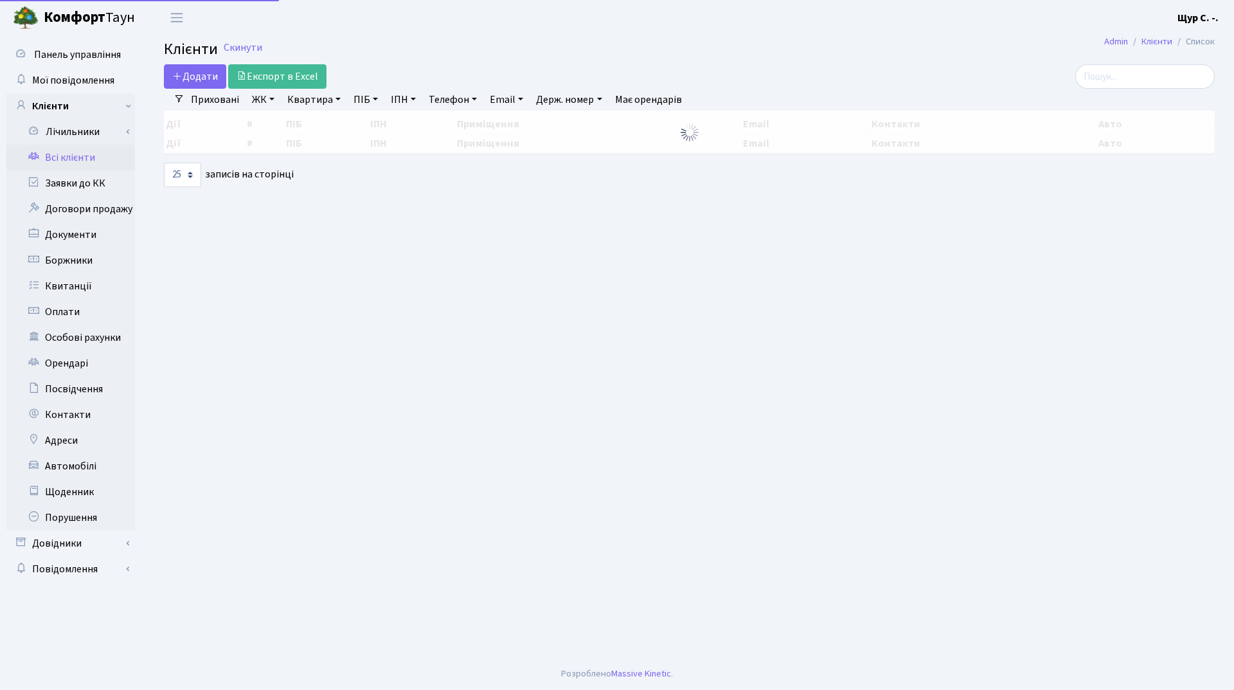
select select "25"
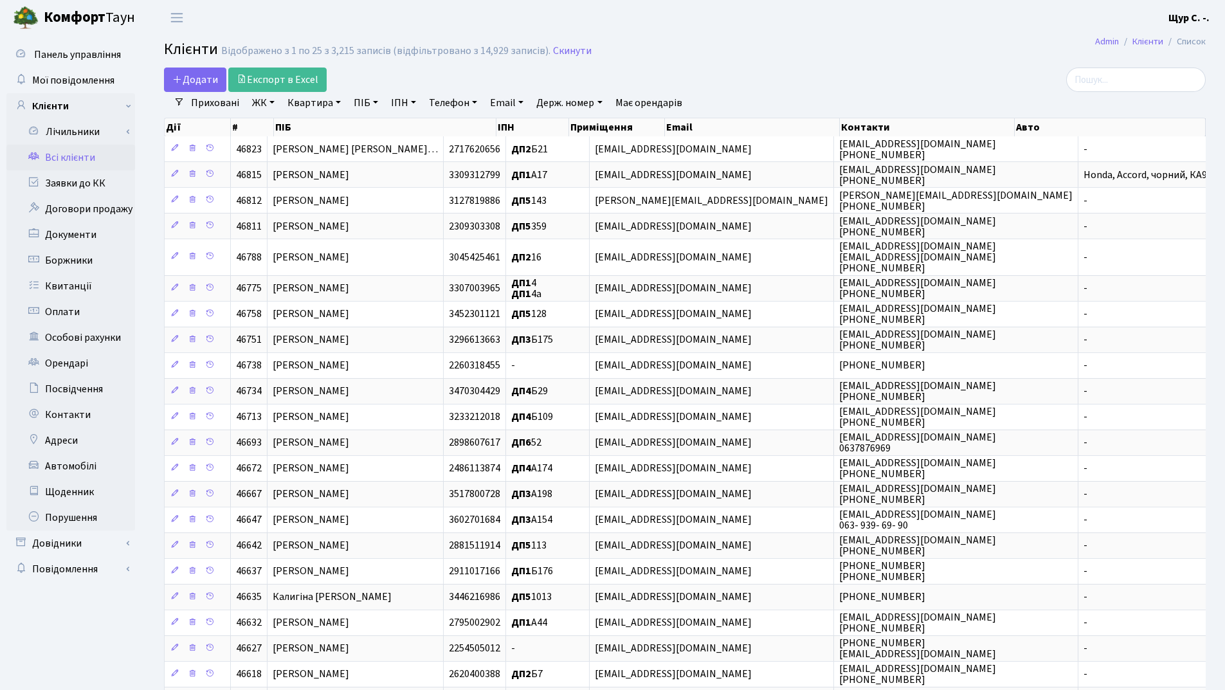
click at [303, 95] on link "Квартира" at bounding box center [314, 103] width 64 height 22
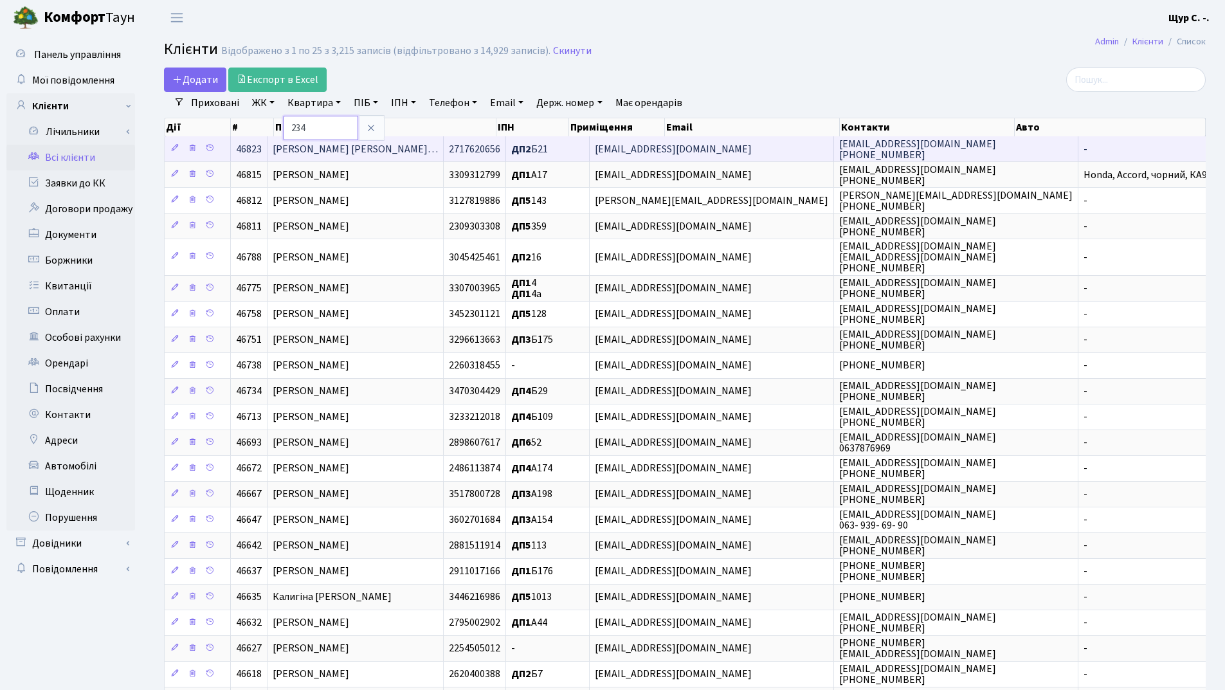
type input "234"
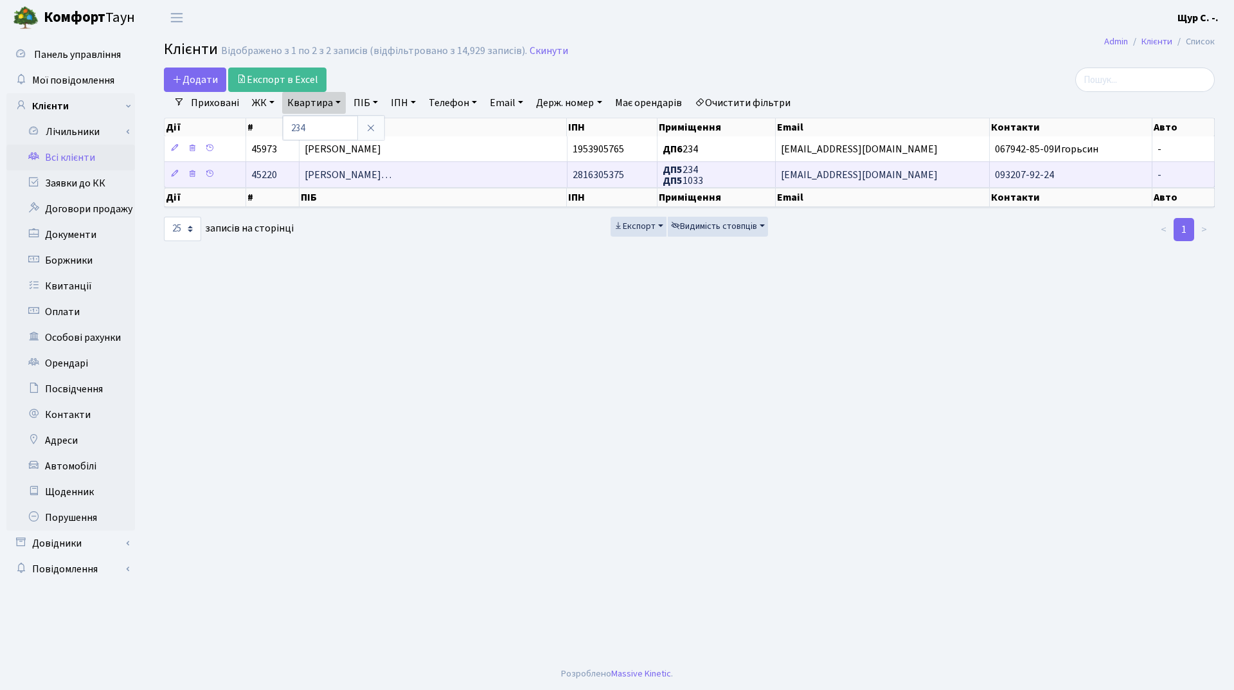
click at [350, 168] on span "Крижановський Сергій Анатолійови…" at bounding box center [348, 175] width 87 height 14
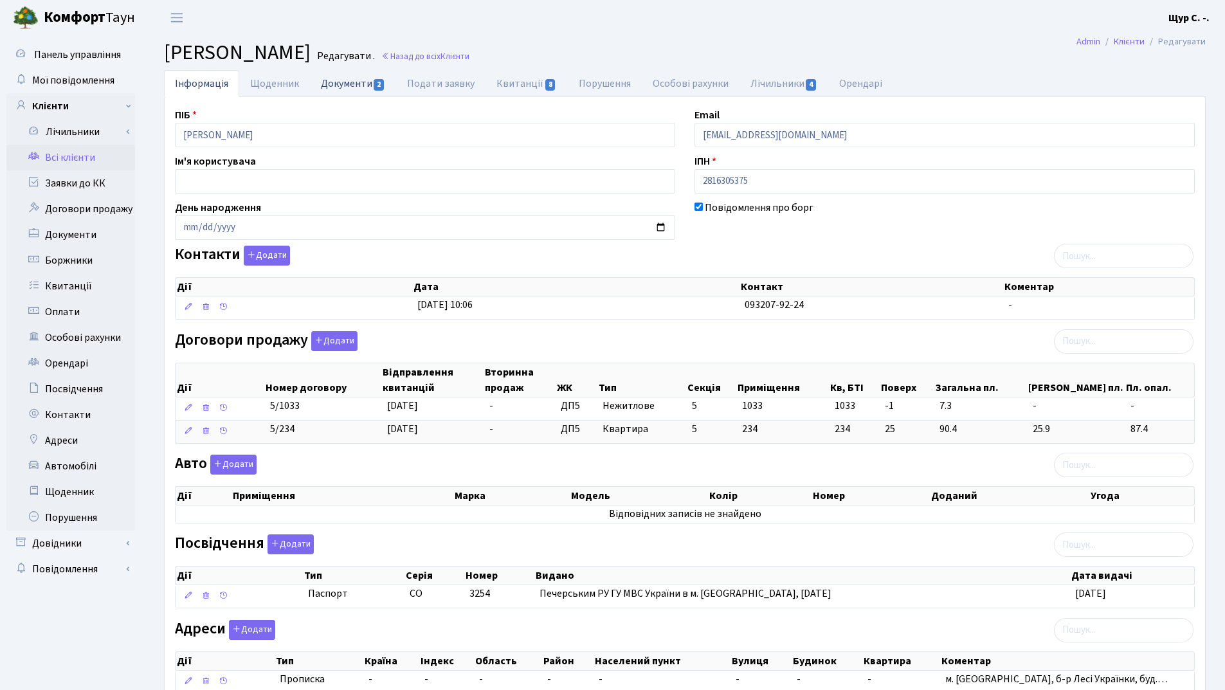
click at [344, 82] on link "Документи 2" at bounding box center [353, 83] width 86 height 26
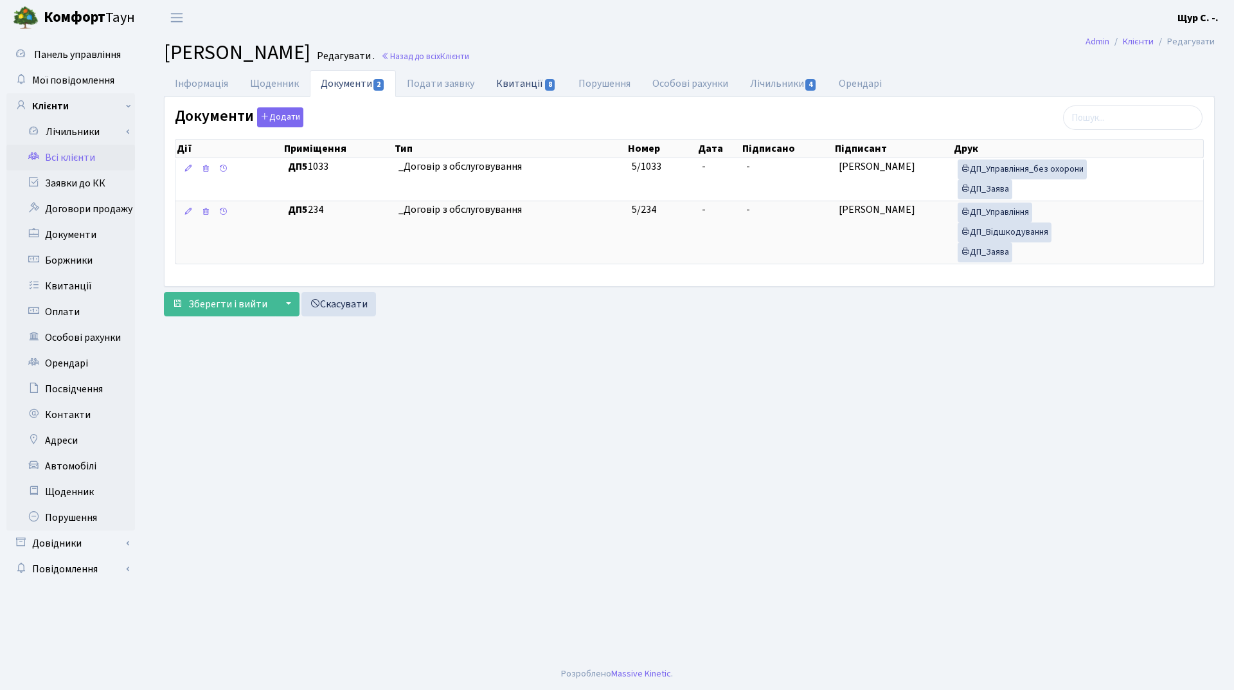
click at [518, 80] on link "Квитанції 8" at bounding box center [526, 83] width 82 height 26
select select "25"
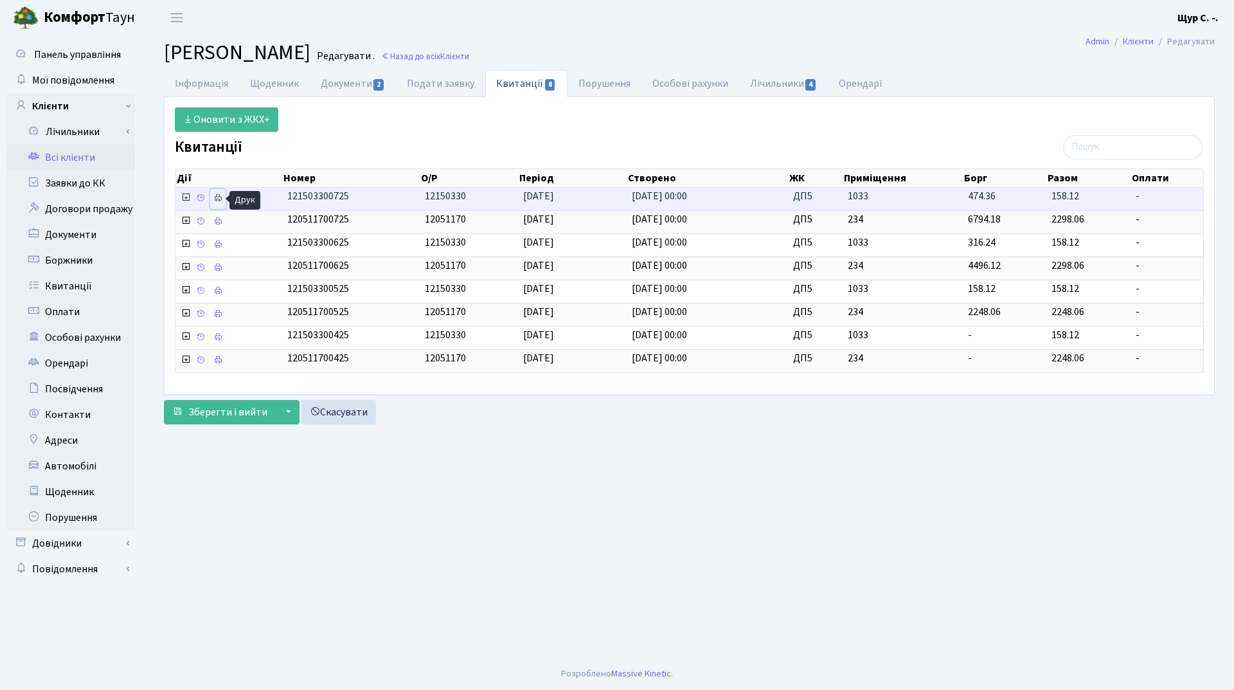
click at [215, 197] on icon at bounding box center [217, 197] width 9 height 9
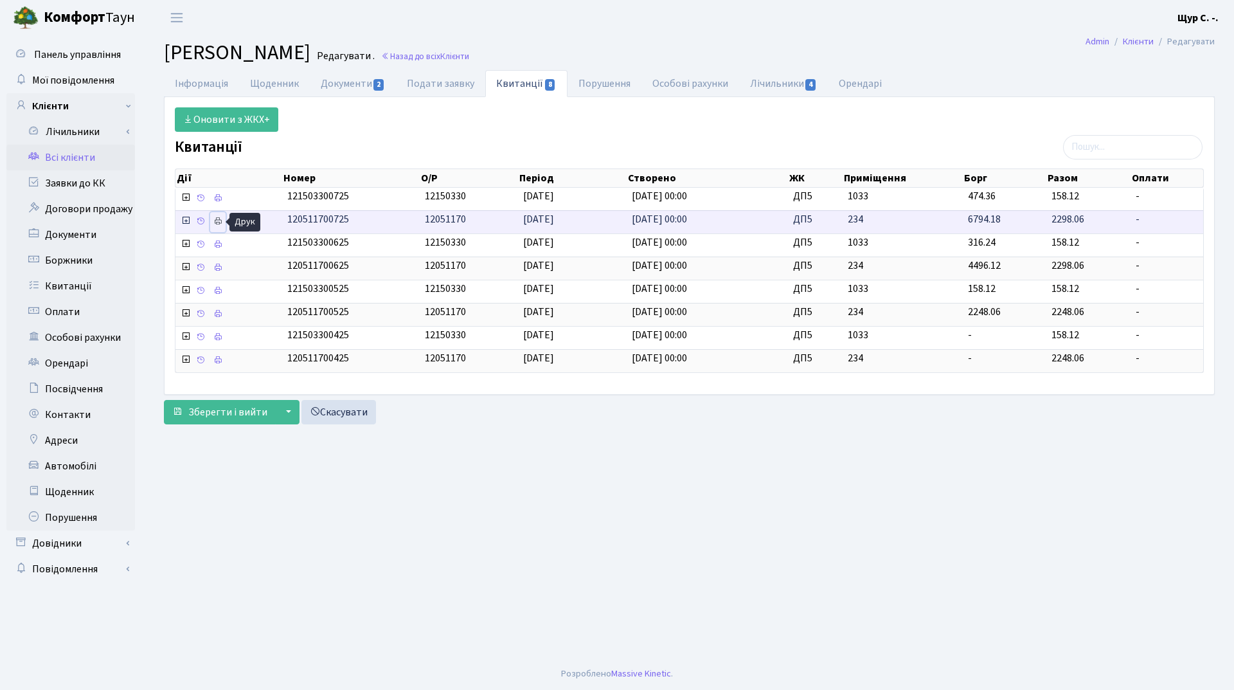
click at [222, 220] on icon at bounding box center [217, 221] width 9 height 9
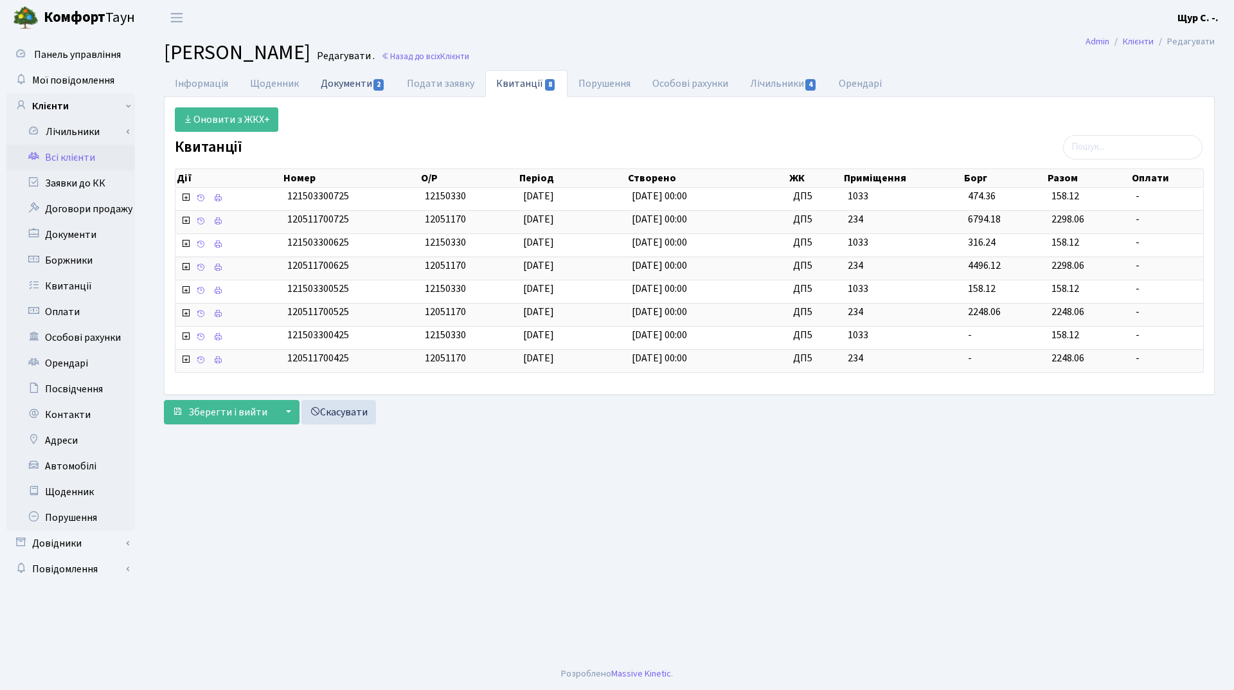
click at [354, 86] on link "Документи 2" at bounding box center [353, 83] width 86 height 26
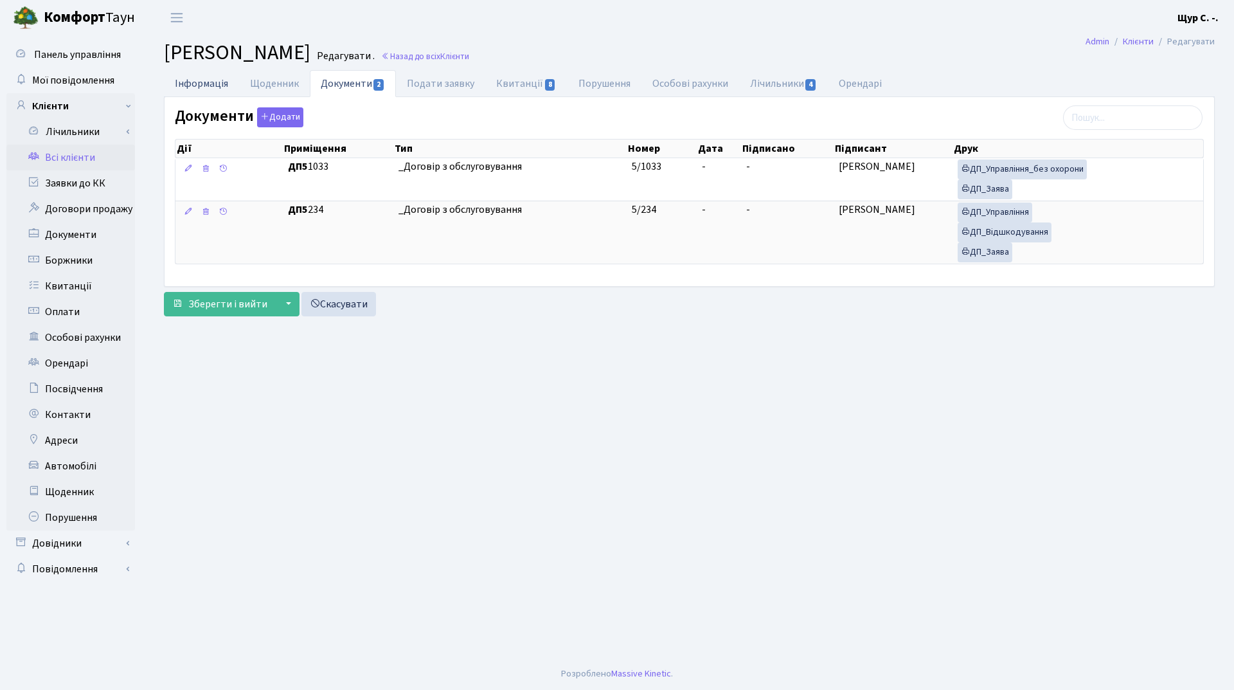
click at [199, 85] on link "Інформація" at bounding box center [201, 83] width 75 height 26
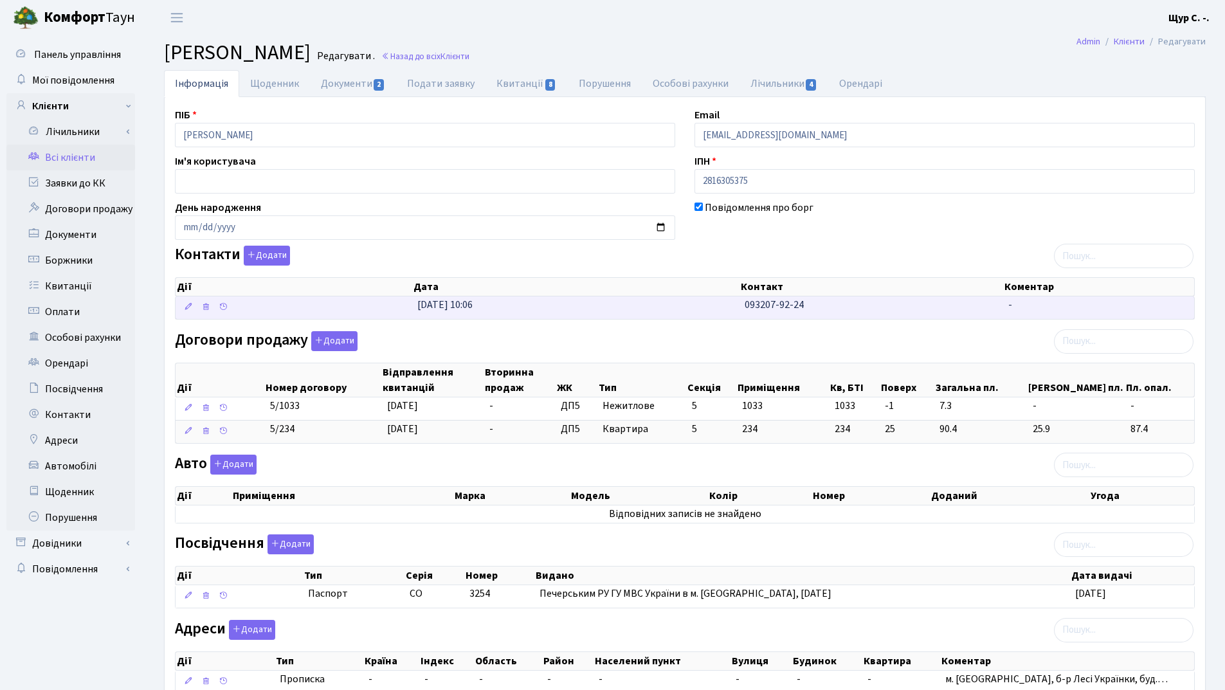
click at [597, 307] on td "[DATE] 10:06" at bounding box center [575, 307] width 327 height 22
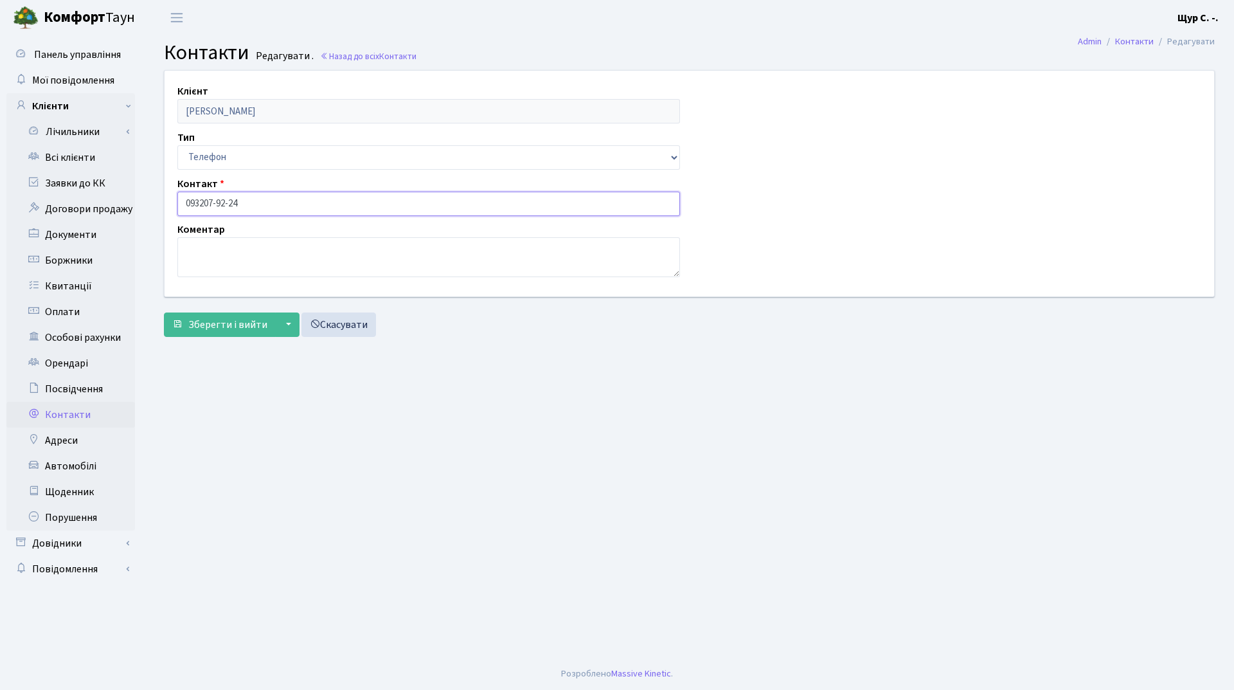
click at [201, 200] on input "093207-92-24" at bounding box center [428, 204] width 503 height 24
type input "[PHONE_NUMBER]"
click at [220, 325] on span "Зберегти і вийти" at bounding box center [227, 325] width 79 height 14
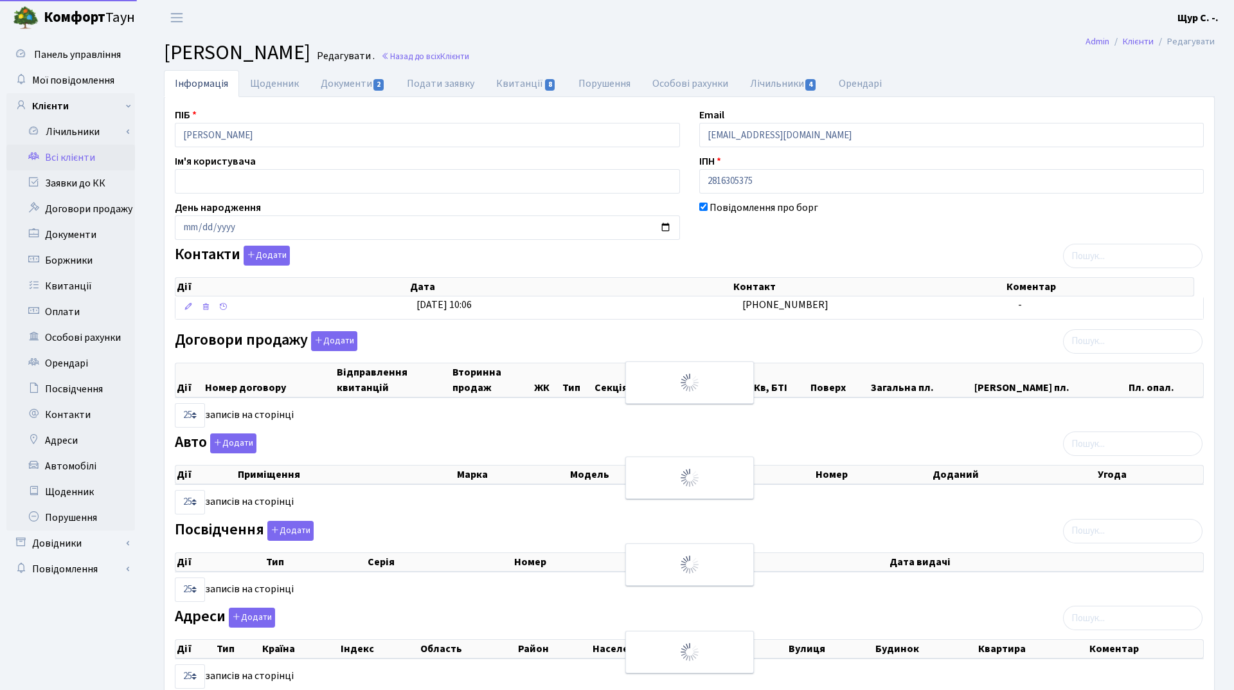
select select "25"
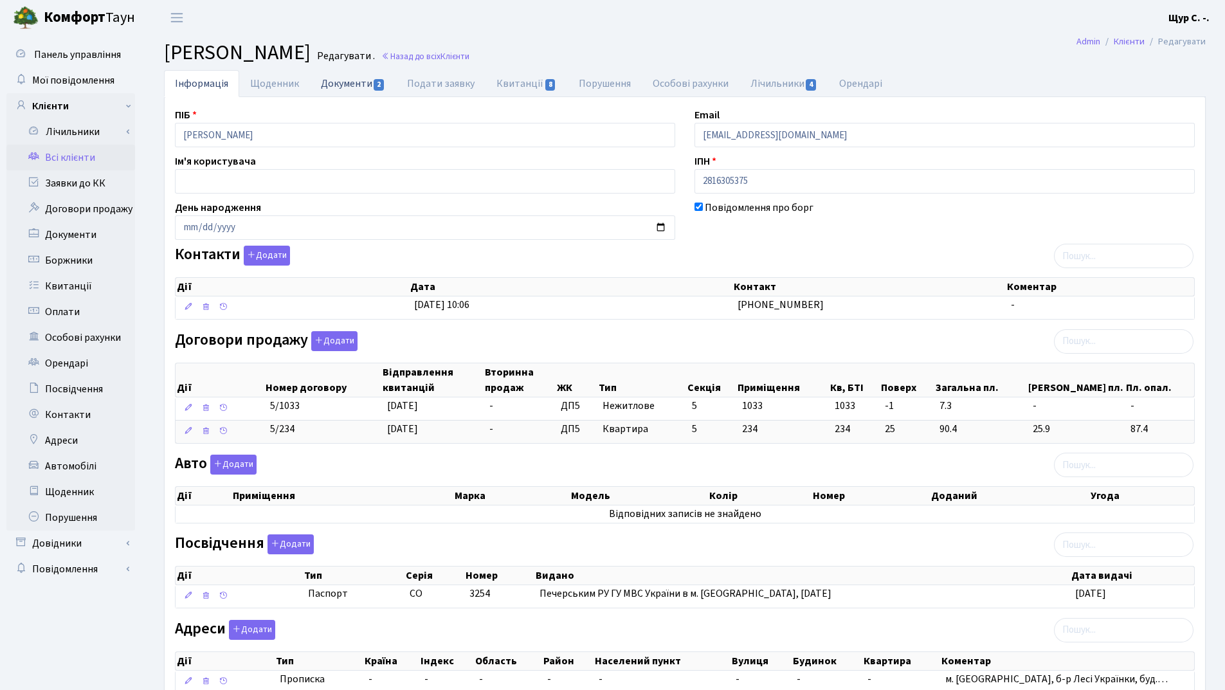
click at [357, 84] on link "Документи 2" at bounding box center [353, 83] width 86 height 26
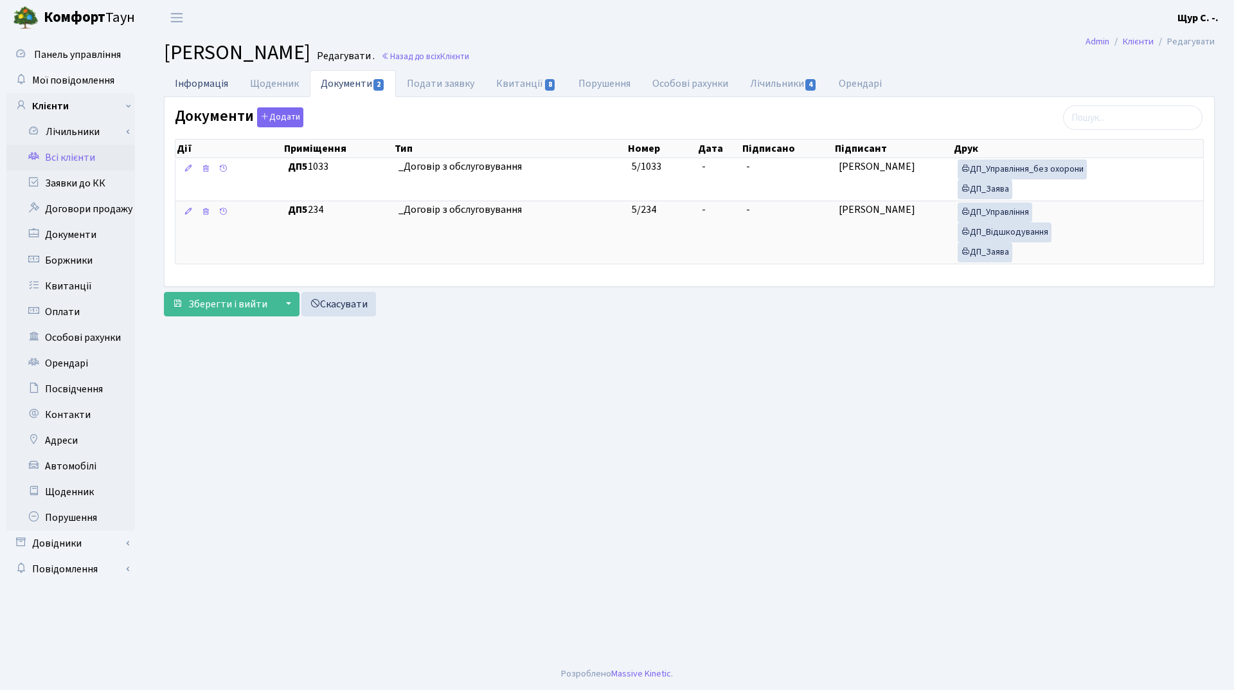
click at [204, 82] on link "Інформація" at bounding box center [201, 83] width 75 height 26
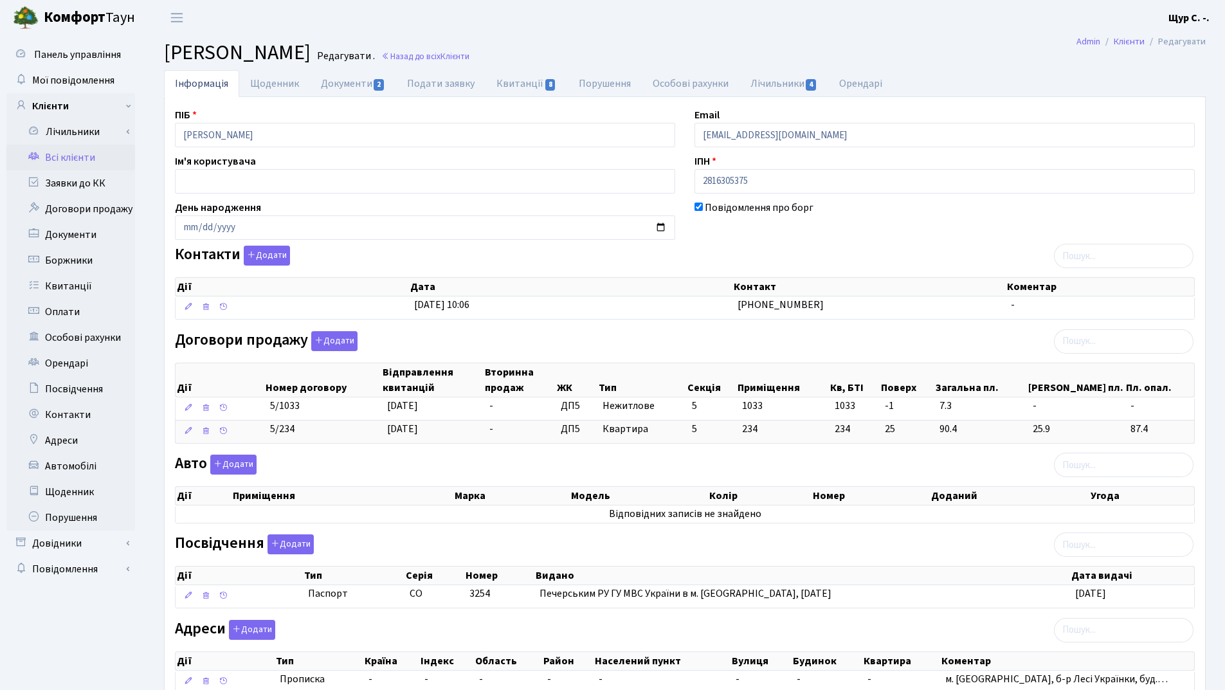
click at [91, 162] on link "Всі клієнти" at bounding box center [70, 158] width 129 height 26
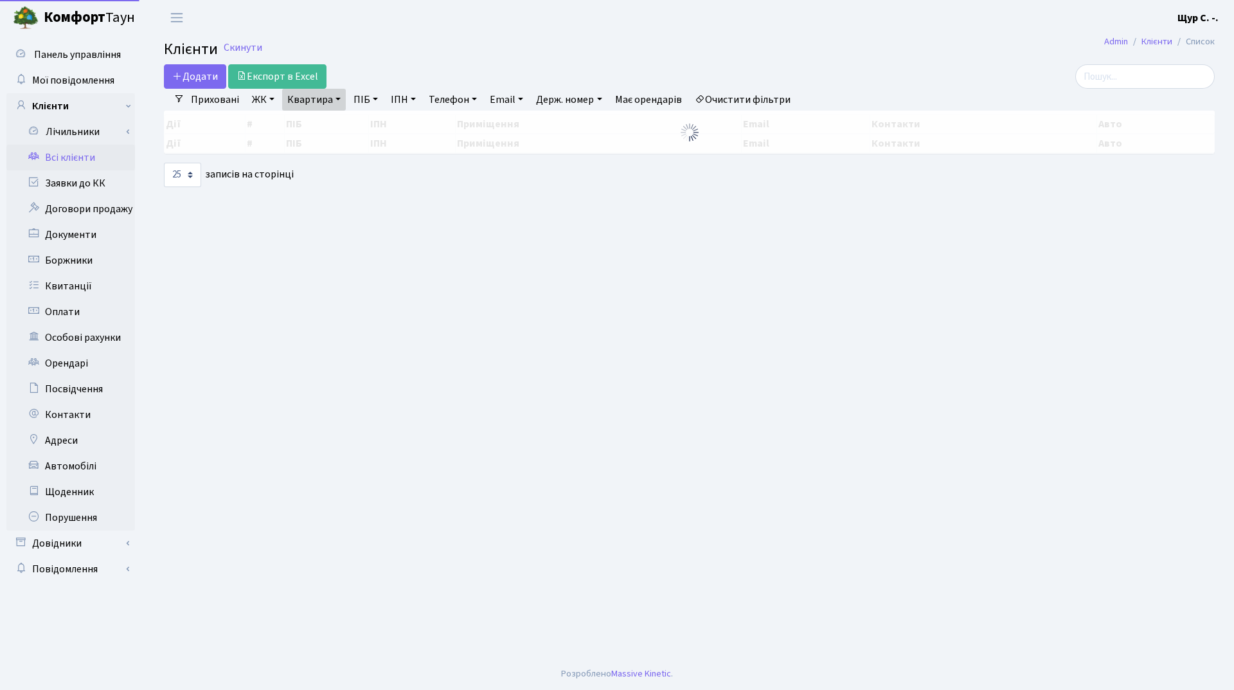
select select "25"
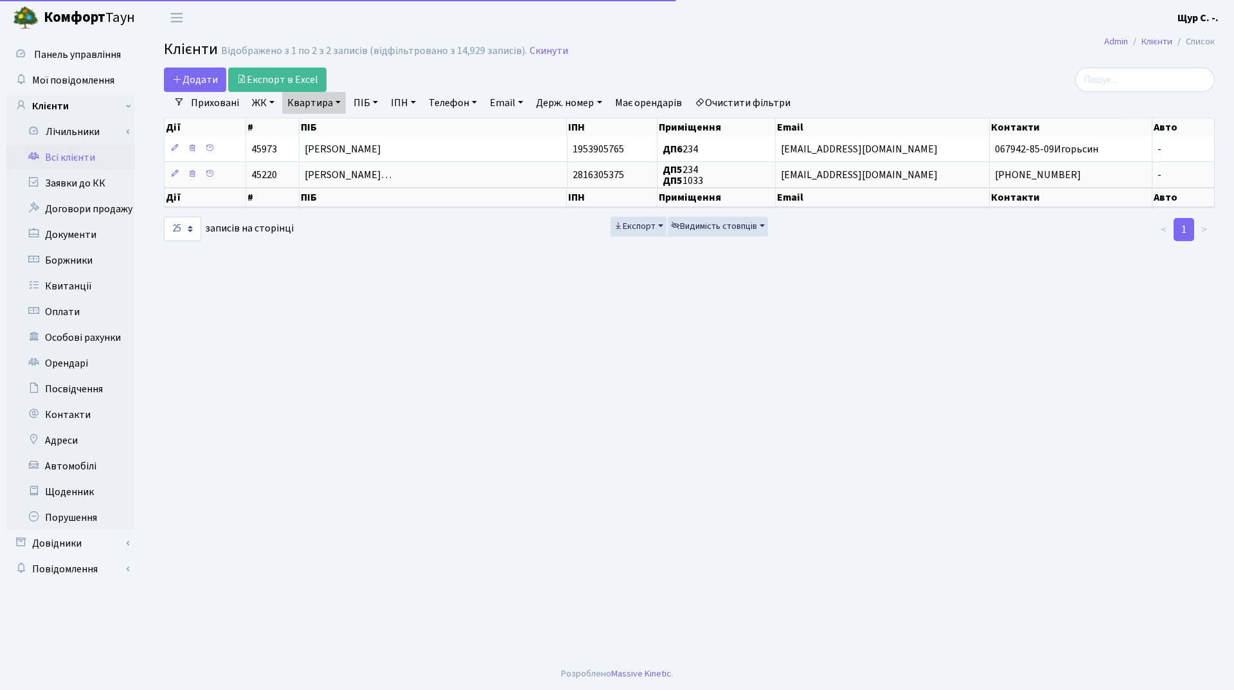
click at [334, 103] on link "Квартира" at bounding box center [314, 103] width 64 height 22
click at [332, 117] on input "234" at bounding box center [320, 128] width 75 height 24
type input "2"
type input "335"
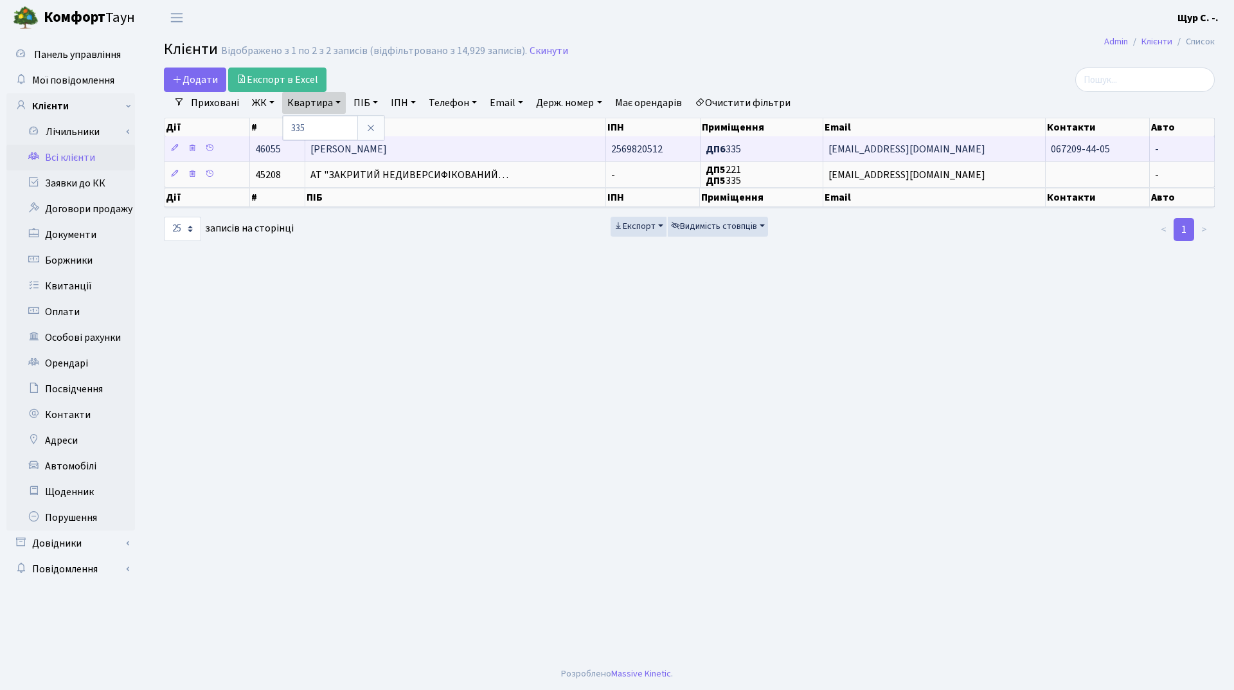
click at [431, 137] on td "[PERSON_NAME]" at bounding box center [455, 148] width 301 height 25
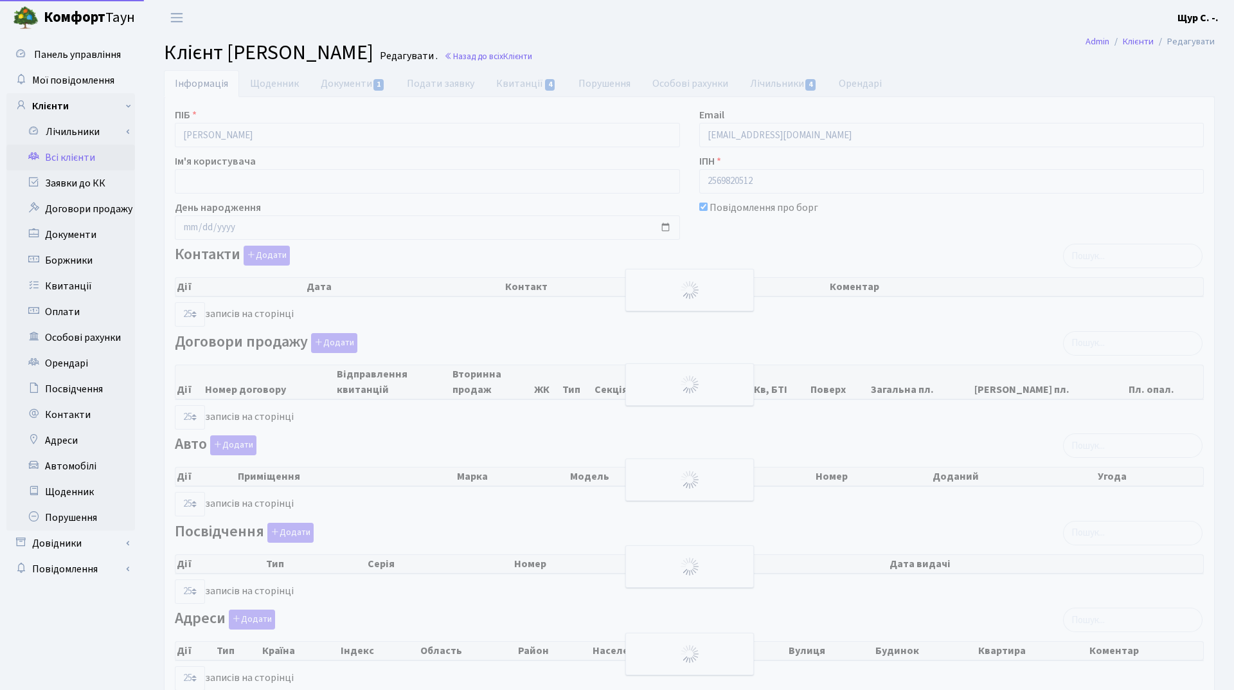
select select "25"
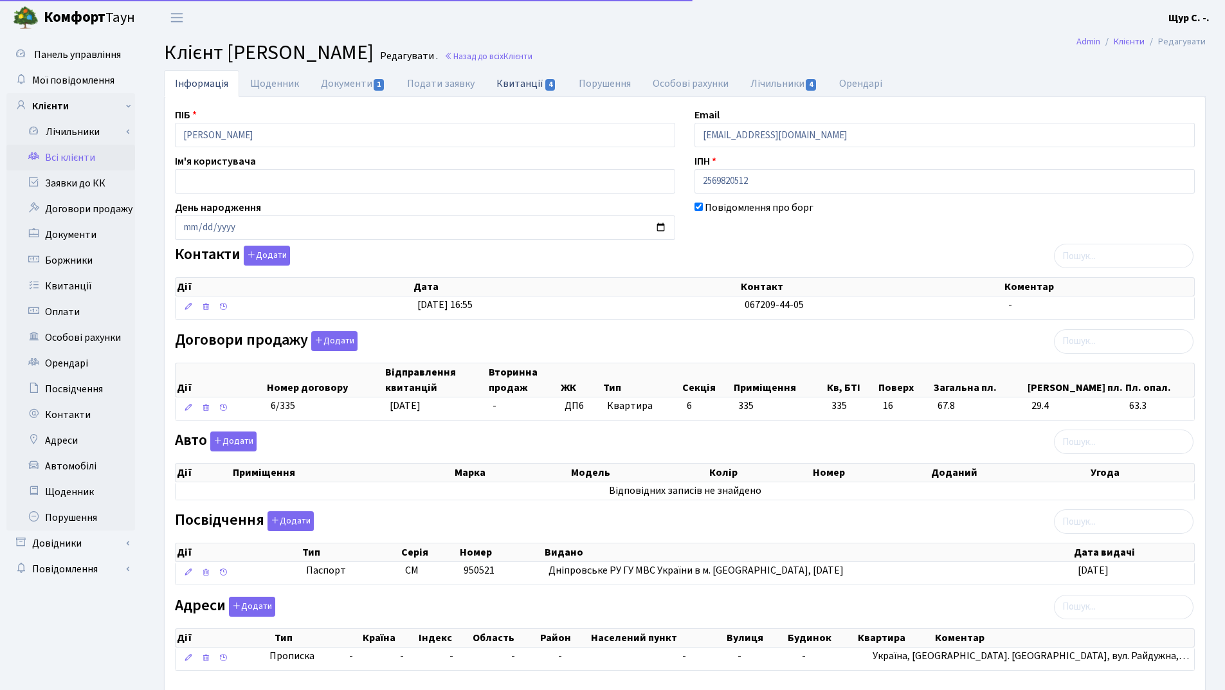
click at [509, 76] on link "Квитанції 4" at bounding box center [526, 83] width 82 height 26
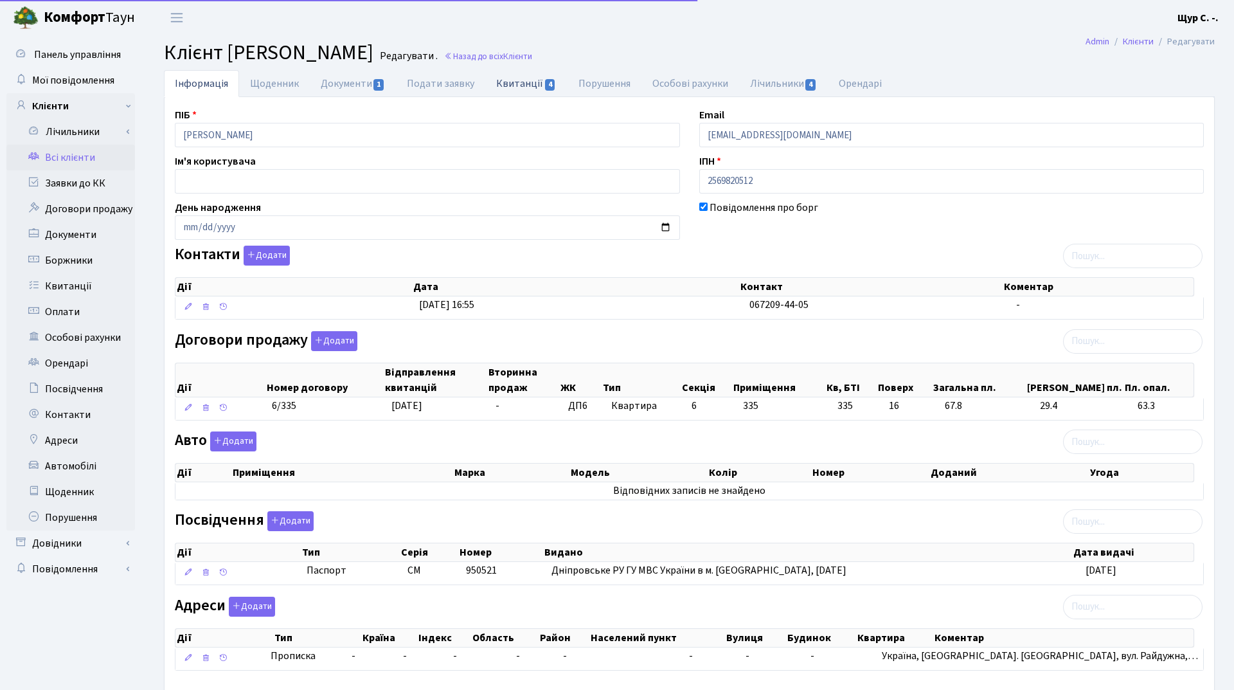
select select "25"
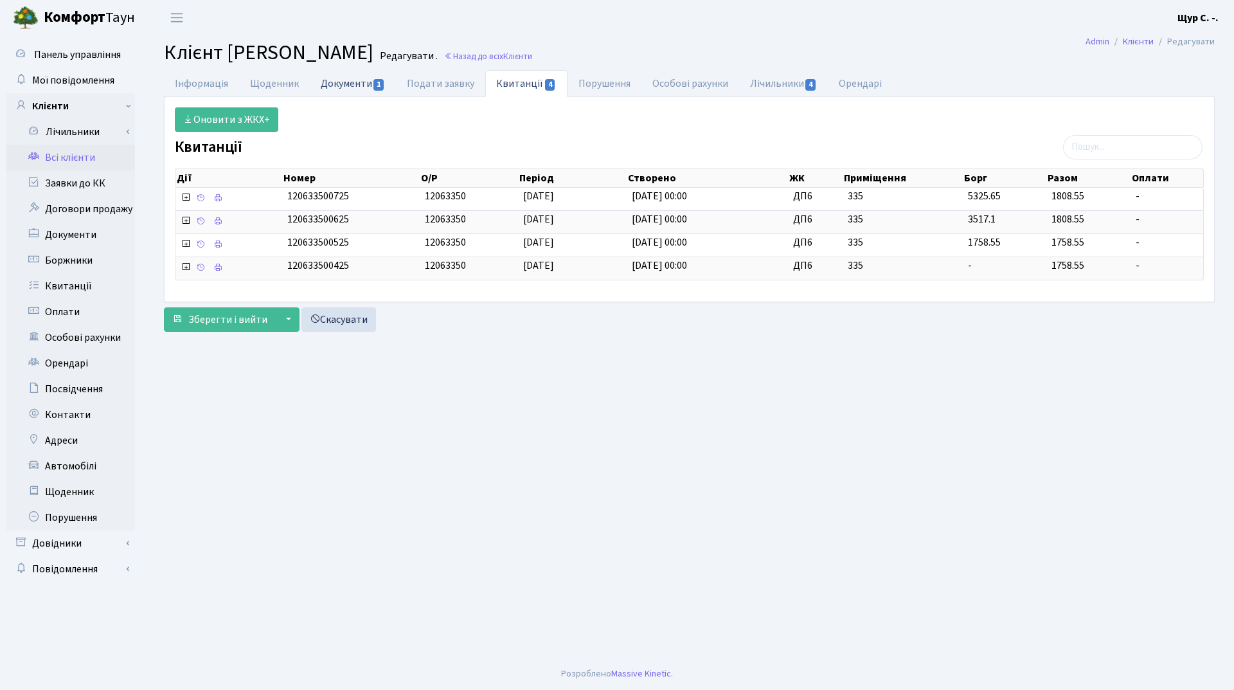
click at [350, 80] on link "Документи 1" at bounding box center [353, 83] width 86 height 26
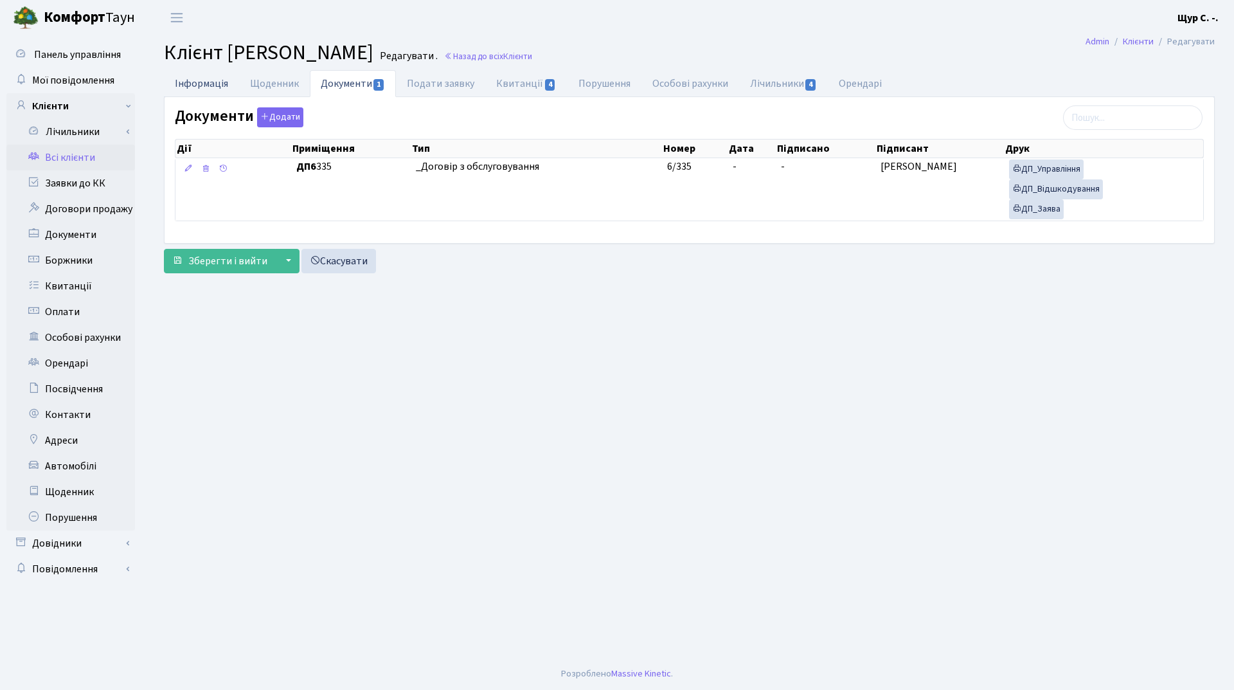
click at [183, 82] on link "Інформація" at bounding box center [201, 83] width 75 height 26
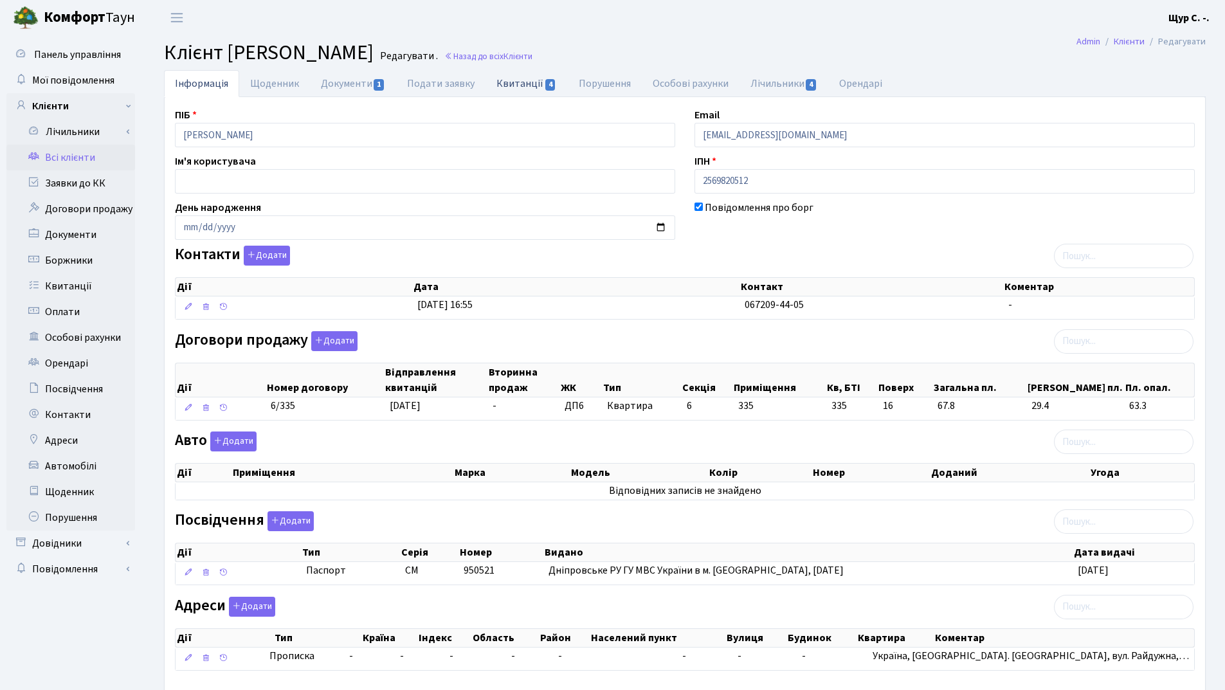
click at [514, 87] on link "Квитанції 4" at bounding box center [526, 83] width 82 height 26
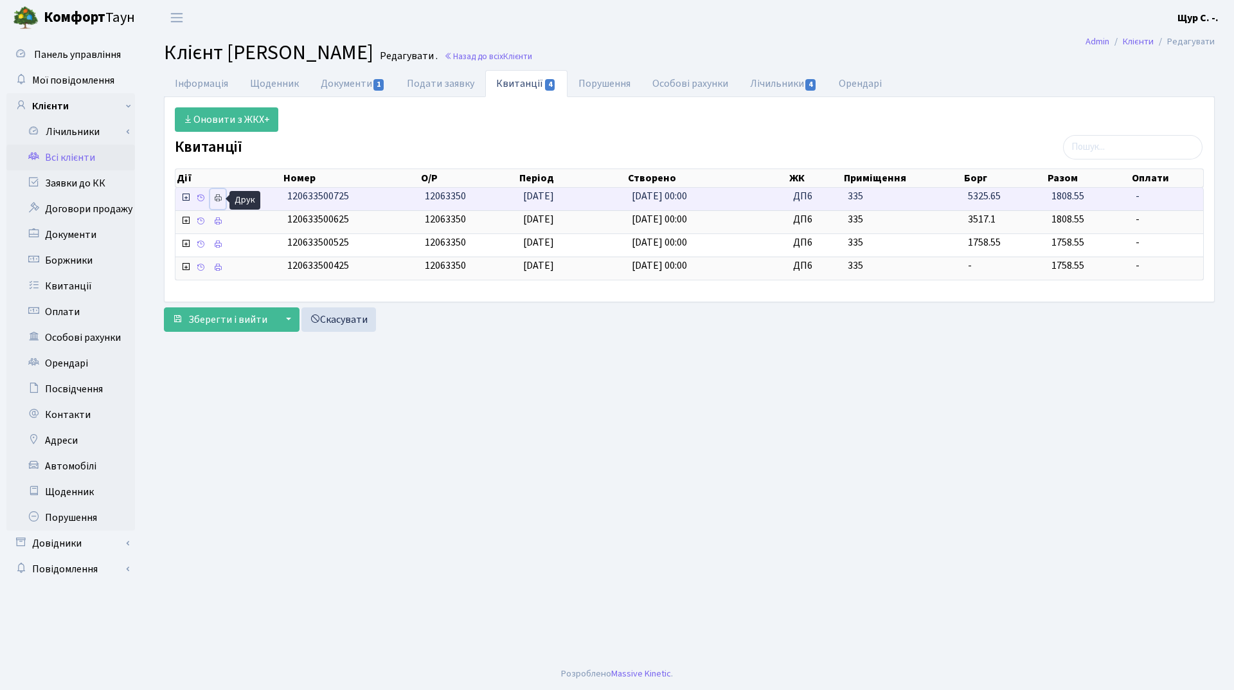
click at [219, 199] on icon at bounding box center [217, 197] width 9 height 9
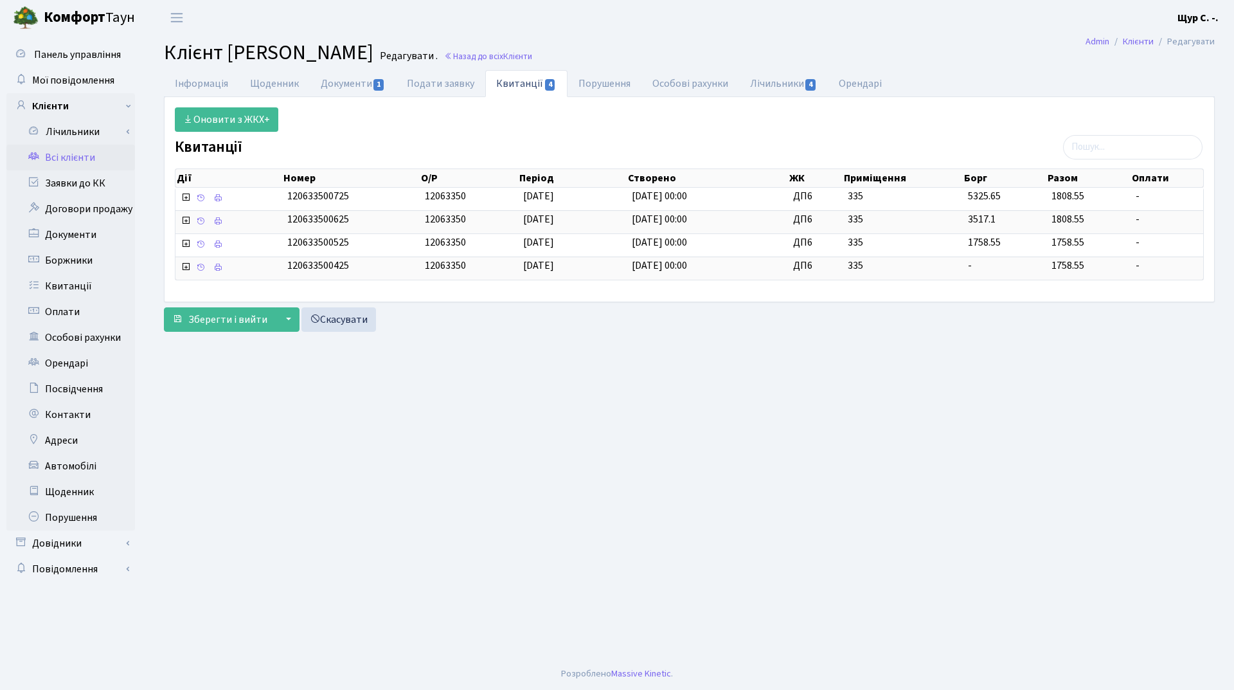
click at [87, 159] on link "Всі клієнти" at bounding box center [70, 158] width 129 height 26
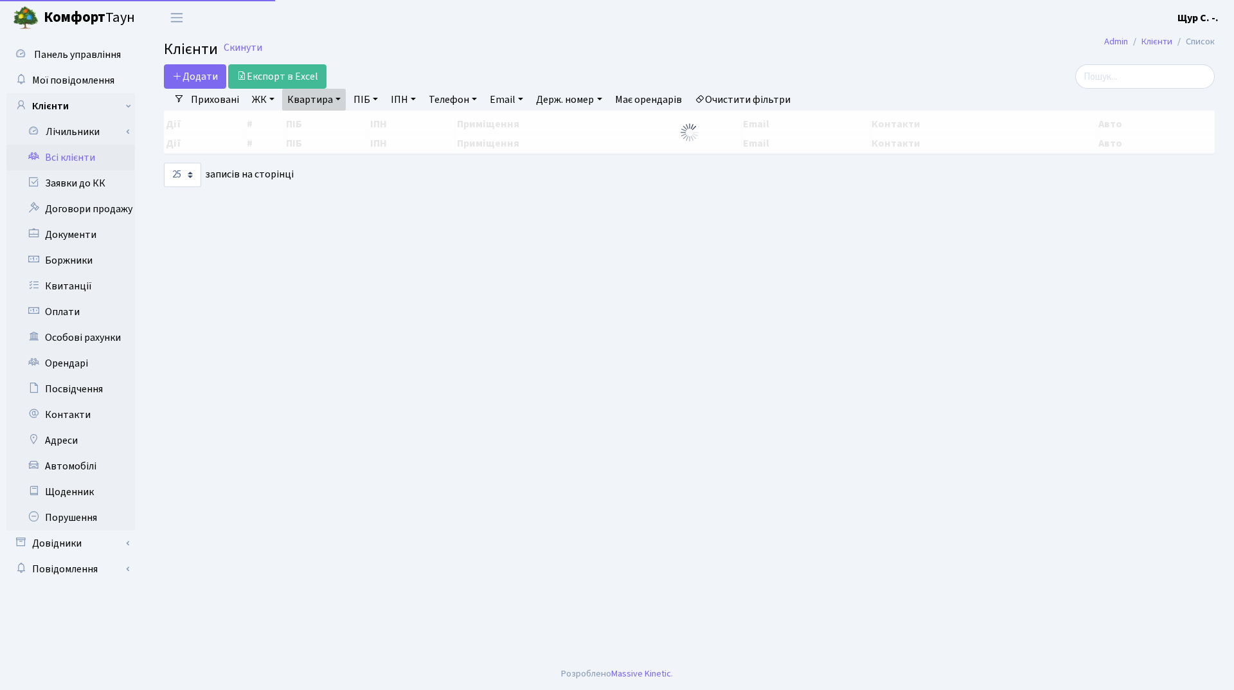
select select "25"
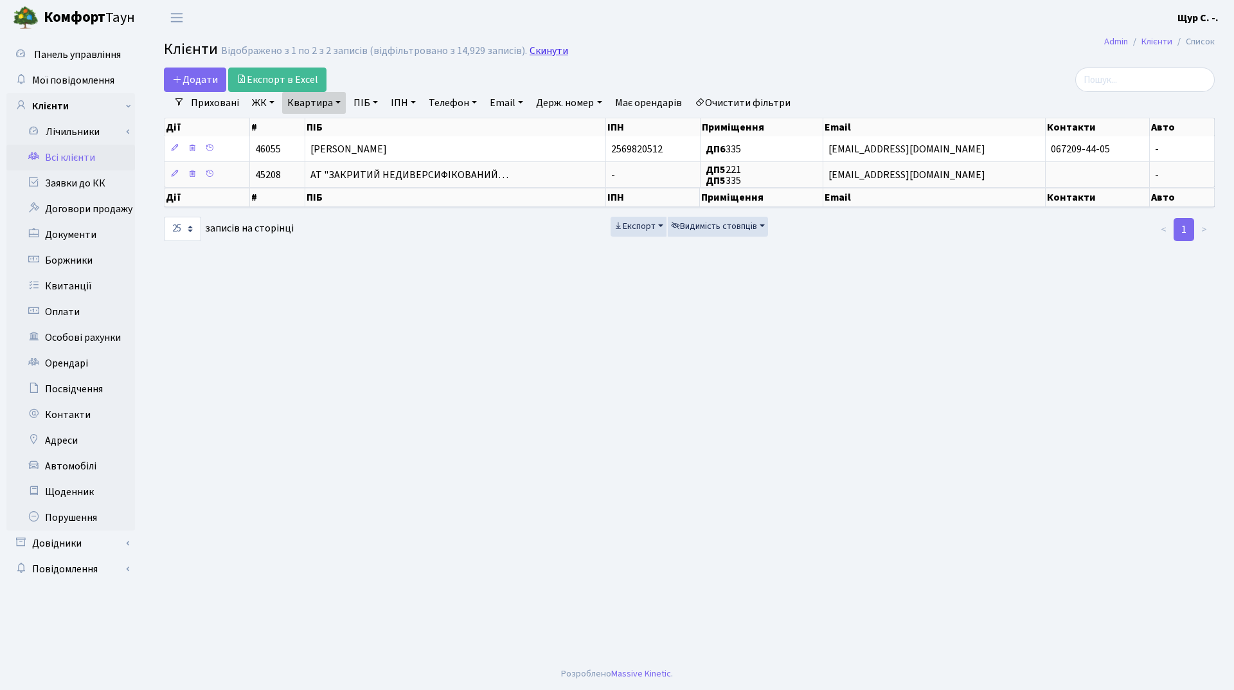
click at [544, 53] on link "Скинути" at bounding box center [549, 51] width 39 height 12
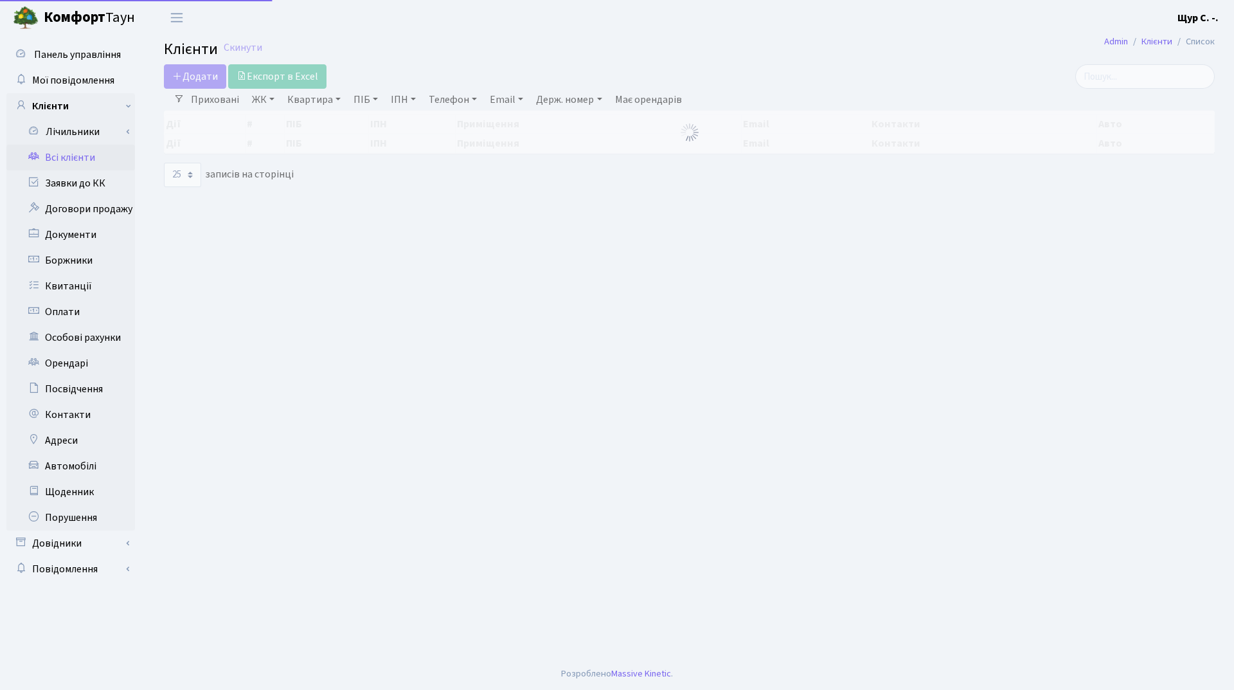
select select "25"
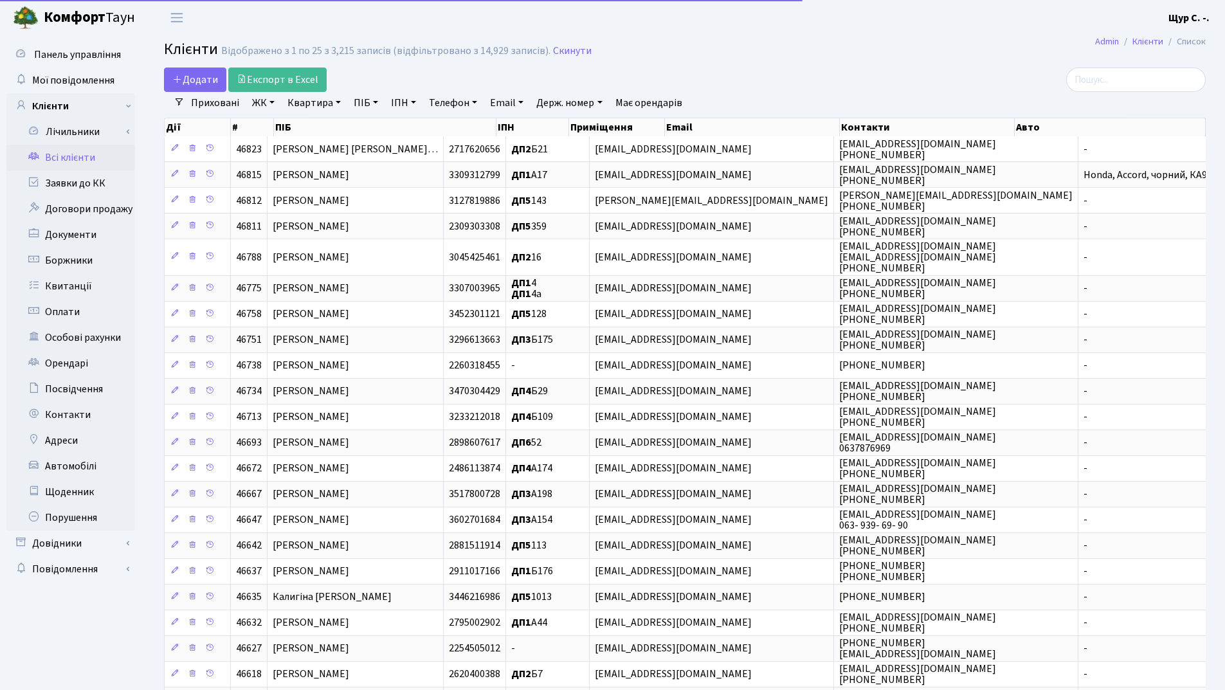
click at [363, 104] on link "ПІБ" at bounding box center [365, 103] width 35 height 22
type input "федорко"
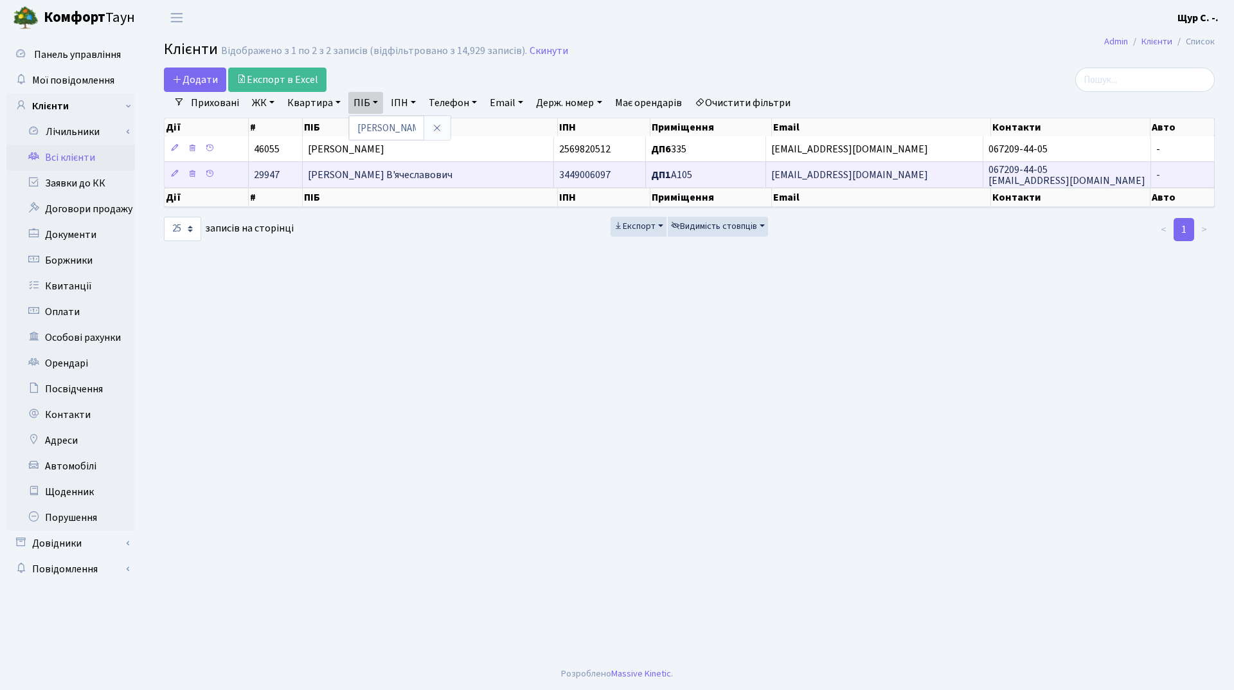
click at [460, 174] on td "[PERSON_NAME] В'ячеславович" at bounding box center [428, 174] width 251 height 26
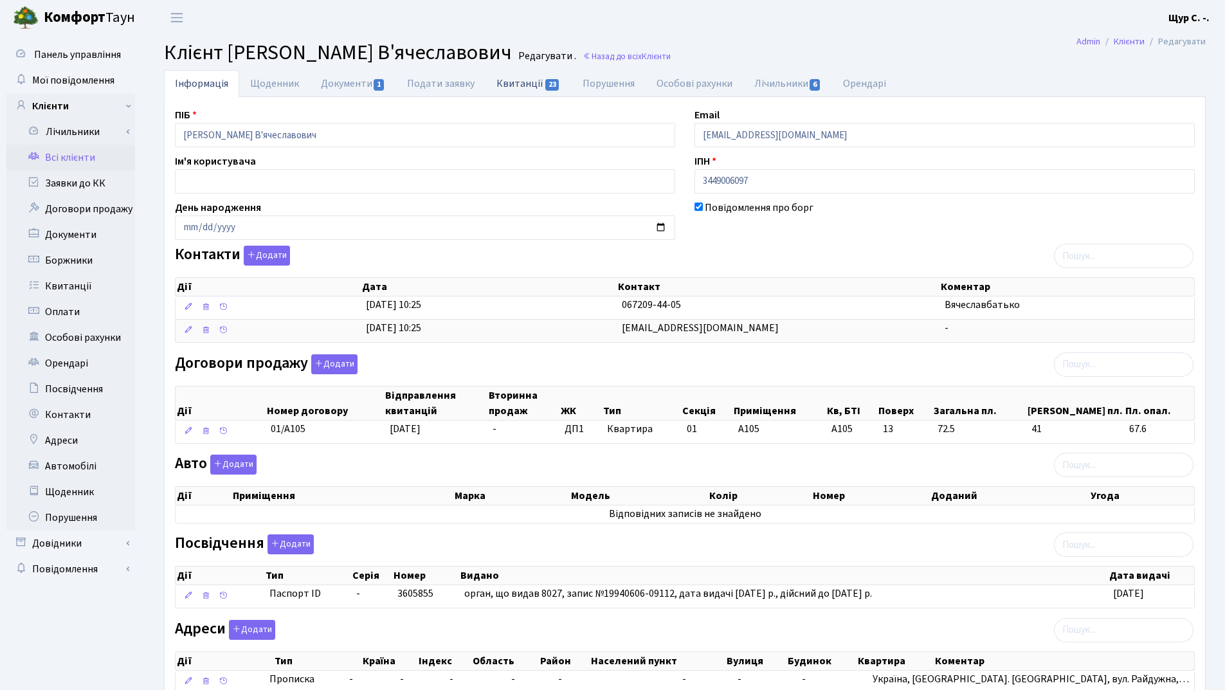
click at [517, 78] on link "Квитанції 23" at bounding box center [527, 83] width 85 height 26
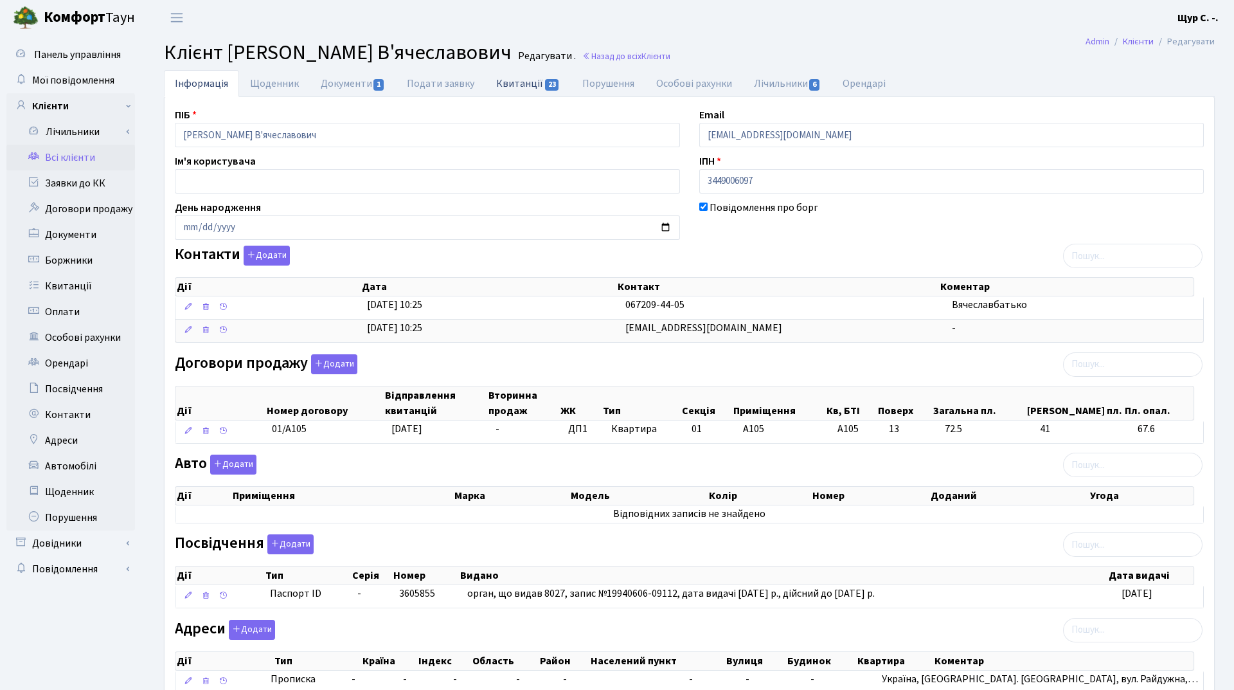
select select "25"
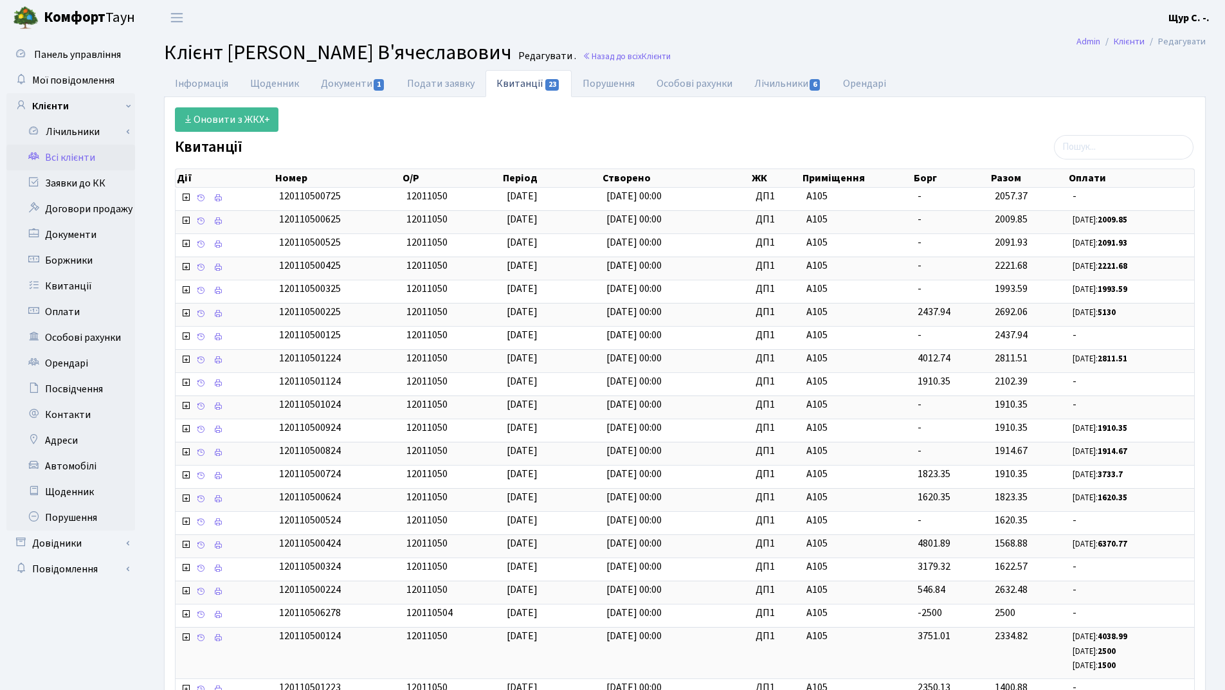
click at [90, 157] on link "Всі клієнти" at bounding box center [70, 158] width 129 height 26
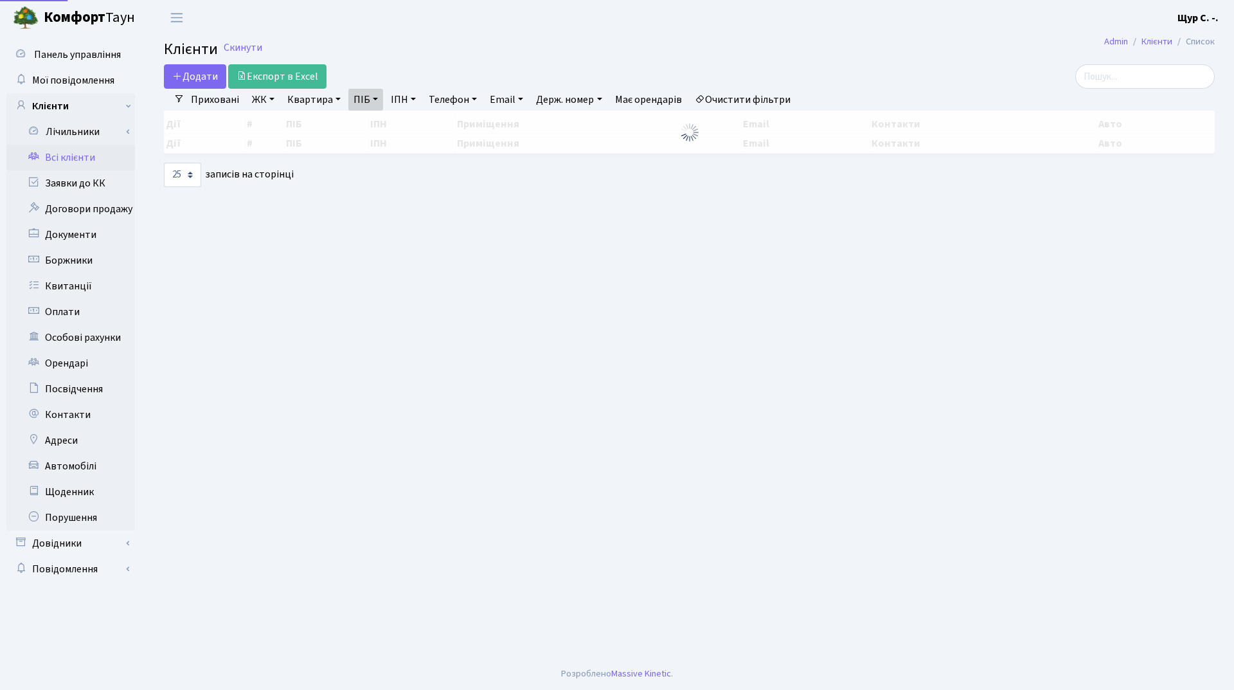
select select "25"
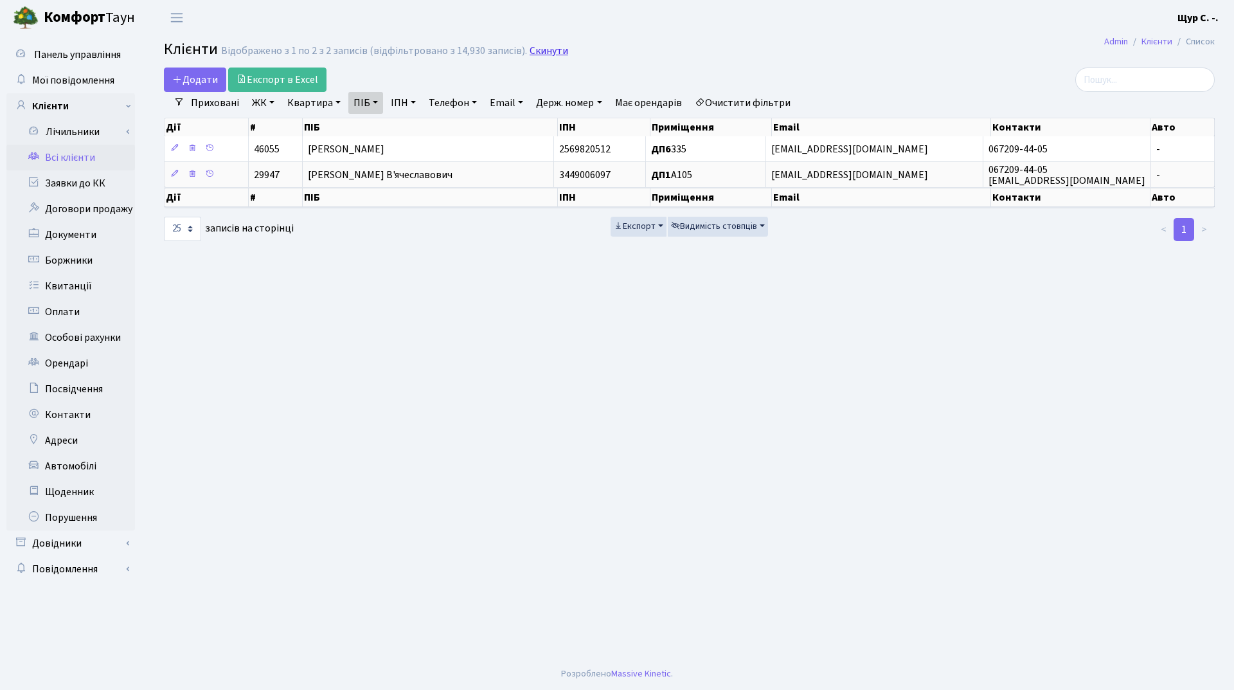
click at [549, 49] on link "Скинути" at bounding box center [549, 51] width 39 height 12
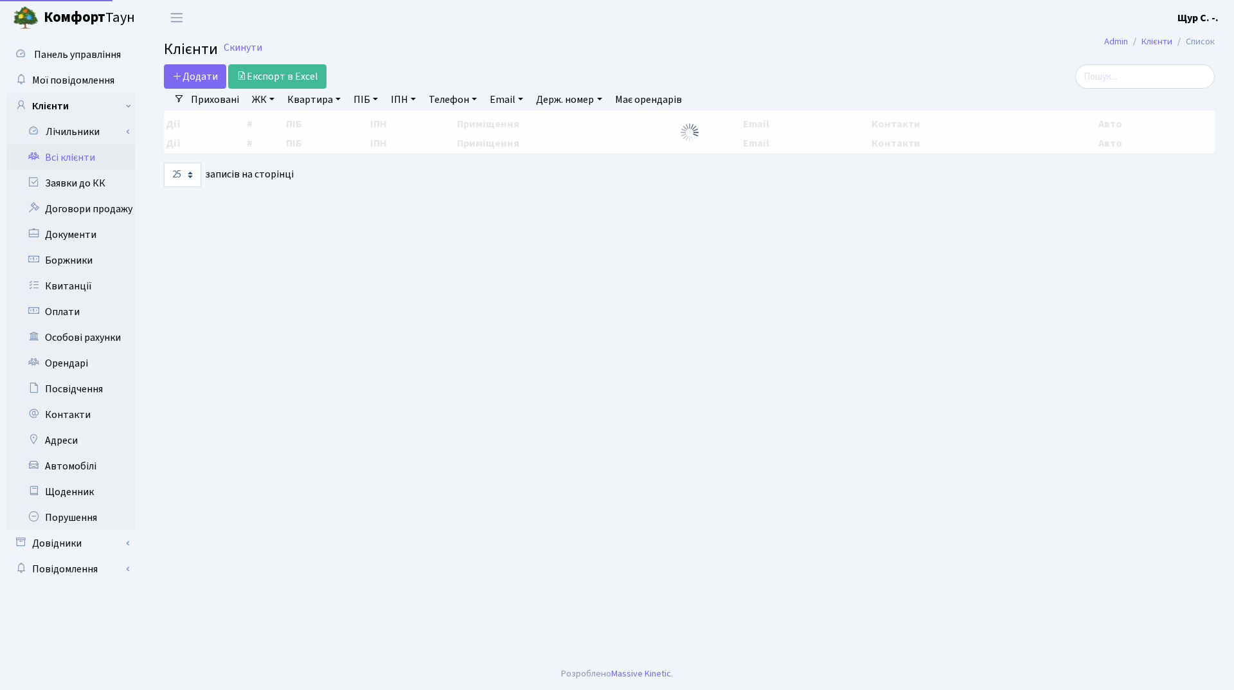
select select "25"
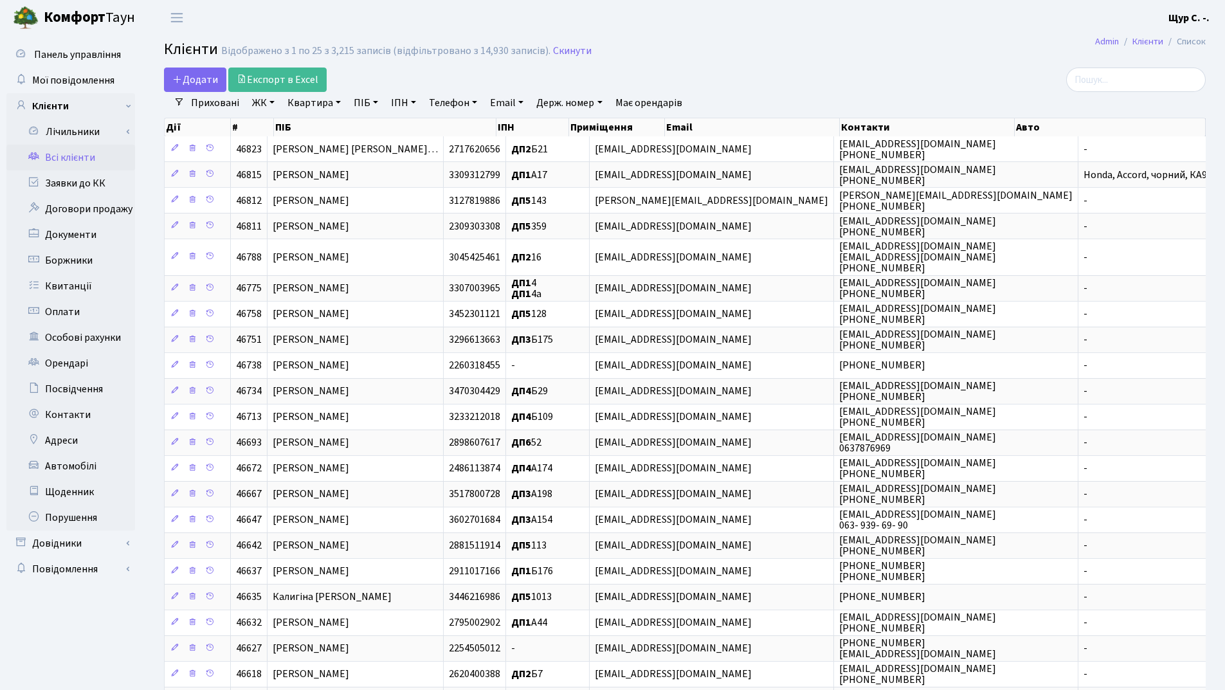
click at [298, 102] on link "Квартира" at bounding box center [314, 103] width 64 height 22
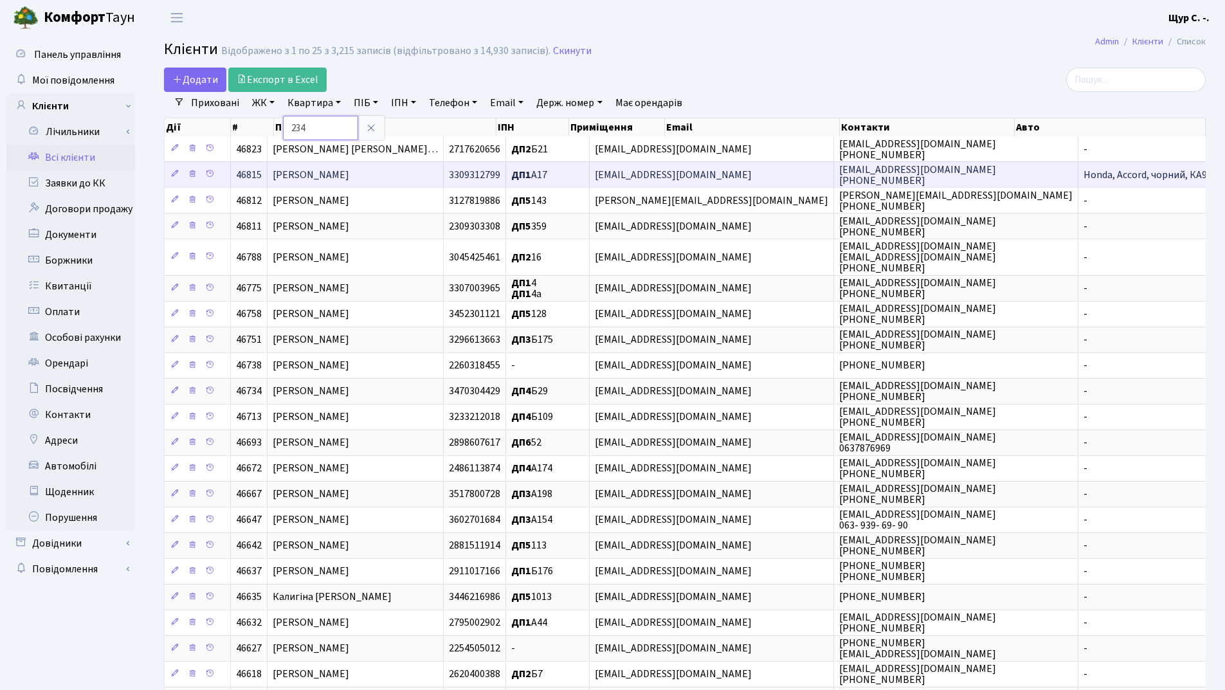
type input "234"
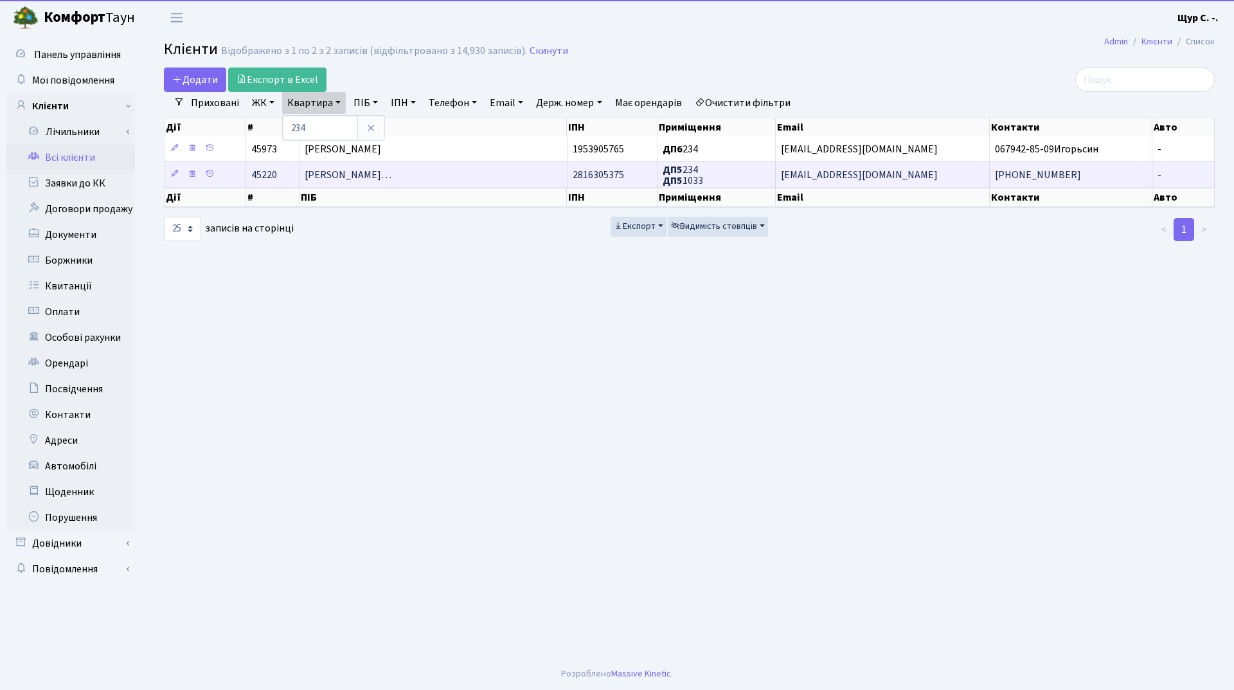
click at [352, 170] on span "Крижановський Сергій Анатолійови…" at bounding box center [348, 175] width 87 height 14
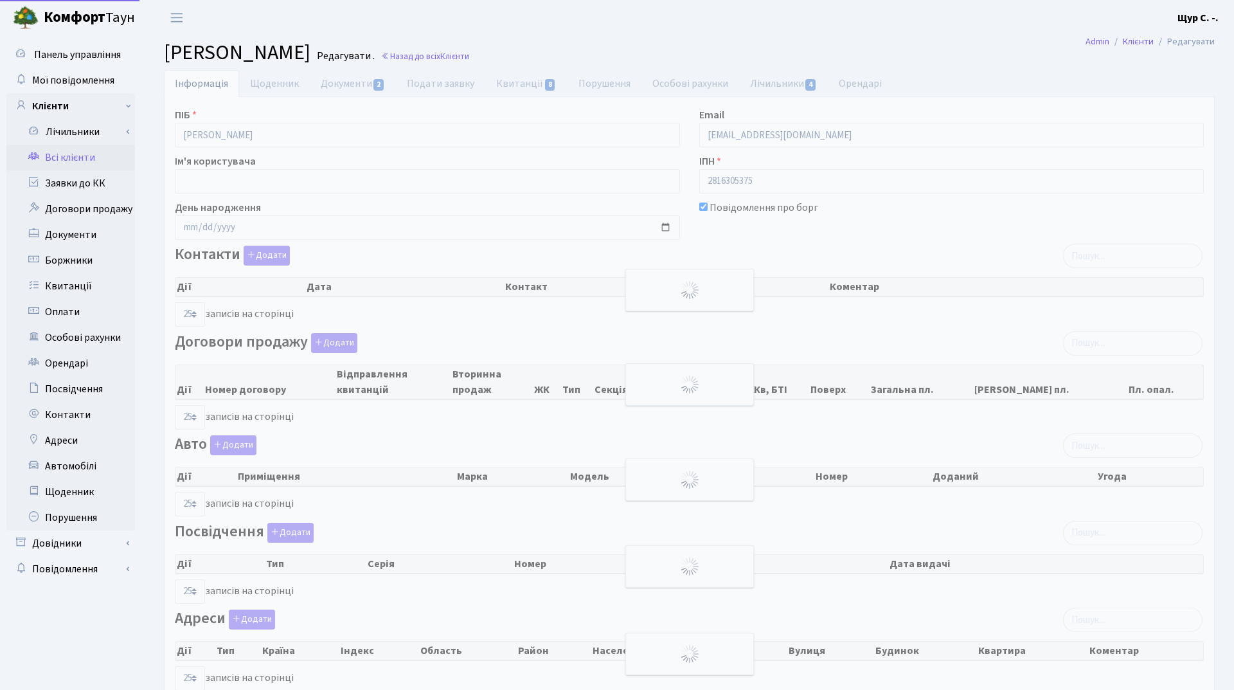
select select "25"
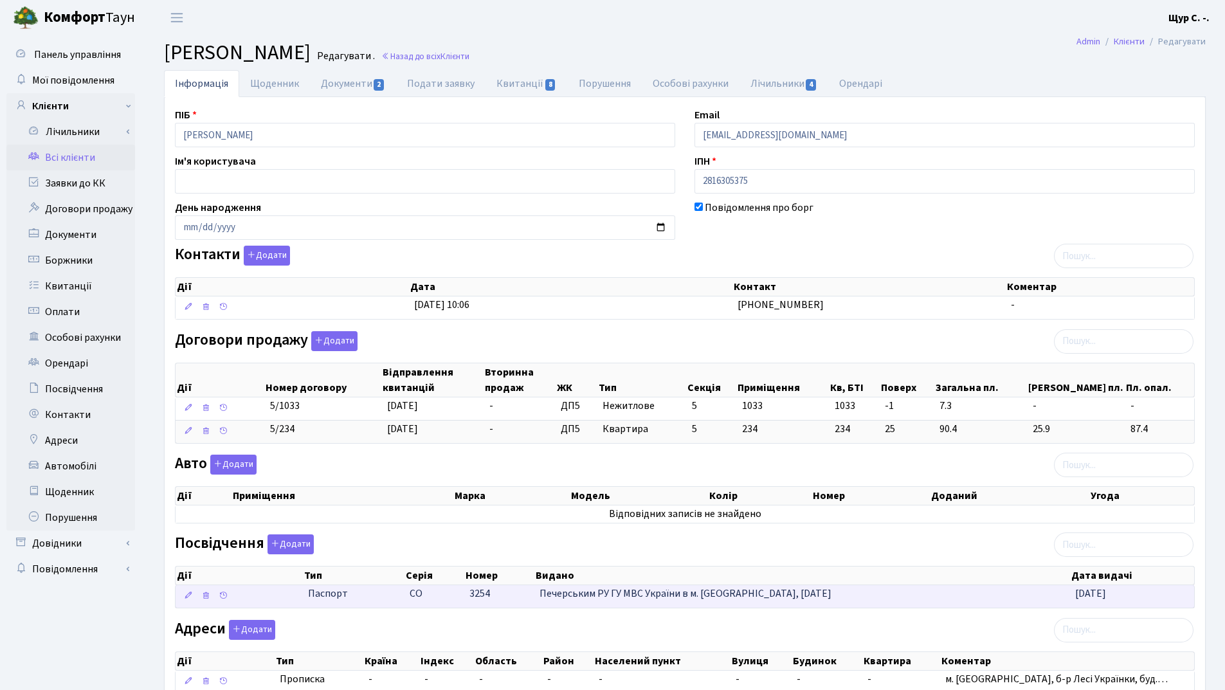
click at [462, 595] on td "СО" at bounding box center [434, 596] width 60 height 22
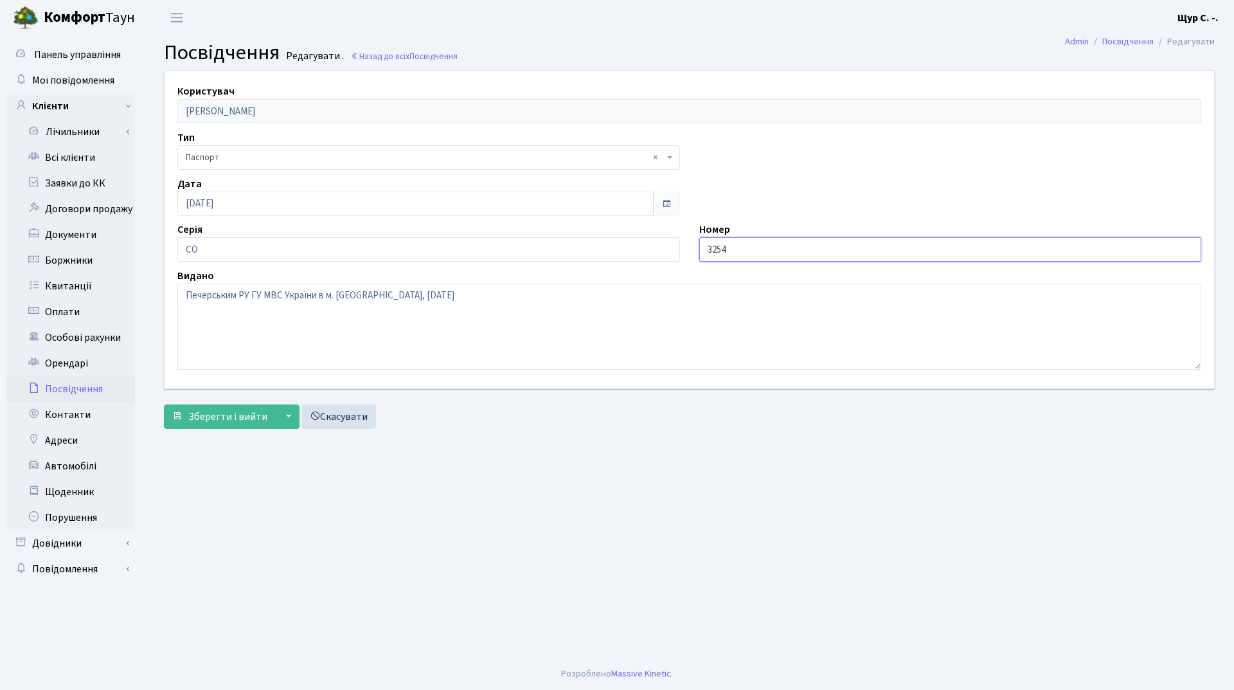
click at [705, 248] on input "3254" at bounding box center [950, 249] width 503 height 24
type input "003254"
click at [237, 413] on span "Зберегти і вийти" at bounding box center [227, 416] width 79 height 14
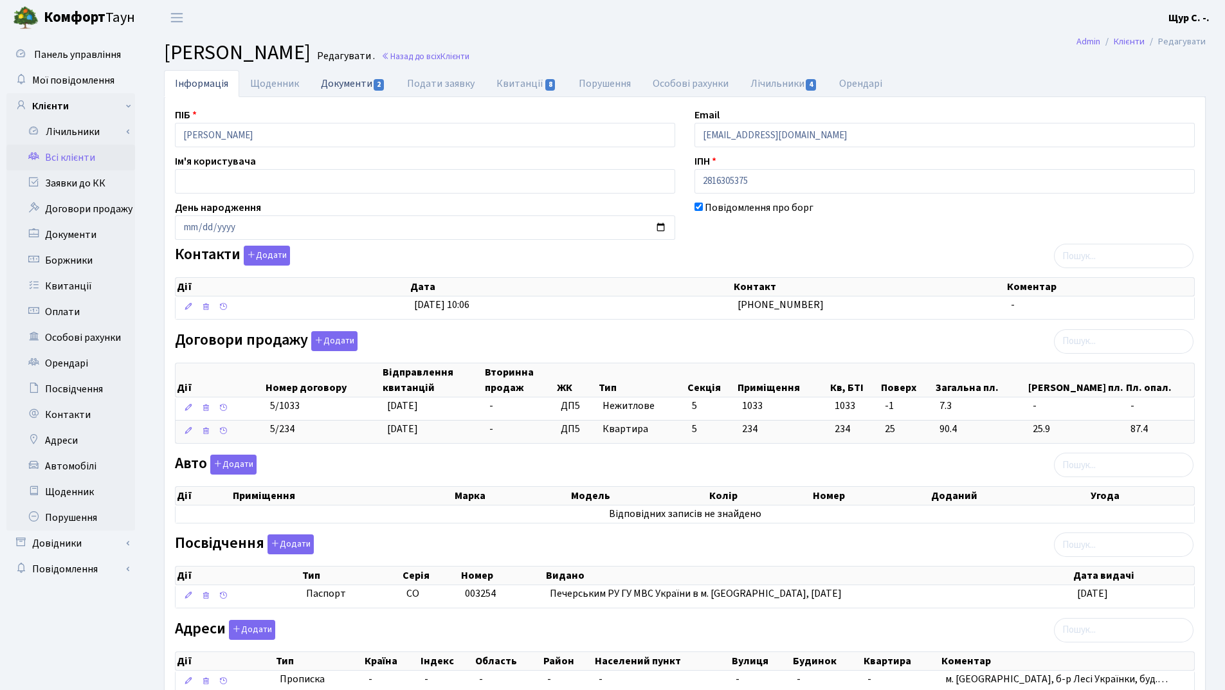
click at [352, 78] on link "Документи 2" at bounding box center [353, 83] width 86 height 26
select select "25"
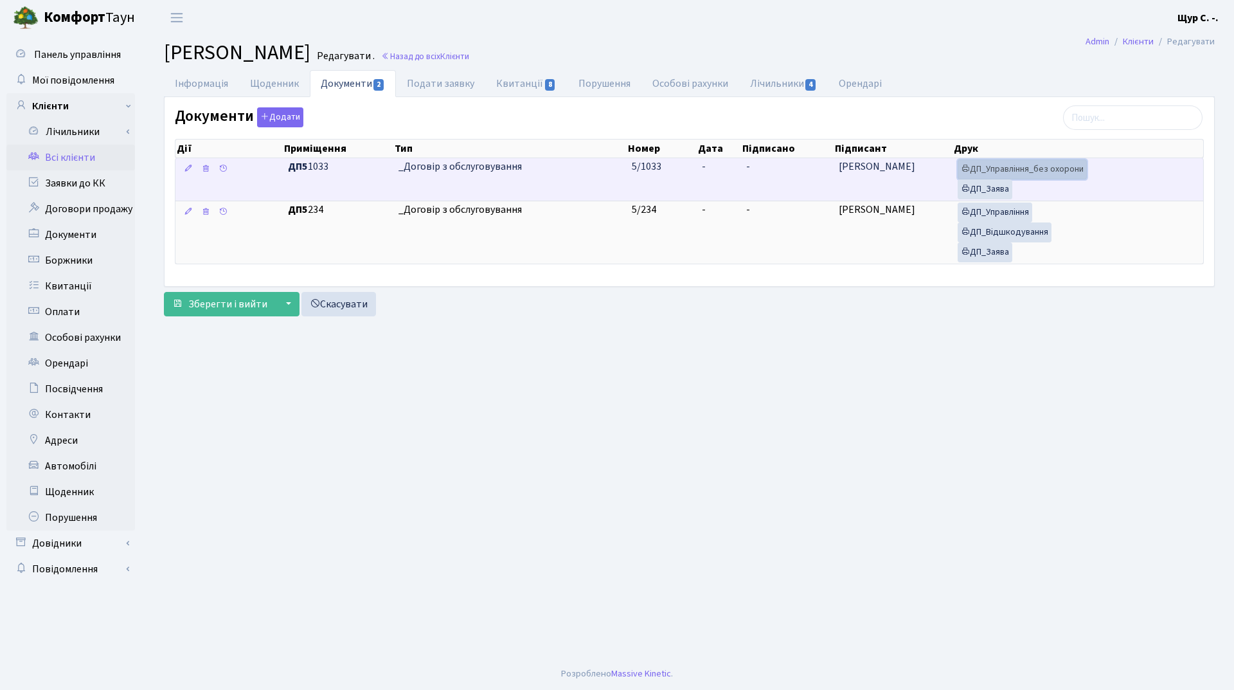
click at [1043, 170] on link "ДП_Управління_без охорони" at bounding box center [1022, 169] width 129 height 20
click at [993, 190] on link "ДП_Заява" at bounding box center [985, 189] width 55 height 20
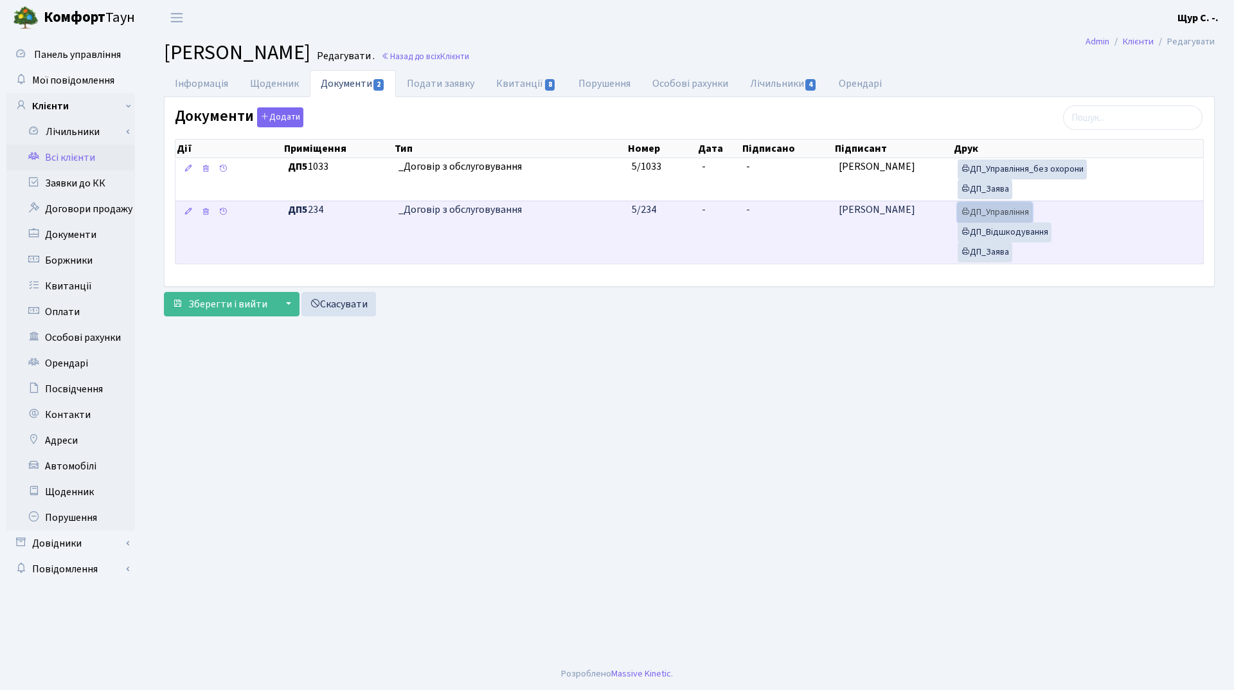
click at [1001, 211] on link "ДП_Управління" at bounding box center [995, 212] width 75 height 20
click at [1018, 235] on link "ДП_Відшкодування" at bounding box center [1005, 232] width 94 height 20
click at [989, 253] on link "ДП_Заява" at bounding box center [985, 252] width 55 height 20
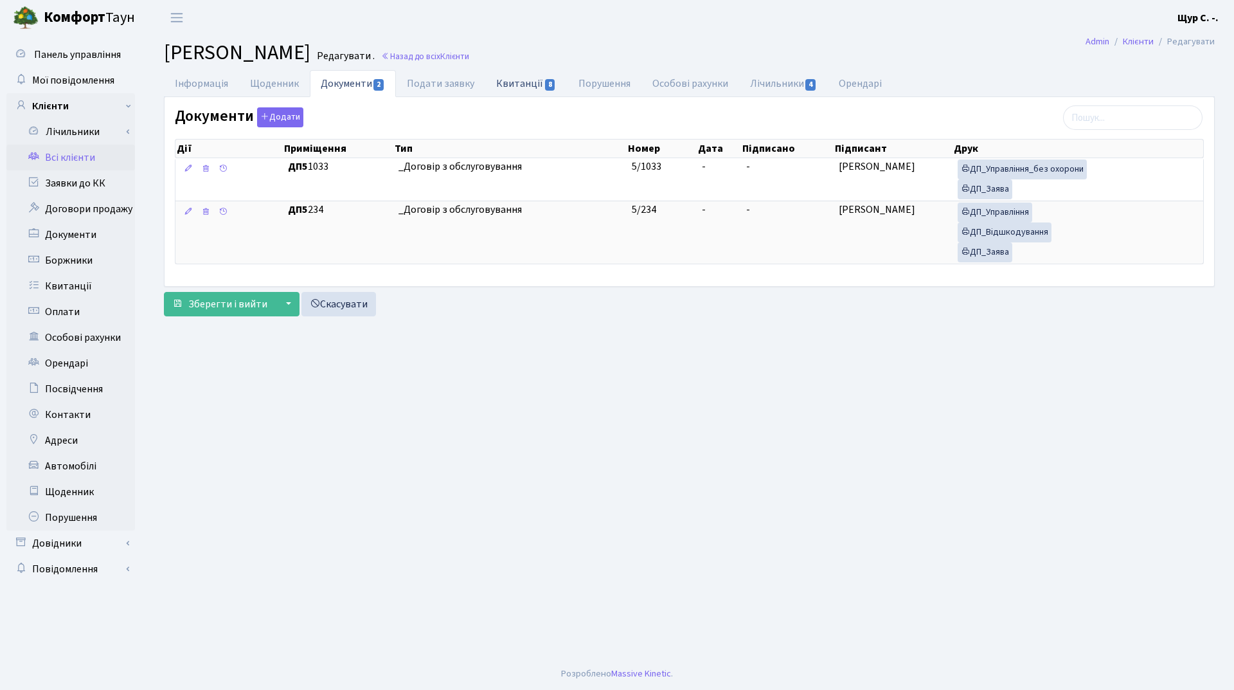
click at [521, 82] on link "Квитанції 8" at bounding box center [526, 83] width 82 height 26
select select "25"
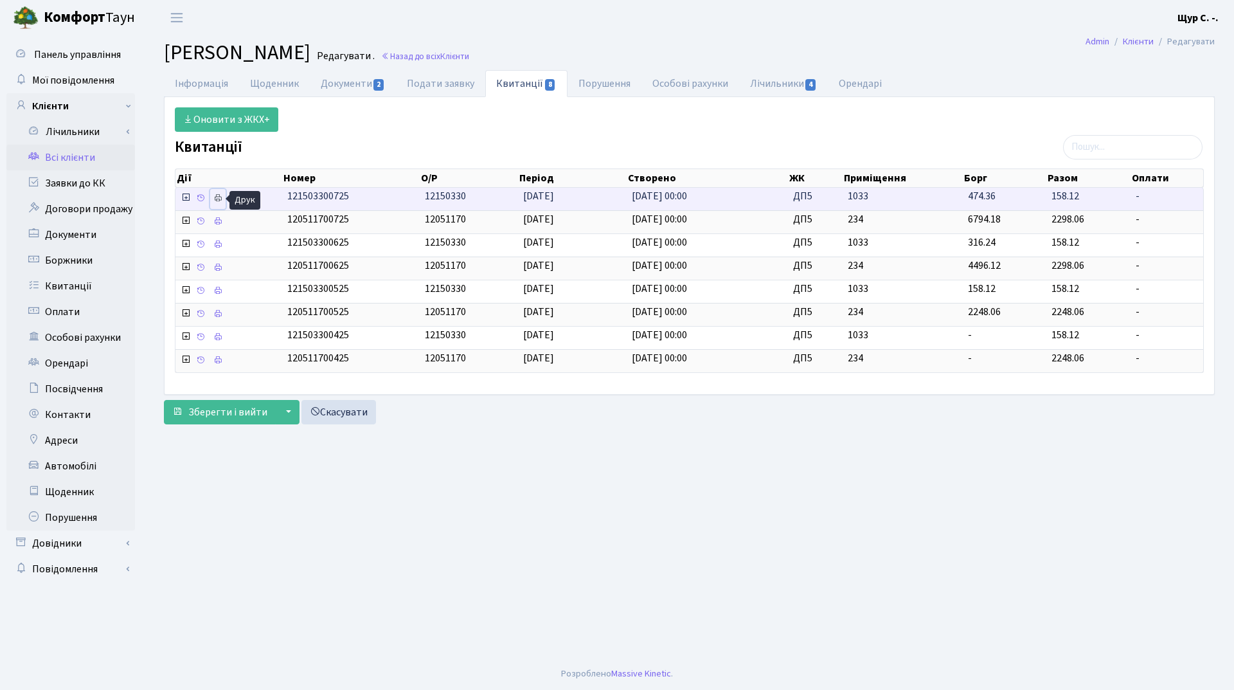
click at [217, 195] on icon at bounding box center [217, 197] width 9 height 9
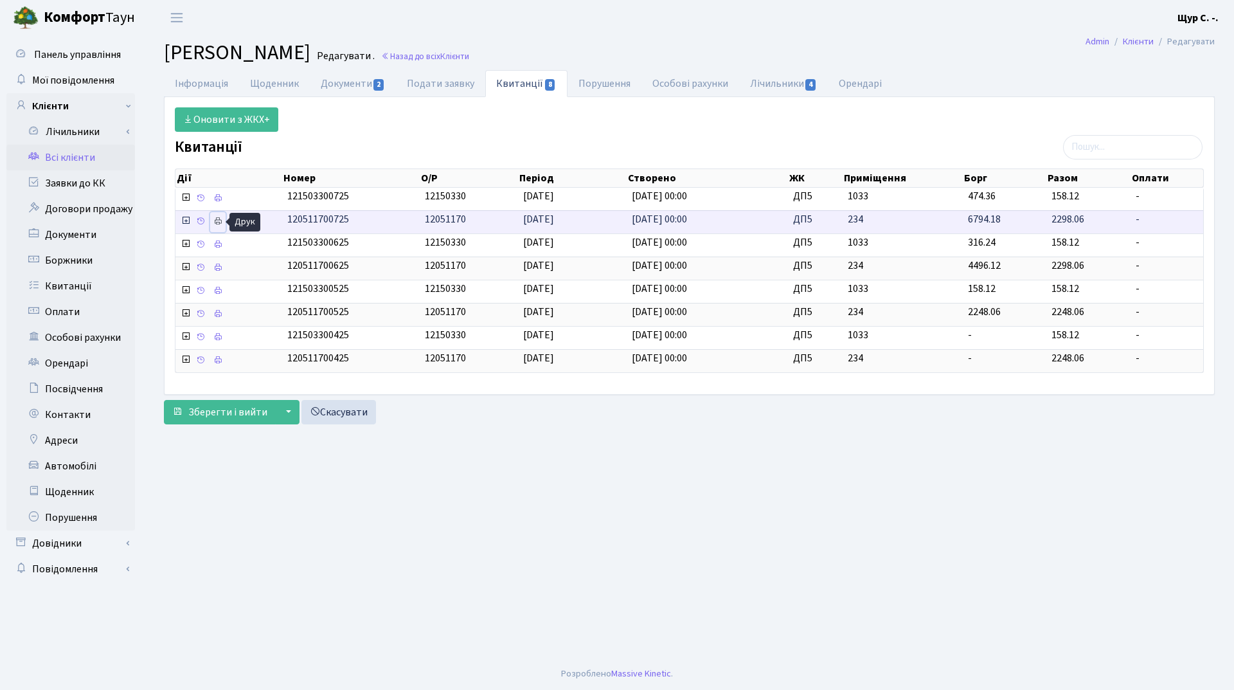
click at [215, 219] on icon at bounding box center [217, 221] width 9 height 9
click at [179, 84] on link "Інформація" at bounding box center [201, 83] width 75 height 26
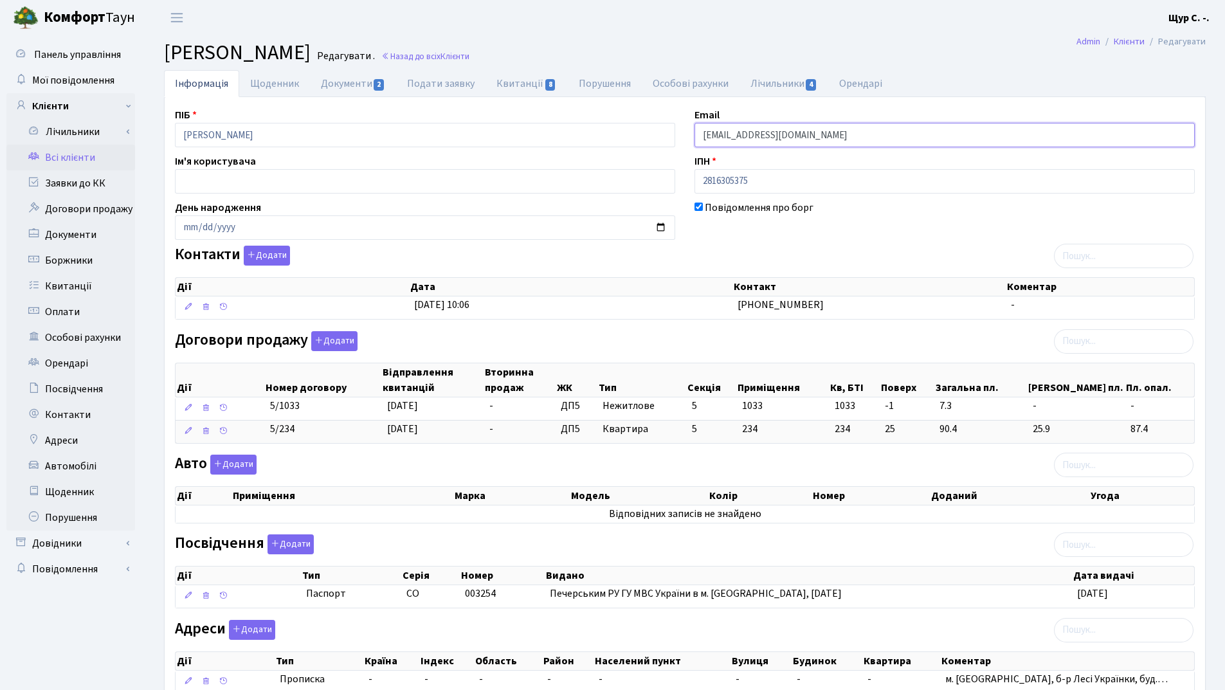
drag, startPoint x: 846, startPoint y: 133, endPoint x: 677, endPoint y: 125, distance: 169.2
click at [677, 125] on div "ПІБ [PERSON_NAME] Email [EMAIL_ADDRESS][DOMAIN_NAME] Ім'я користувача ІПН 28163…" at bounding box center [684, 405] width 1039 height 597
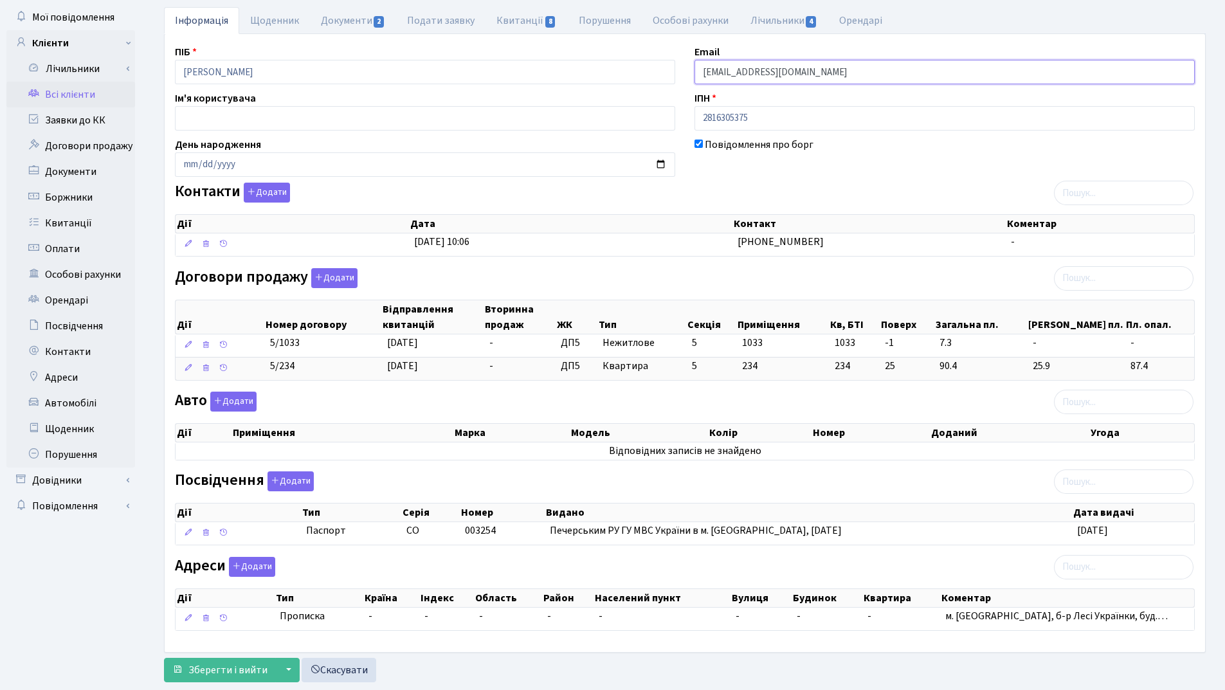
scroll to position [94, 0]
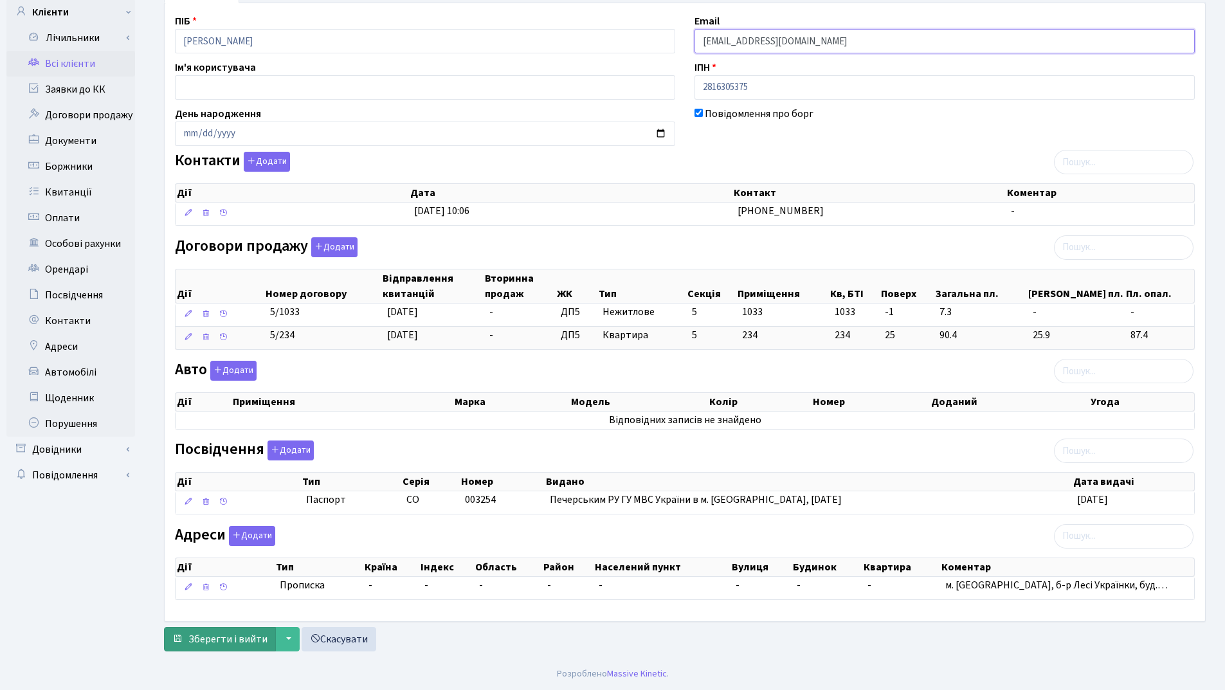
type input "[EMAIL_ADDRESS][DOMAIN_NAME]"
click at [236, 638] on span "Зберегти і вийти" at bounding box center [227, 639] width 79 height 14
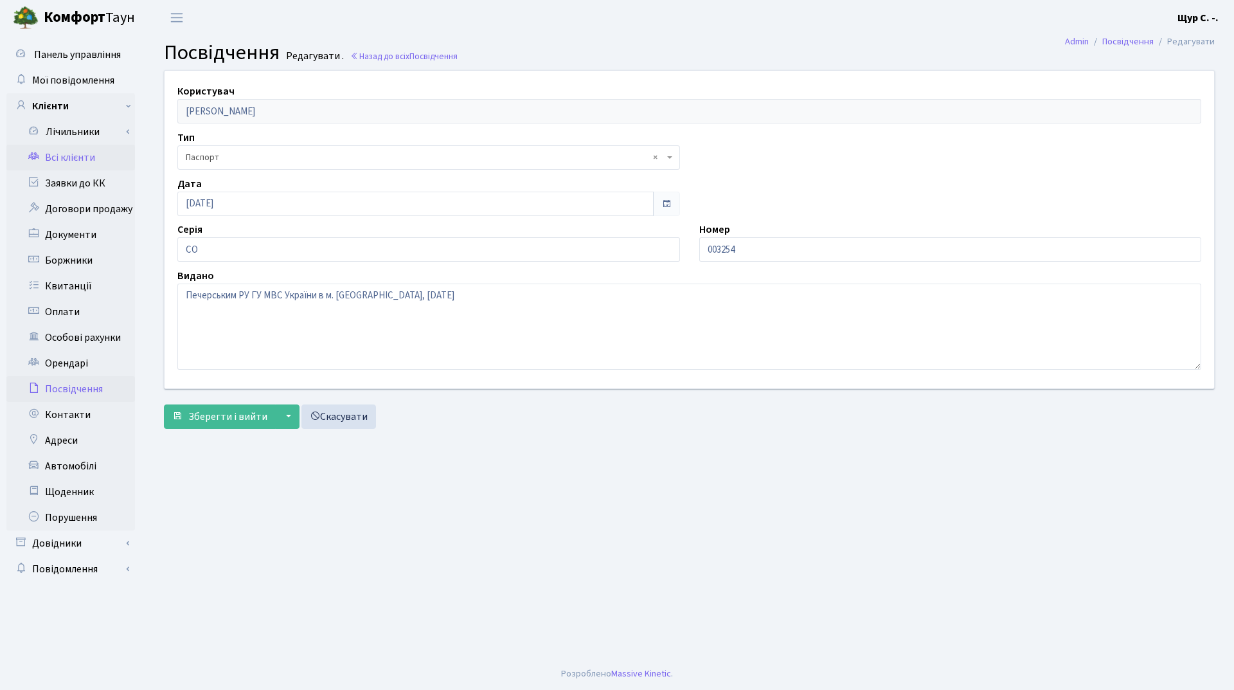
click at [90, 161] on link "Всі клієнти" at bounding box center [70, 158] width 129 height 26
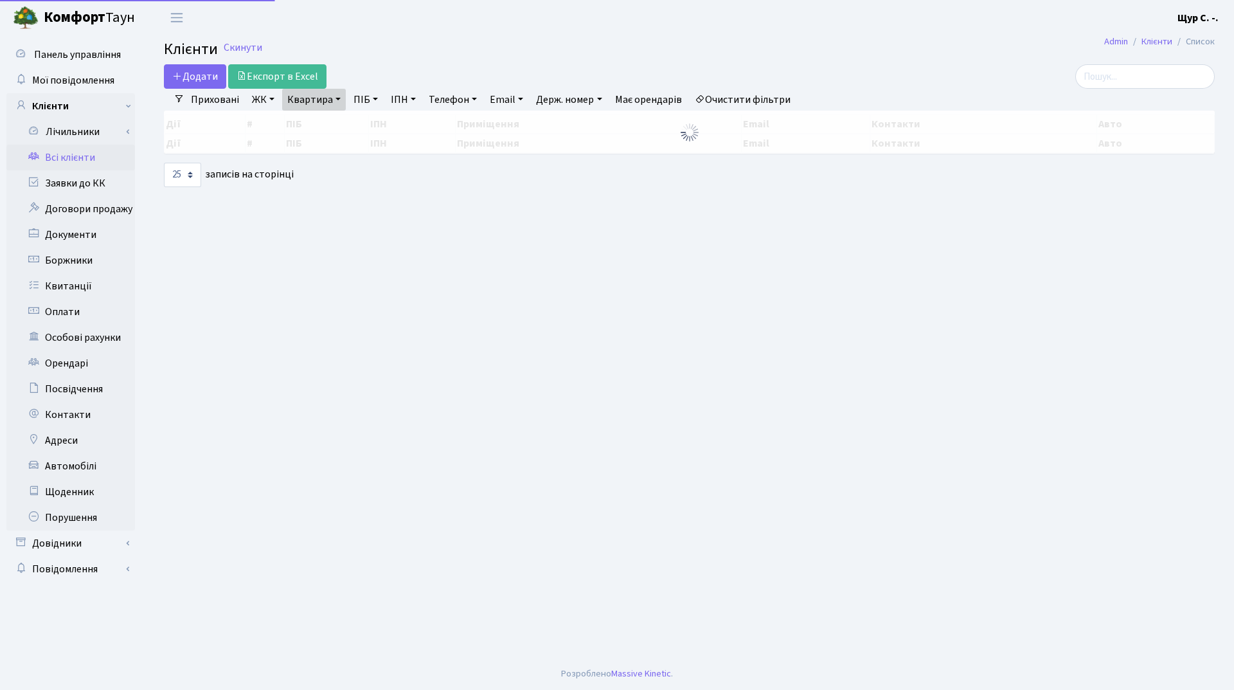
select select "25"
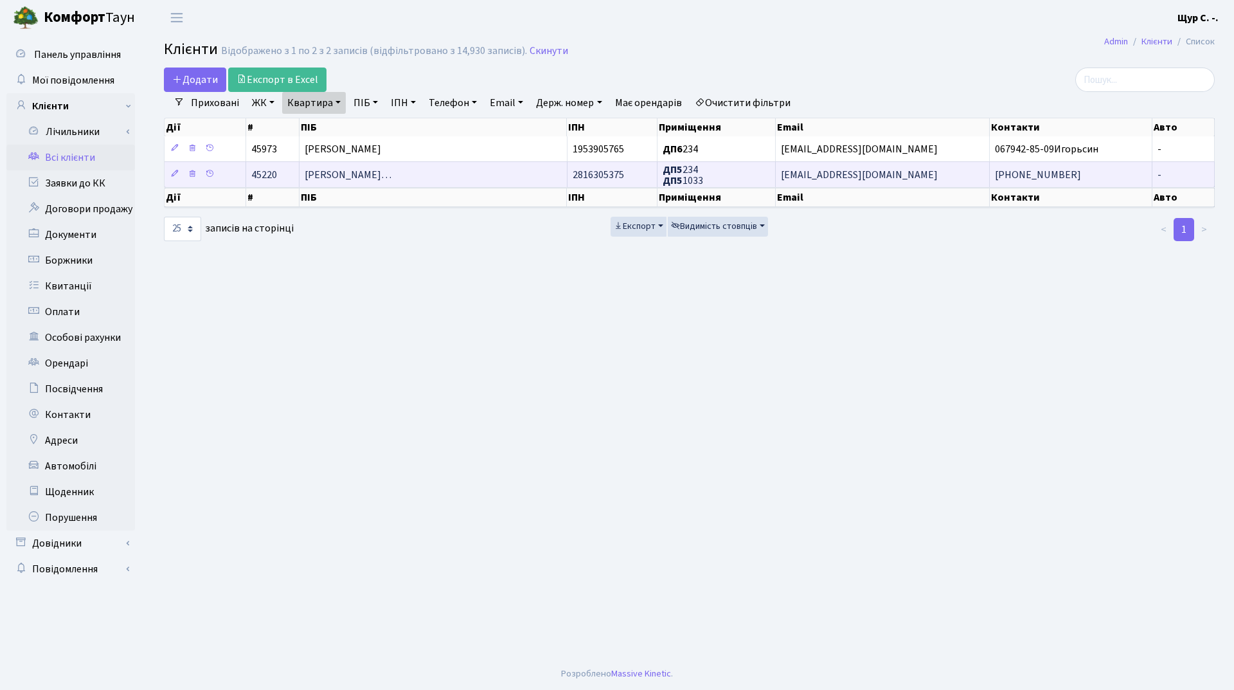
click at [385, 172] on span "[PERSON_NAME]…" at bounding box center [348, 175] width 87 height 14
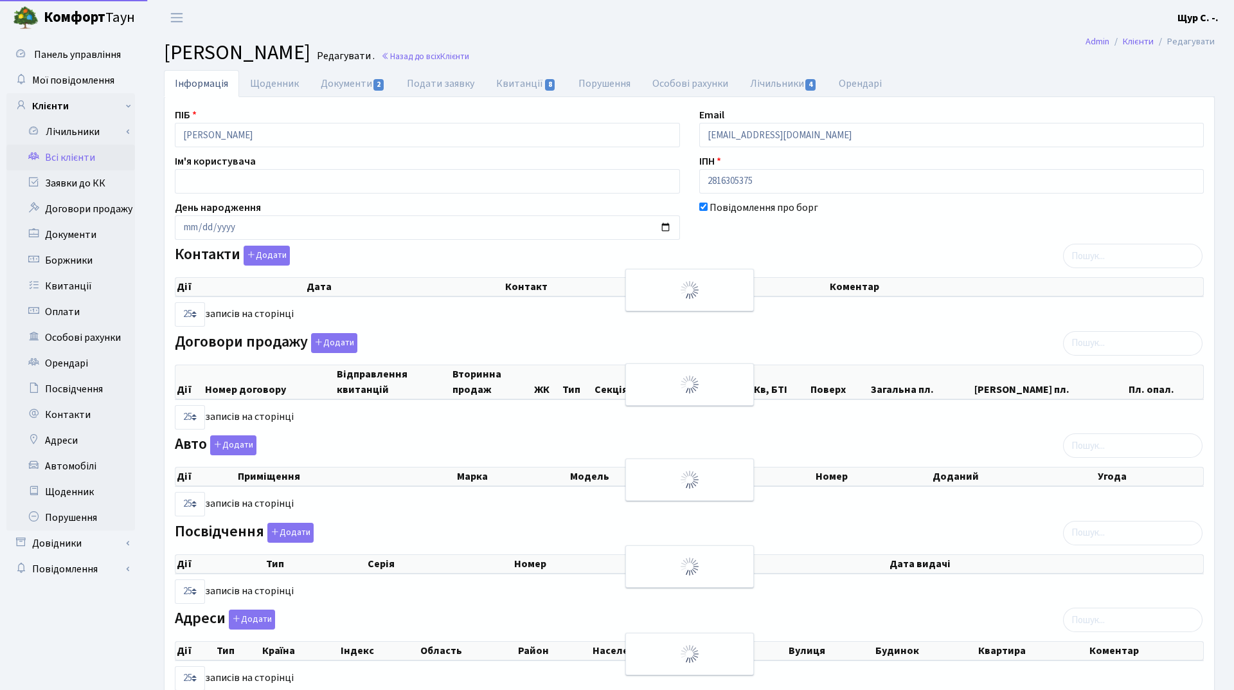
select select "25"
